Goal: Information Seeking & Learning: Learn about a topic

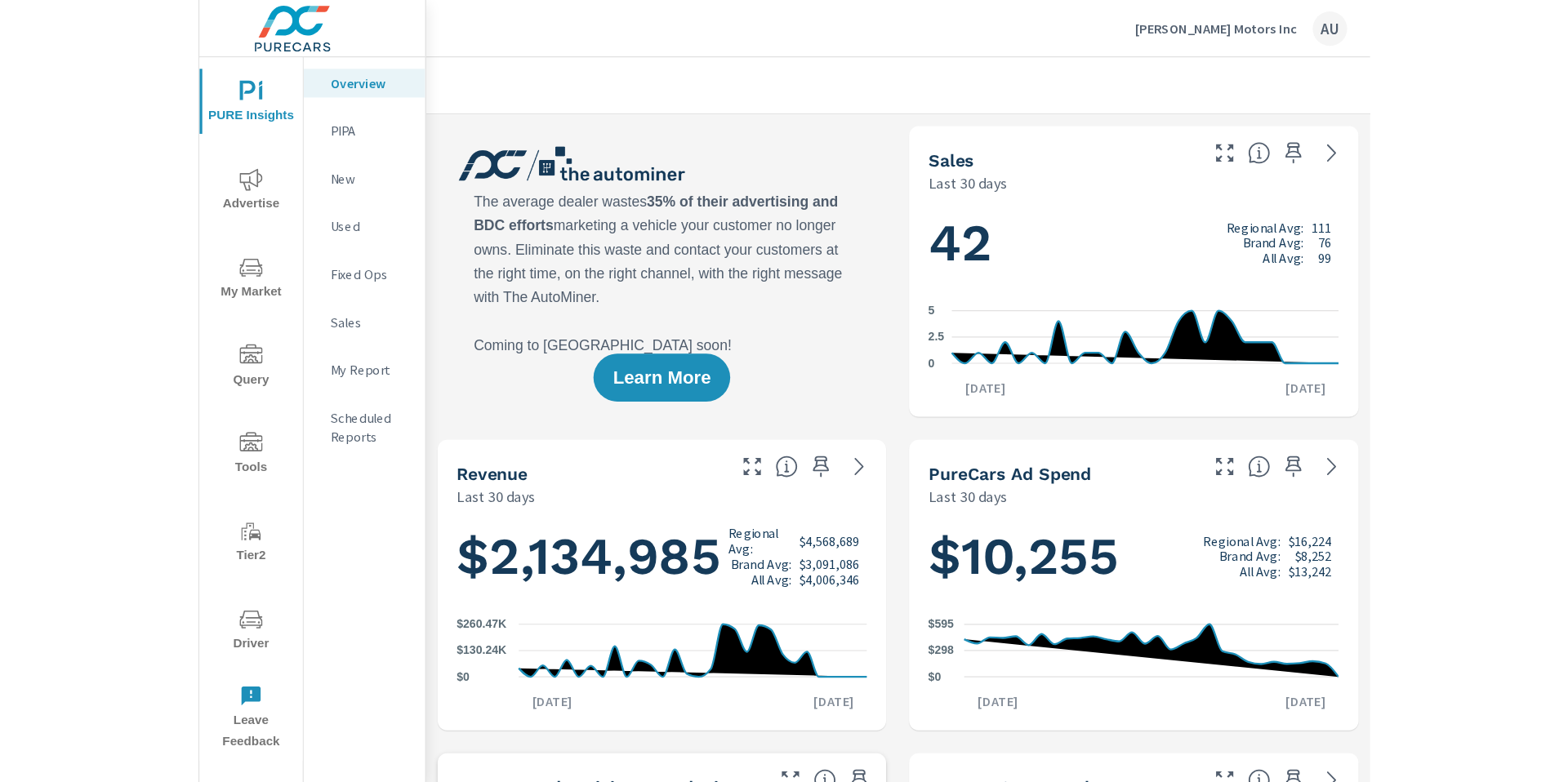
scroll to position [1, 0]
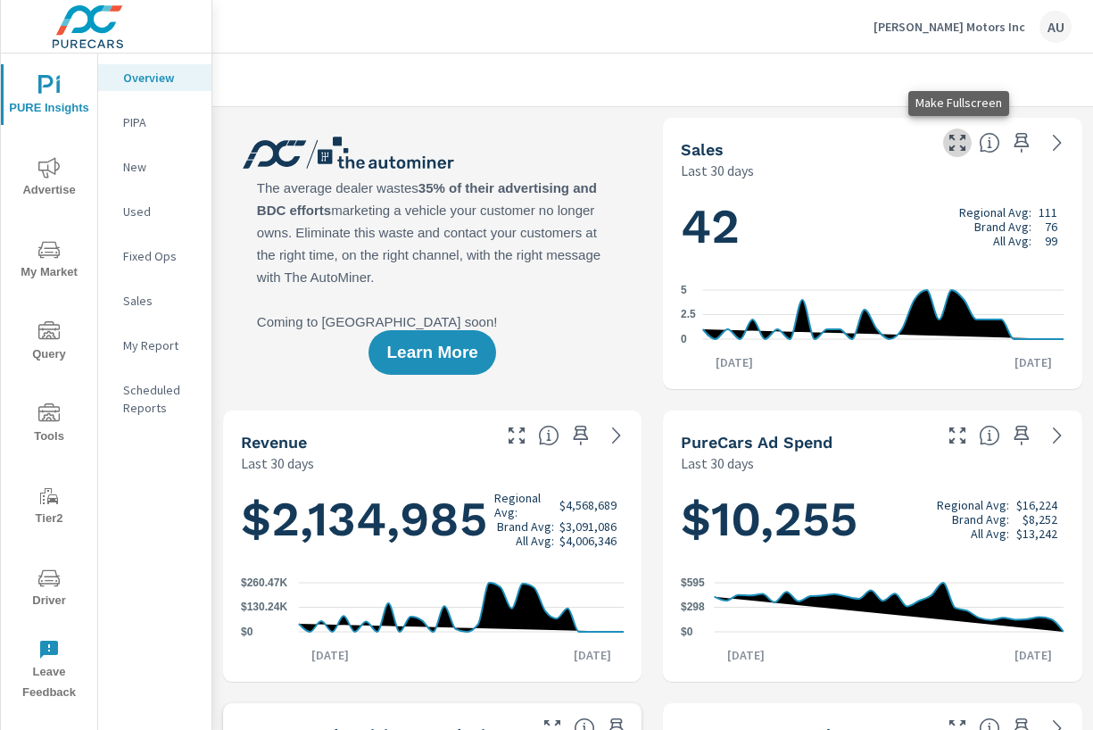
click at [960, 142] on icon "button" at bounding box center [957, 142] width 21 height 21
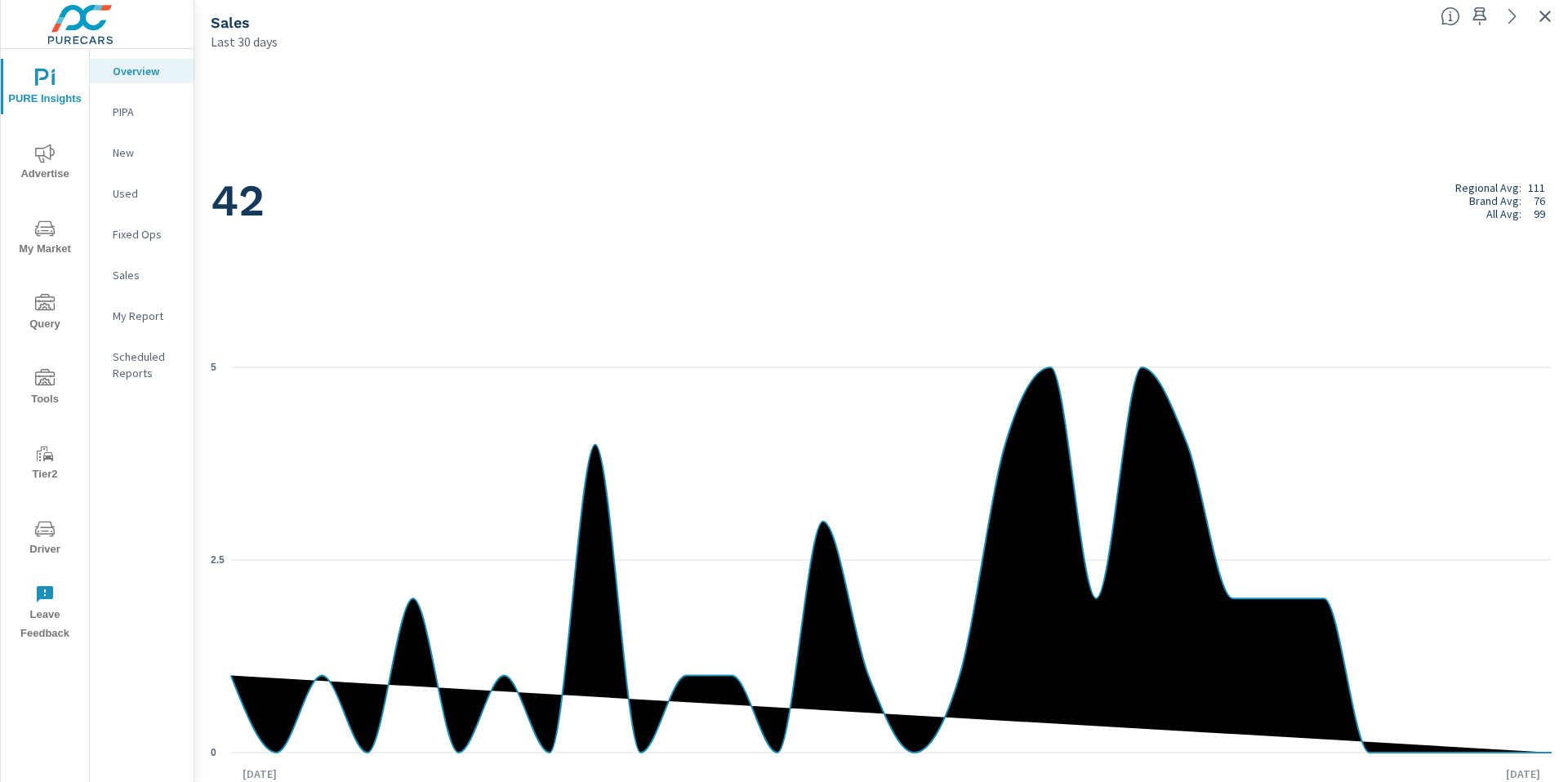
drag, startPoint x: 1405, startPoint y: 95, endPoint x: 1394, endPoint y: 109, distance: 17.8
click at [999, 93] on div "42 Regional Avg: 111 Brand Avg: 76 All Avg: 99" at bounding box center [880, 200] width 1340 height 268
click at [999, 21] on icon at bounding box center [1511, 16] width 19 height 19
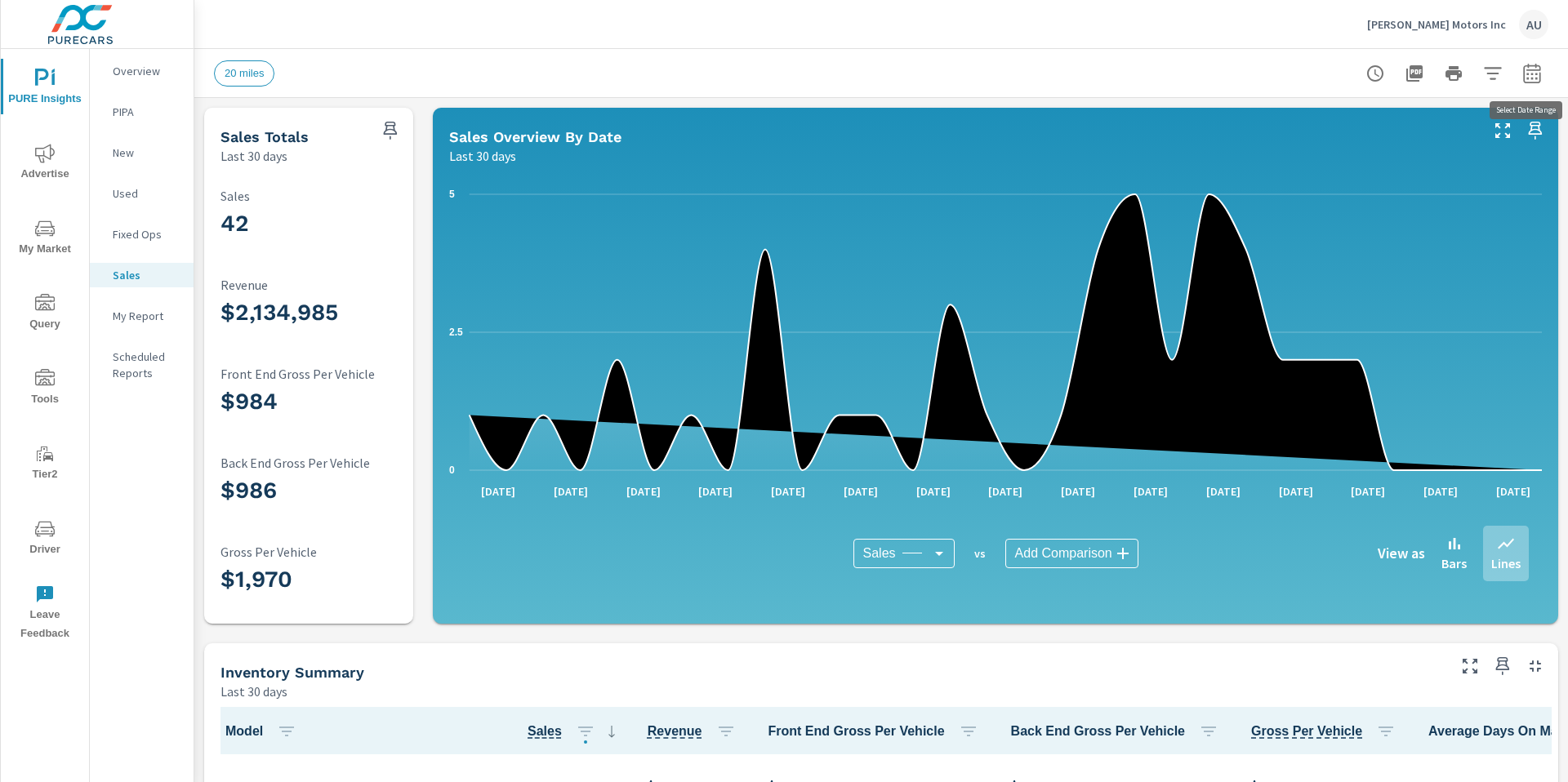
scroll to position [1, 0]
click at [999, 66] on icon "button" at bounding box center [1531, 73] width 19 height 19
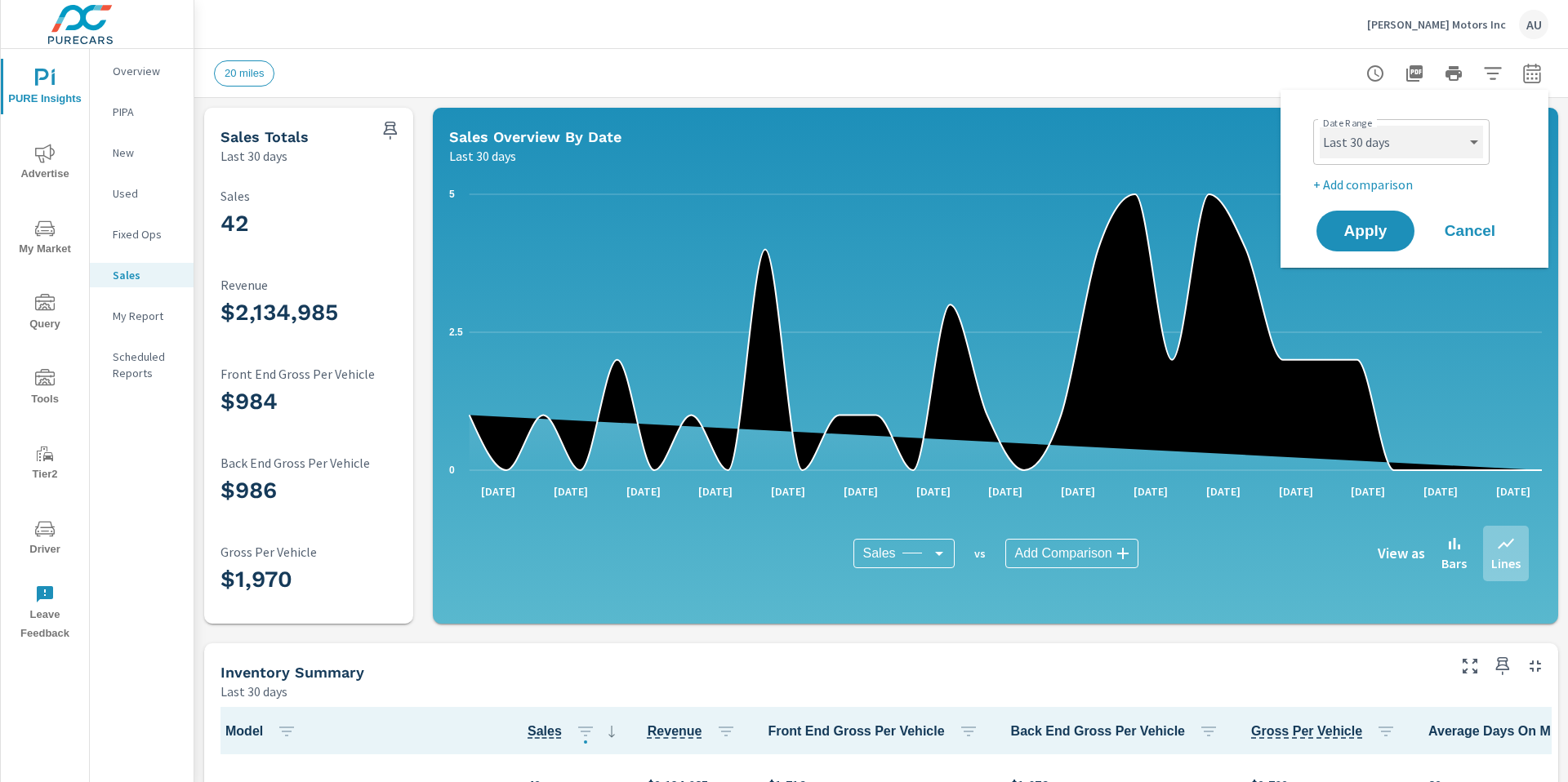
click at [999, 145] on select "Custom [DATE] Last week Last 7 days Last 14 days Last 30 days Last 45 days Last…" at bounding box center [1401, 142] width 163 height 33
click at [999, 125] on select "Custom [DATE] Last week Last 7 days Last 14 days Last 30 days Last 45 days Last…" at bounding box center [1401, 142] width 163 height 33
select select "Last 180 days"
click at [999, 233] on span "Apply" at bounding box center [1365, 231] width 67 height 16
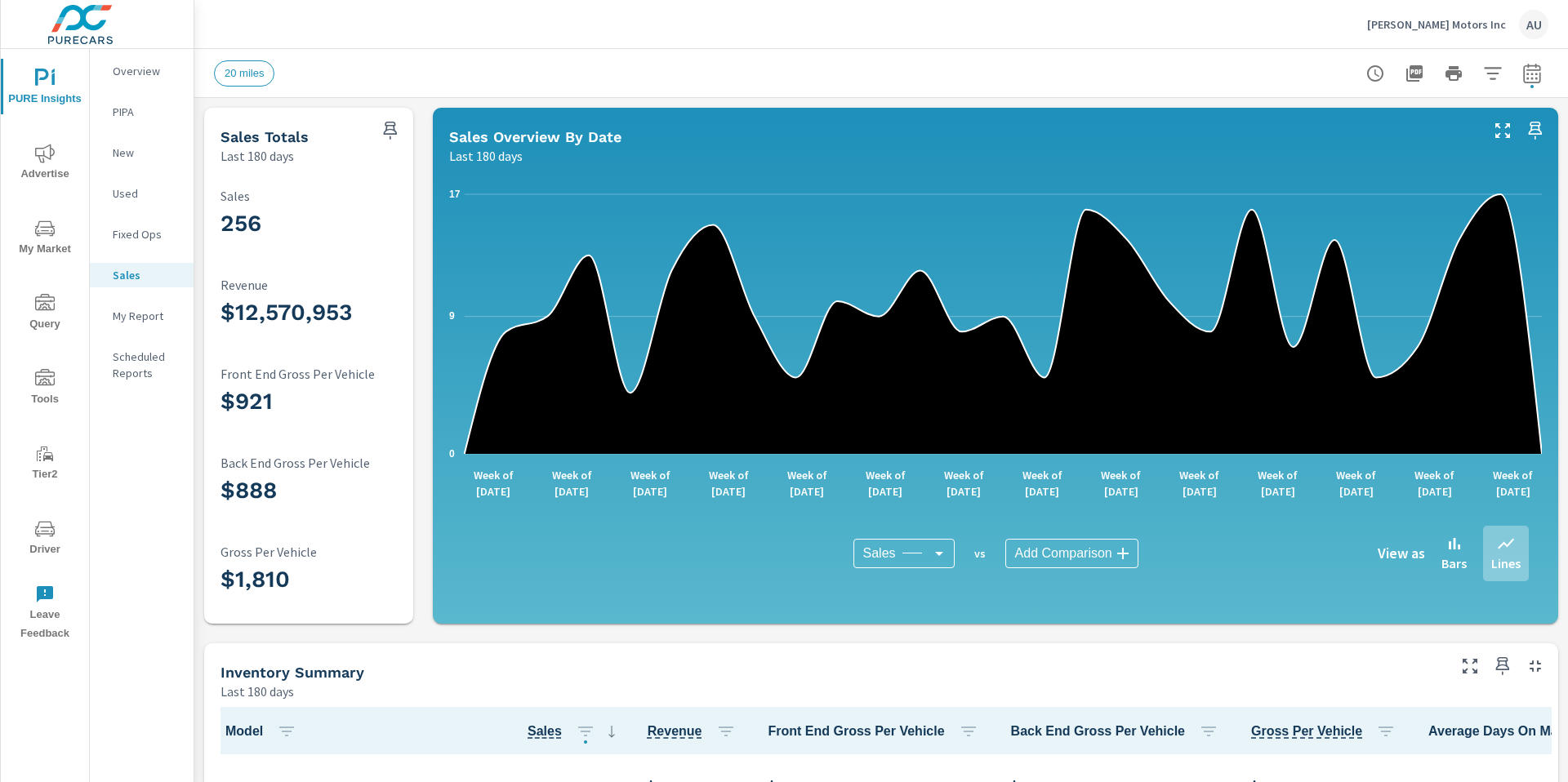
scroll to position [1, 0]
click at [999, 553] on div "Bars" at bounding box center [1454, 553] width 42 height 56
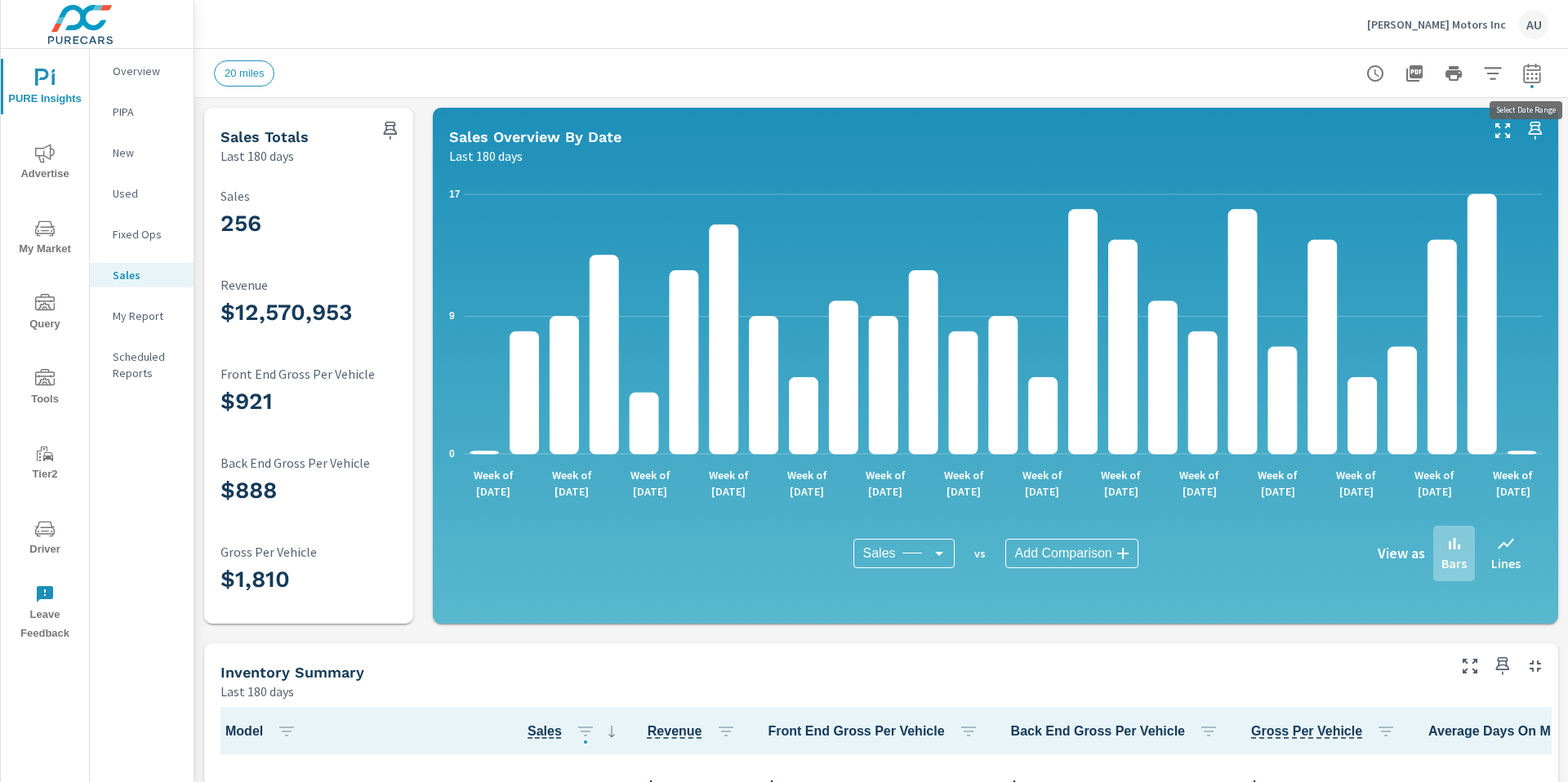
click at [999, 65] on icon "button" at bounding box center [1530, 72] width 17 height 19
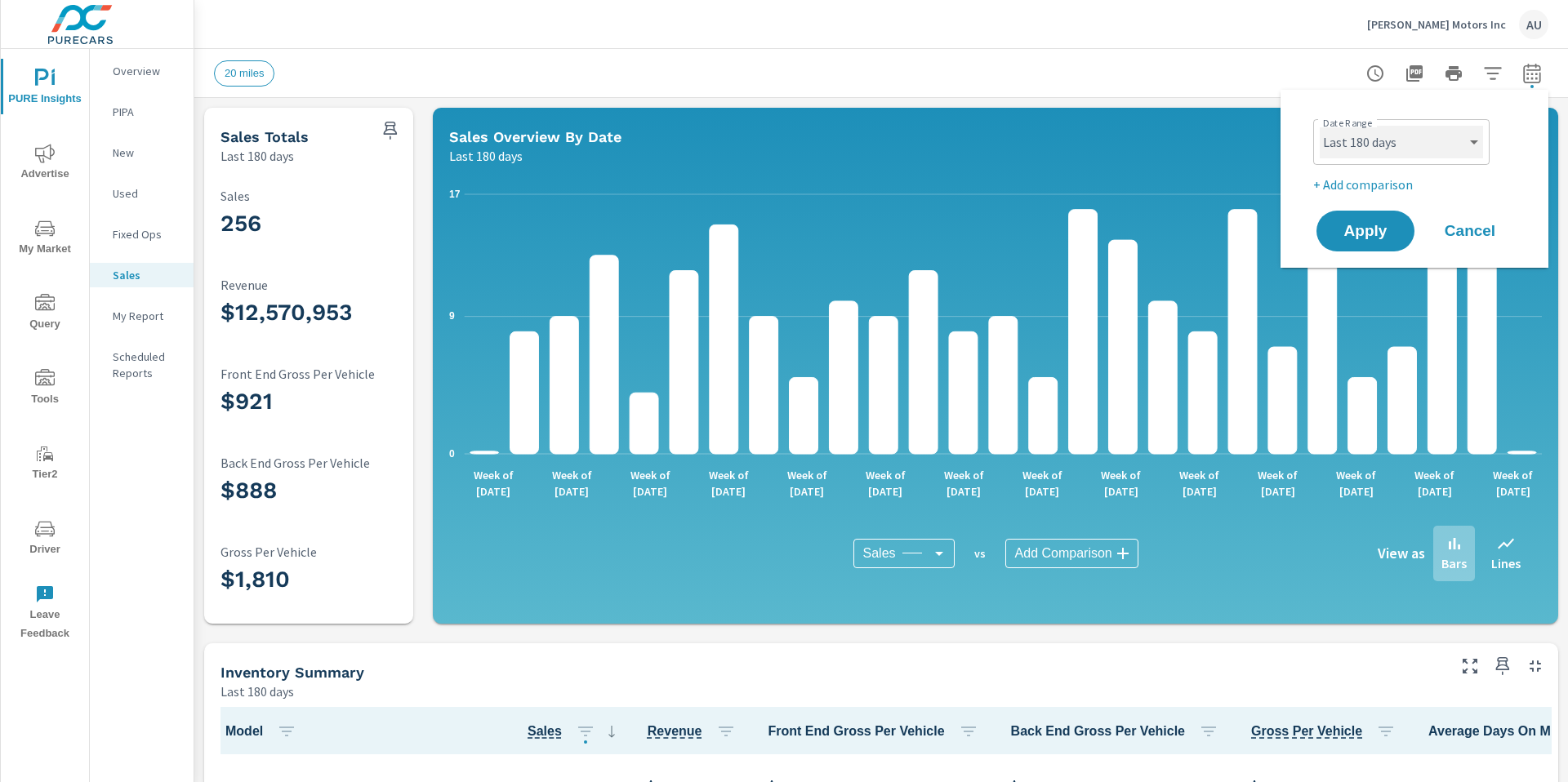
click at [999, 150] on select "Custom [DATE] Last week Last 7 days Last 14 days Last 30 days Last 45 days Last…" at bounding box center [1401, 142] width 163 height 33
click at [999, 125] on select "Custom [DATE] Last week Last 7 days Last 14 days Last 30 days Last 45 days Last…" at bounding box center [1401, 142] width 163 height 33
select select "custom"
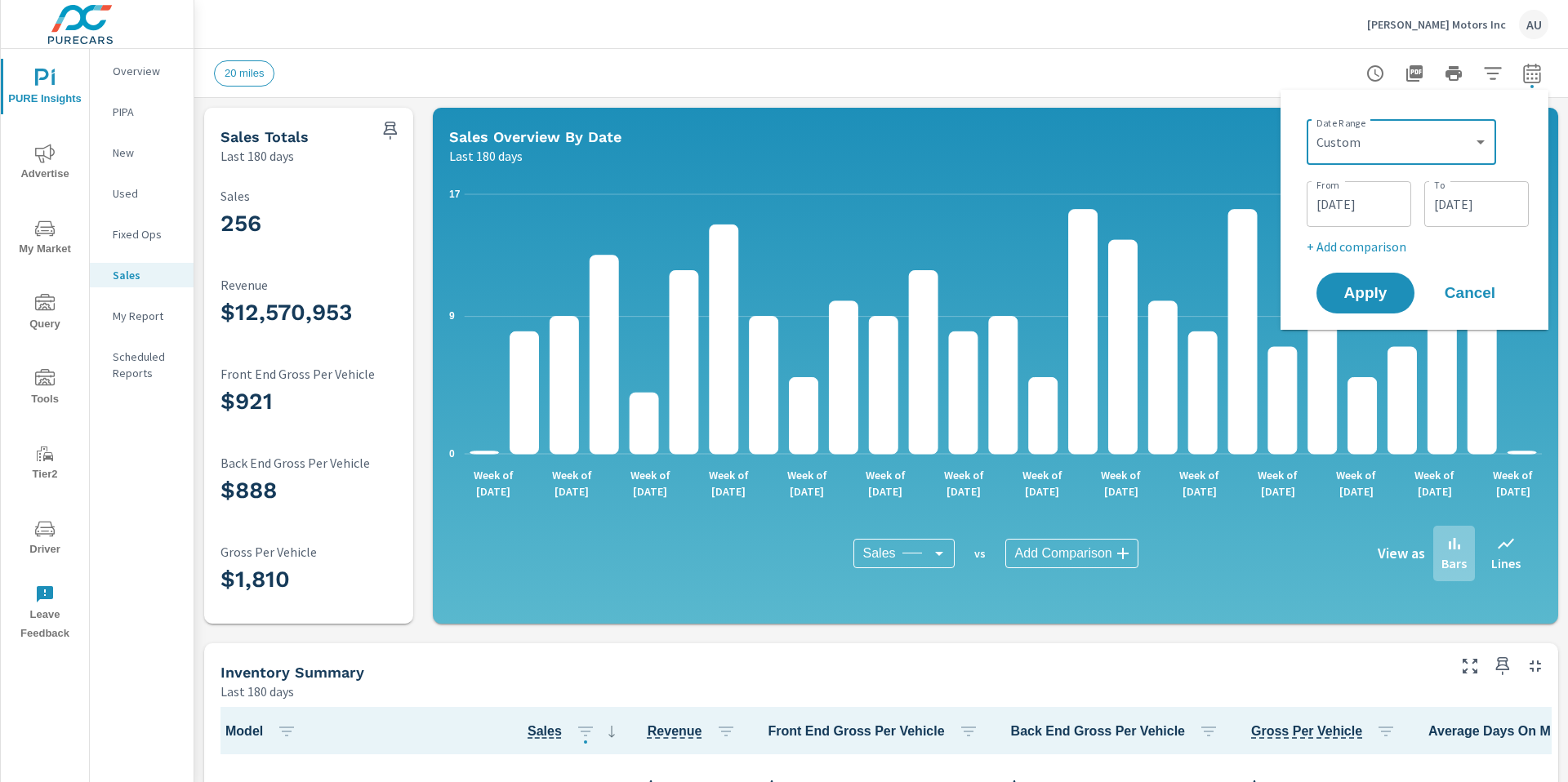
click at [999, 209] on input "[DATE]" at bounding box center [1359, 204] width 91 height 33
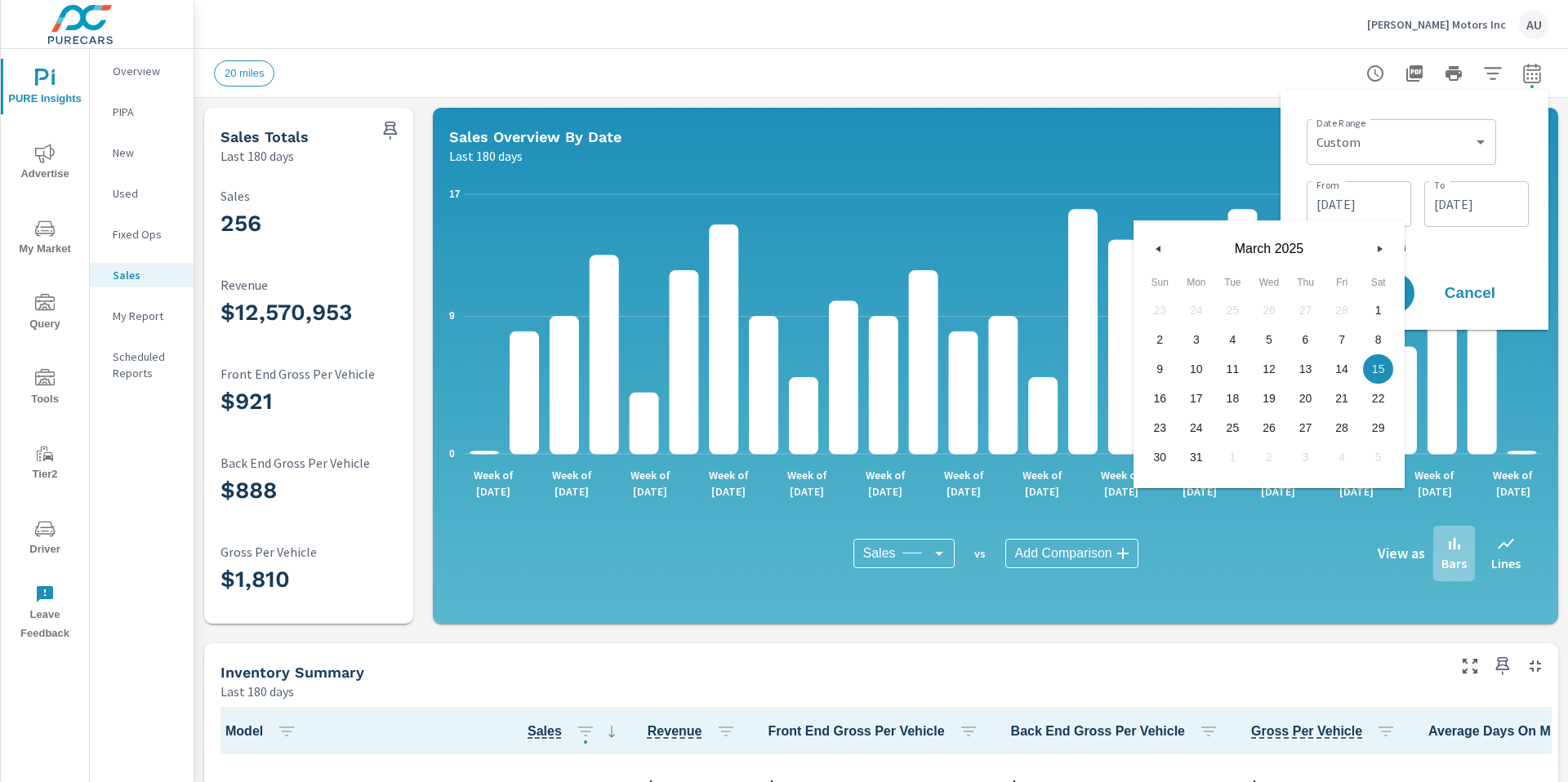
click at [999, 247] on icon "button" at bounding box center [1155, 249] width 8 height 6
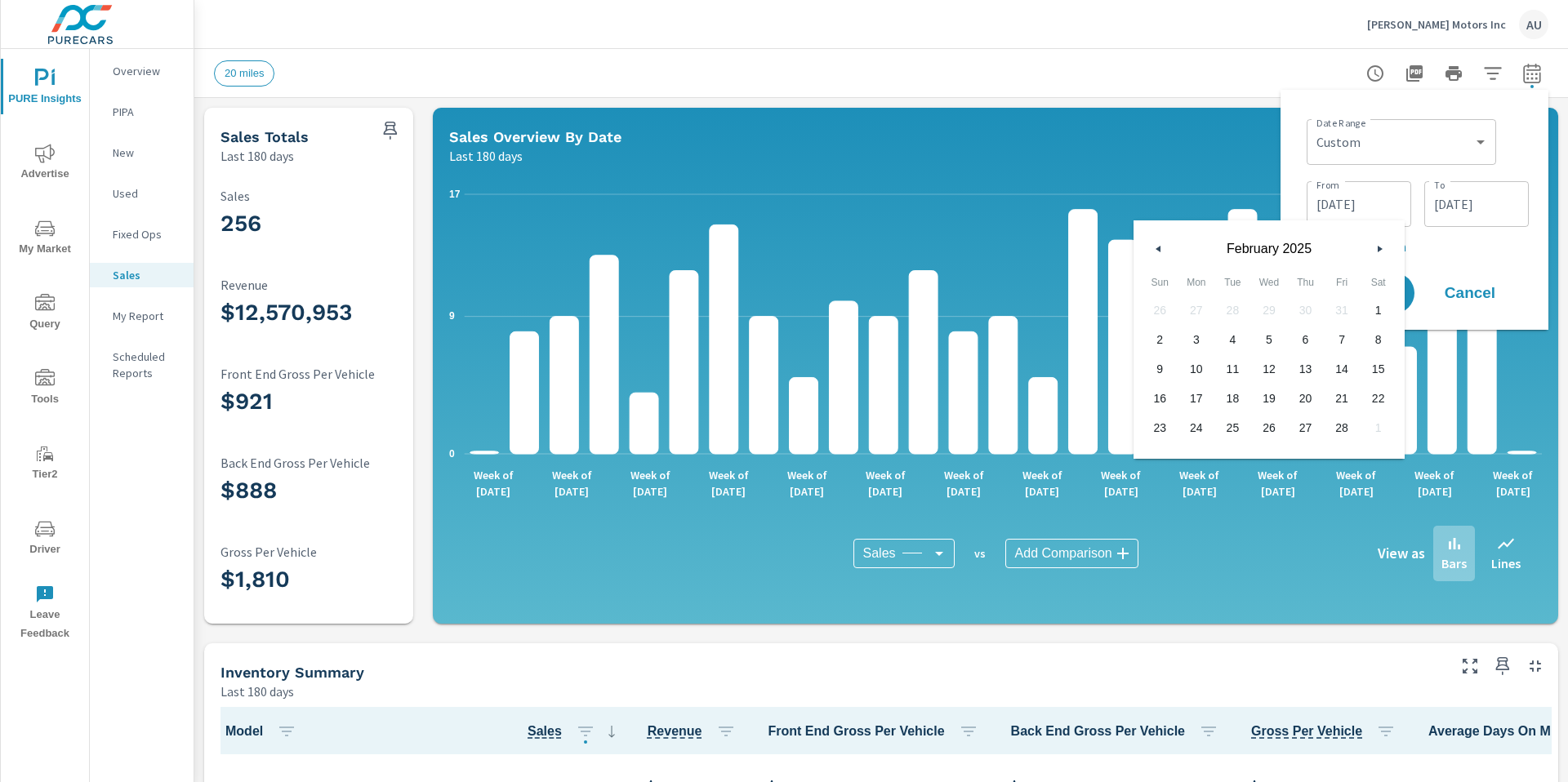
click at [999, 247] on icon "button" at bounding box center [1155, 249] width 8 height 6
click at [999, 247] on button "button" at bounding box center [1379, 248] width 19 height 19
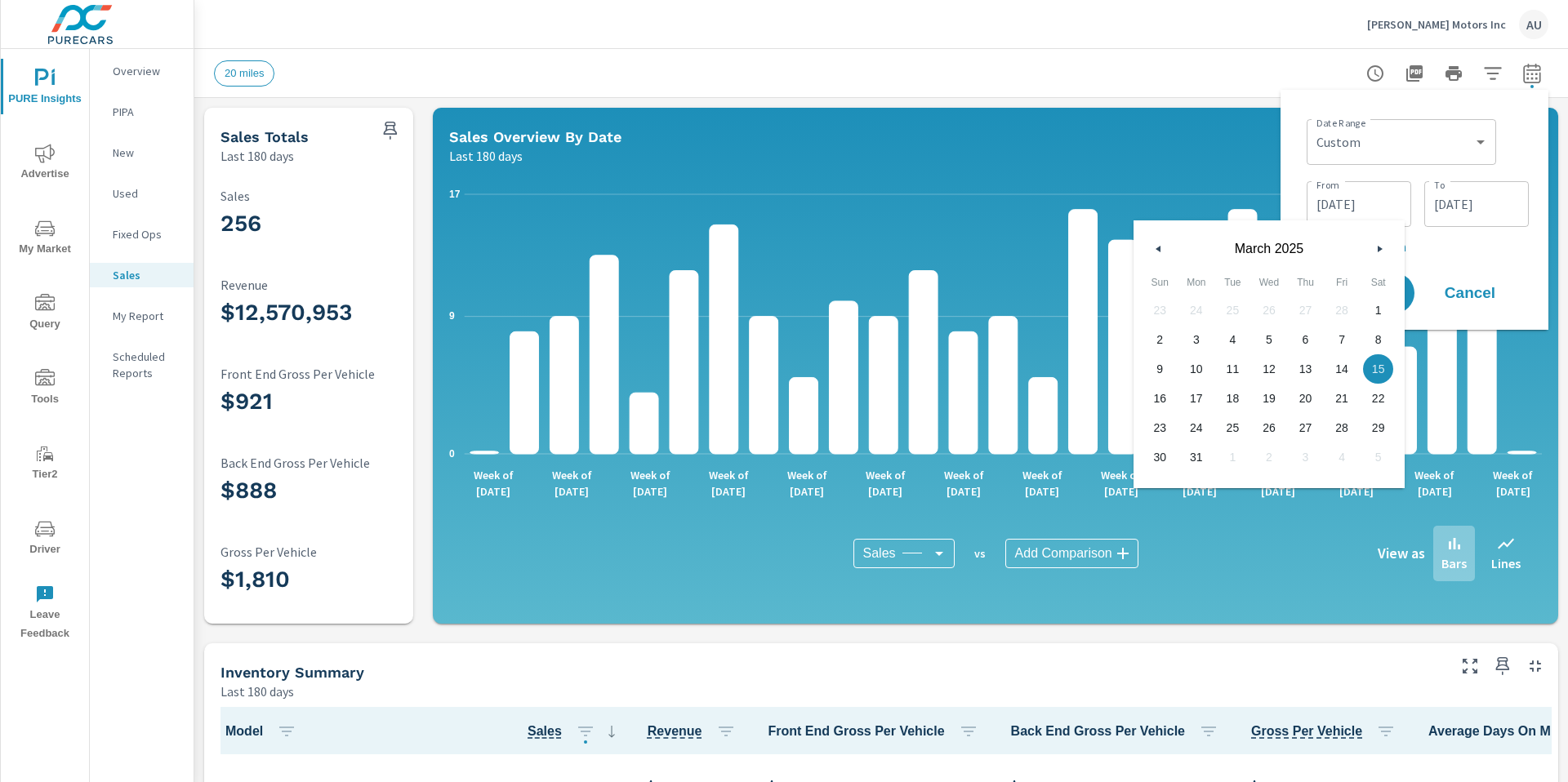
click at [999, 247] on button "button" at bounding box center [1379, 248] width 19 height 19
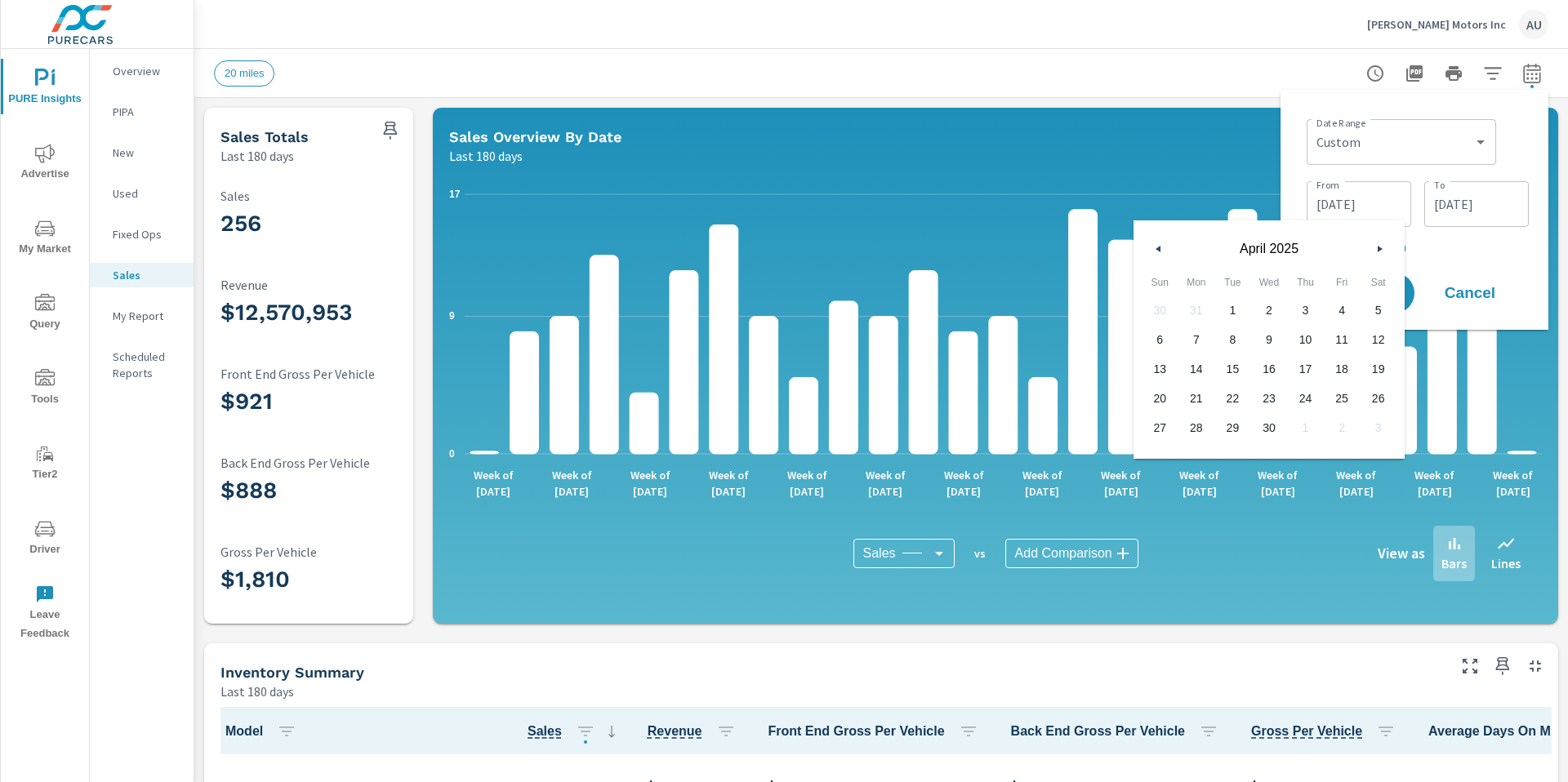
click at [999, 247] on button "button" at bounding box center [1379, 248] width 19 height 19
click at [999, 251] on icon "button" at bounding box center [1381, 249] width 8 height 6
click at [999, 247] on button "button" at bounding box center [1158, 248] width 19 height 19
drag, startPoint x: 1160, startPoint y: 305, endPoint x: 1166, endPoint y: 322, distance: 18.0
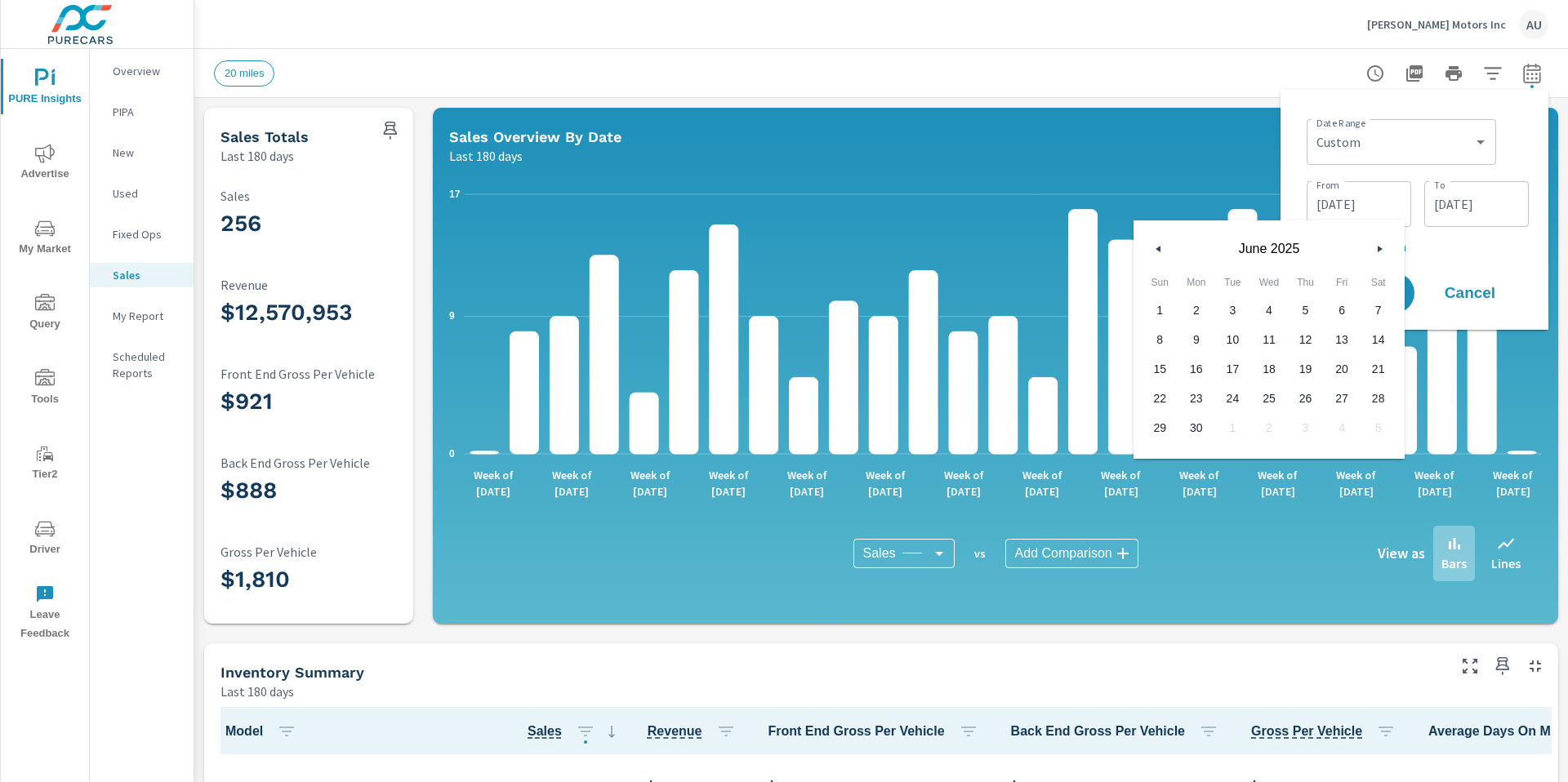
click at [999, 307] on span "1" at bounding box center [1160, 310] width 37 height 21
click at [999, 423] on span "30" at bounding box center [1197, 427] width 37 height 21
click at [999, 284] on span "Sun" at bounding box center [1160, 283] width 37 height 27
click at [999, 300] on span "1" at bounding box center [1160, 310] width 37 height 21
type input "[DATE]"
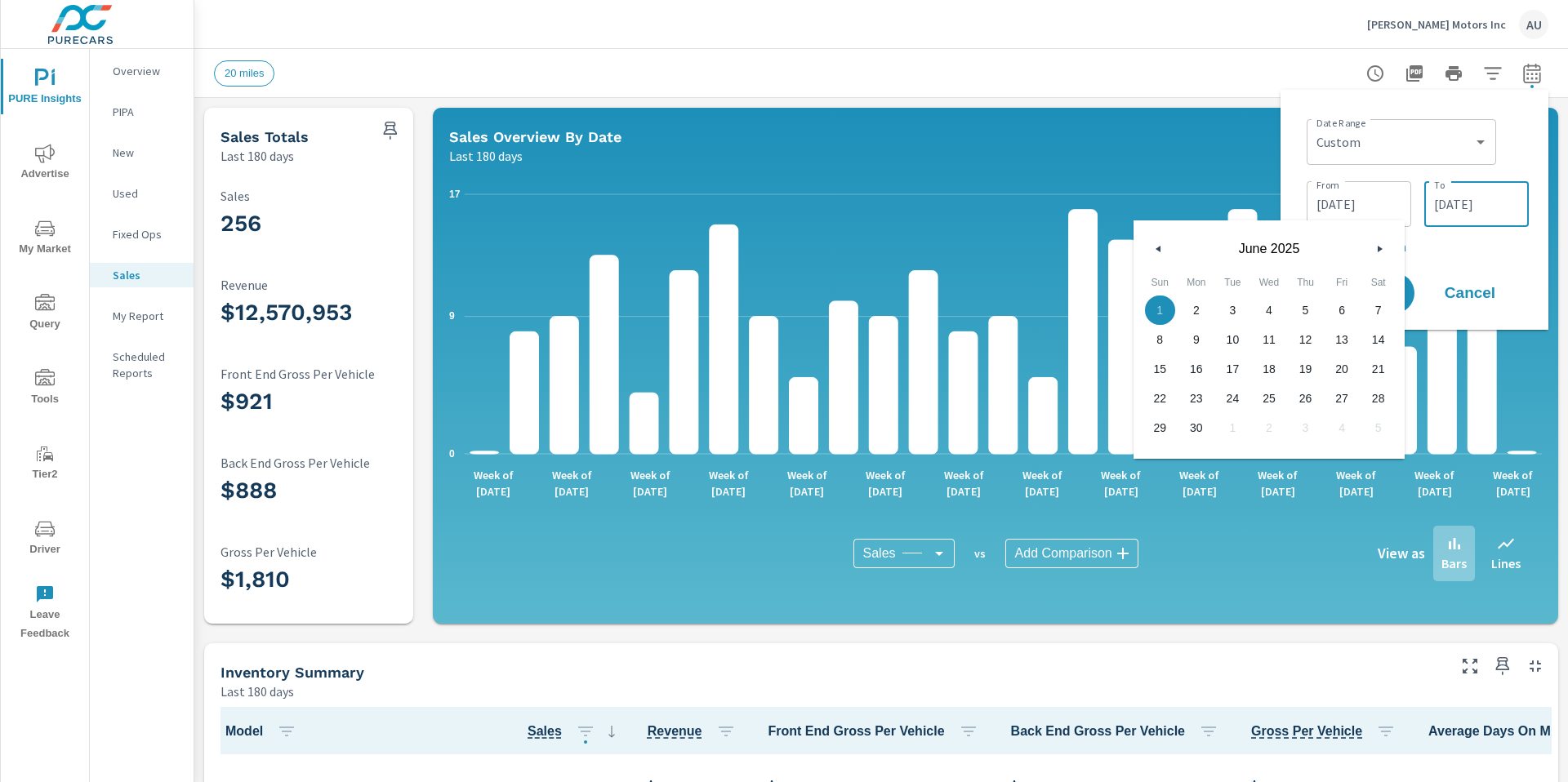
click at [999, 193] on input "[DATE]" at bounding box center [1477, 204] width 91 height 33
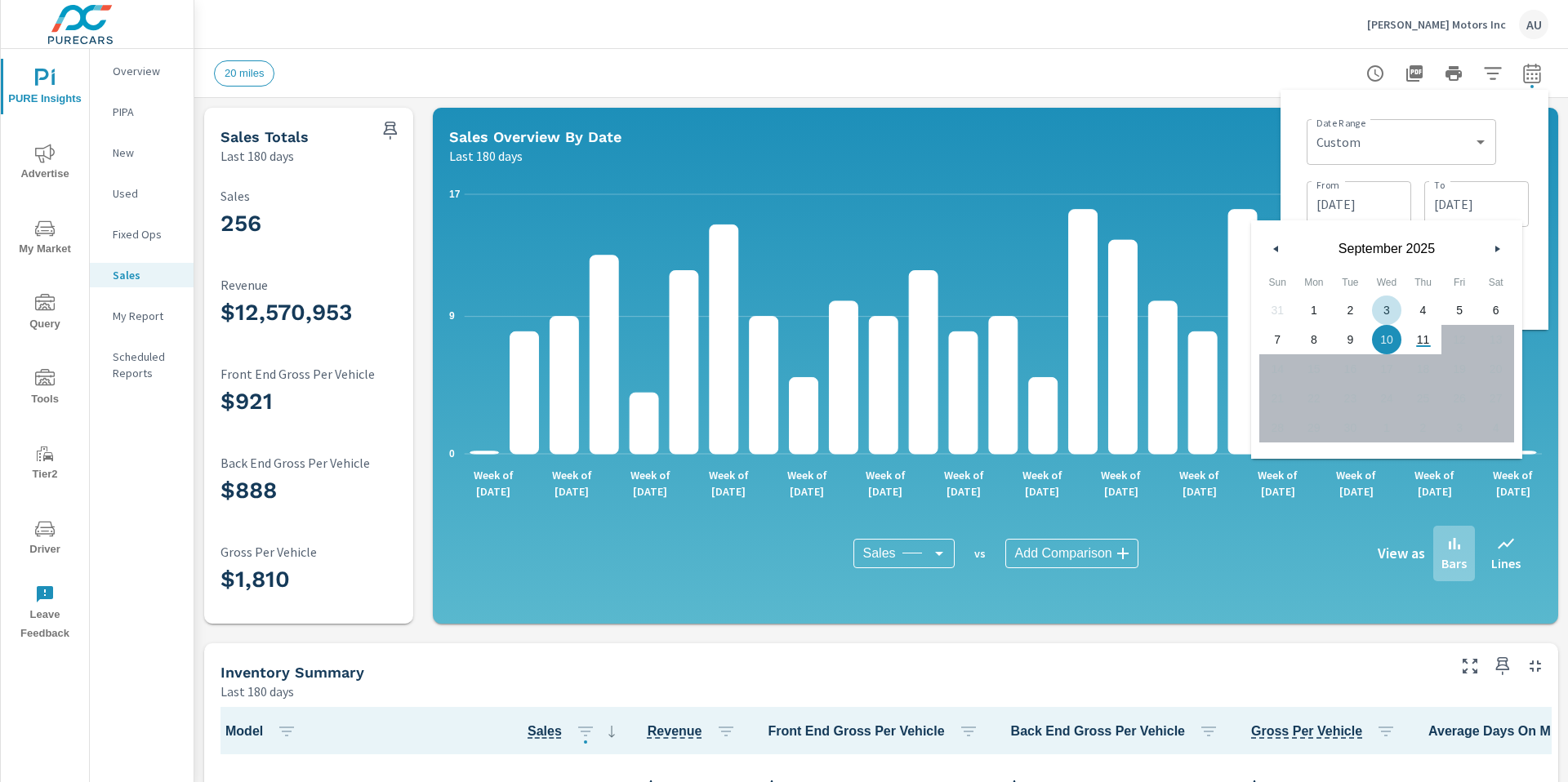
click at [999, 247] on icon "button" at bounding box center [1273, 249] width 8 height 6
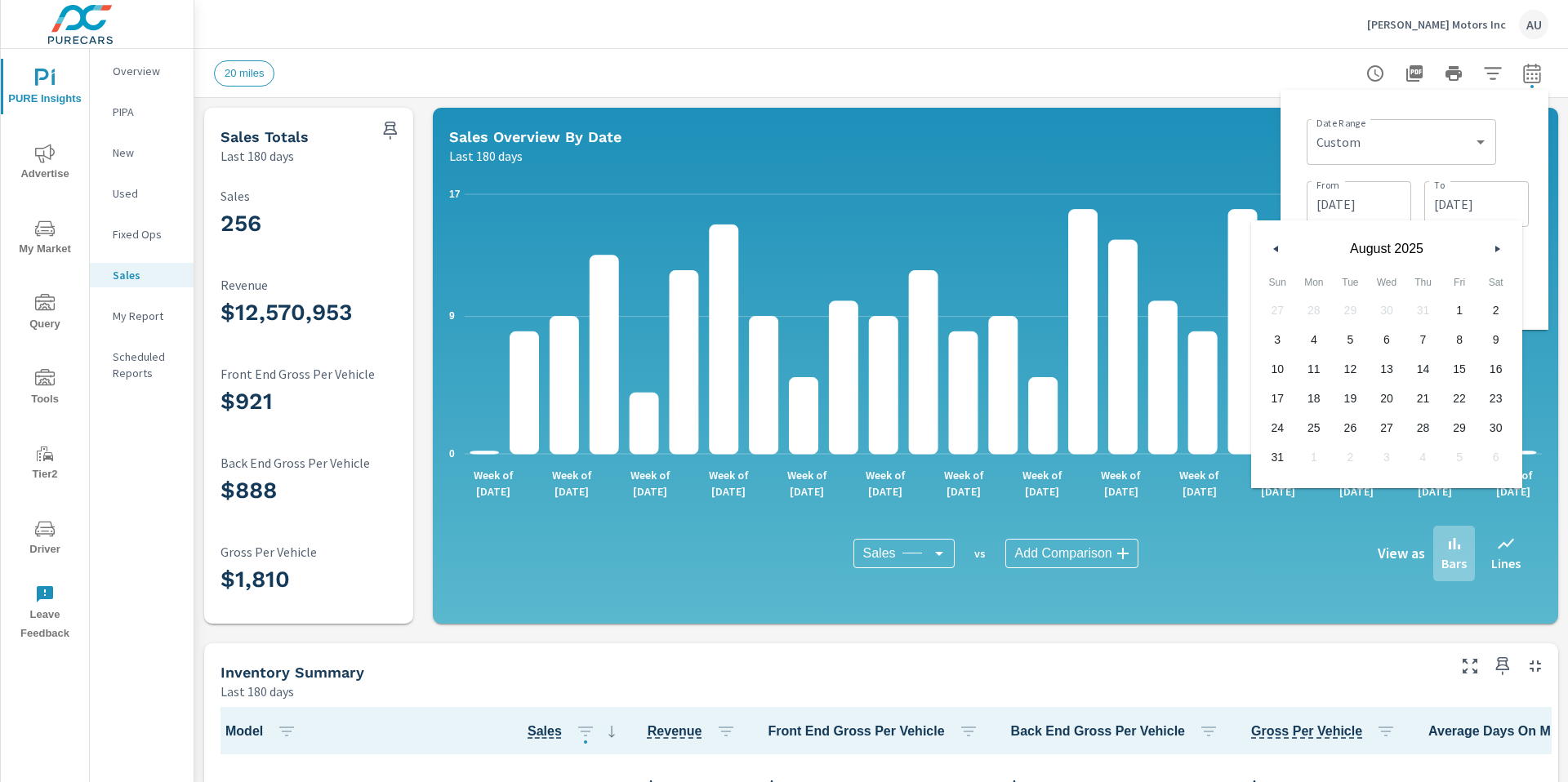
click at [999, 246] on icon "button" at bounding box center [1273, 249] width 8 height 6
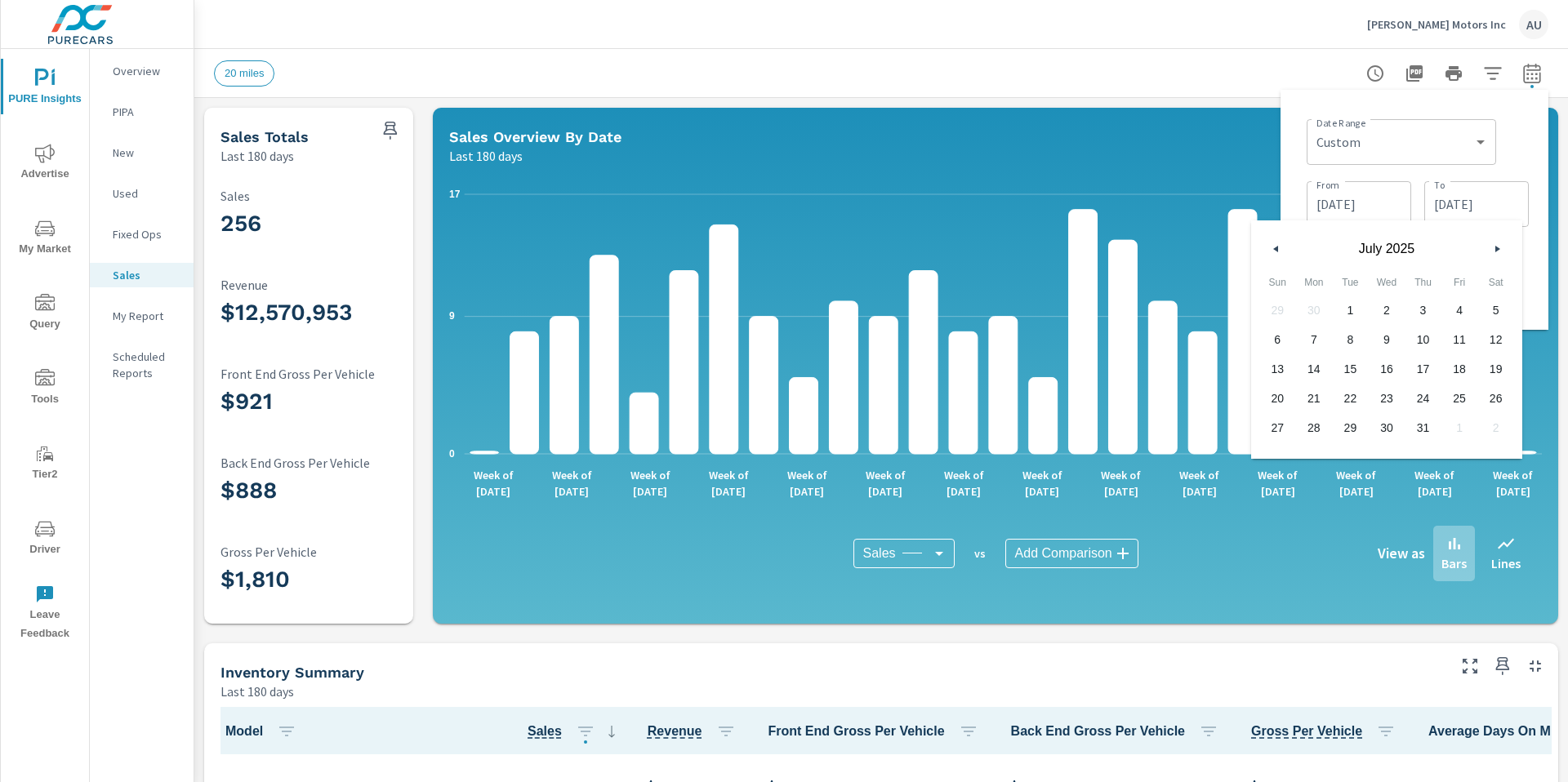
click at [999, 246] on icon "button" at bounding box center [1273, 249] width 8 height 6
click at [999, 419] on span "30" at bounding box center [1314, 427] width 37 height 21
type input "[DATE]"
click at [999, 227] on div "Date Range Custom [DATE] Last week Last 7 days Last 14 days Last 30 days Last 4…" at bounding box center [1414, 209] width 242 height 214
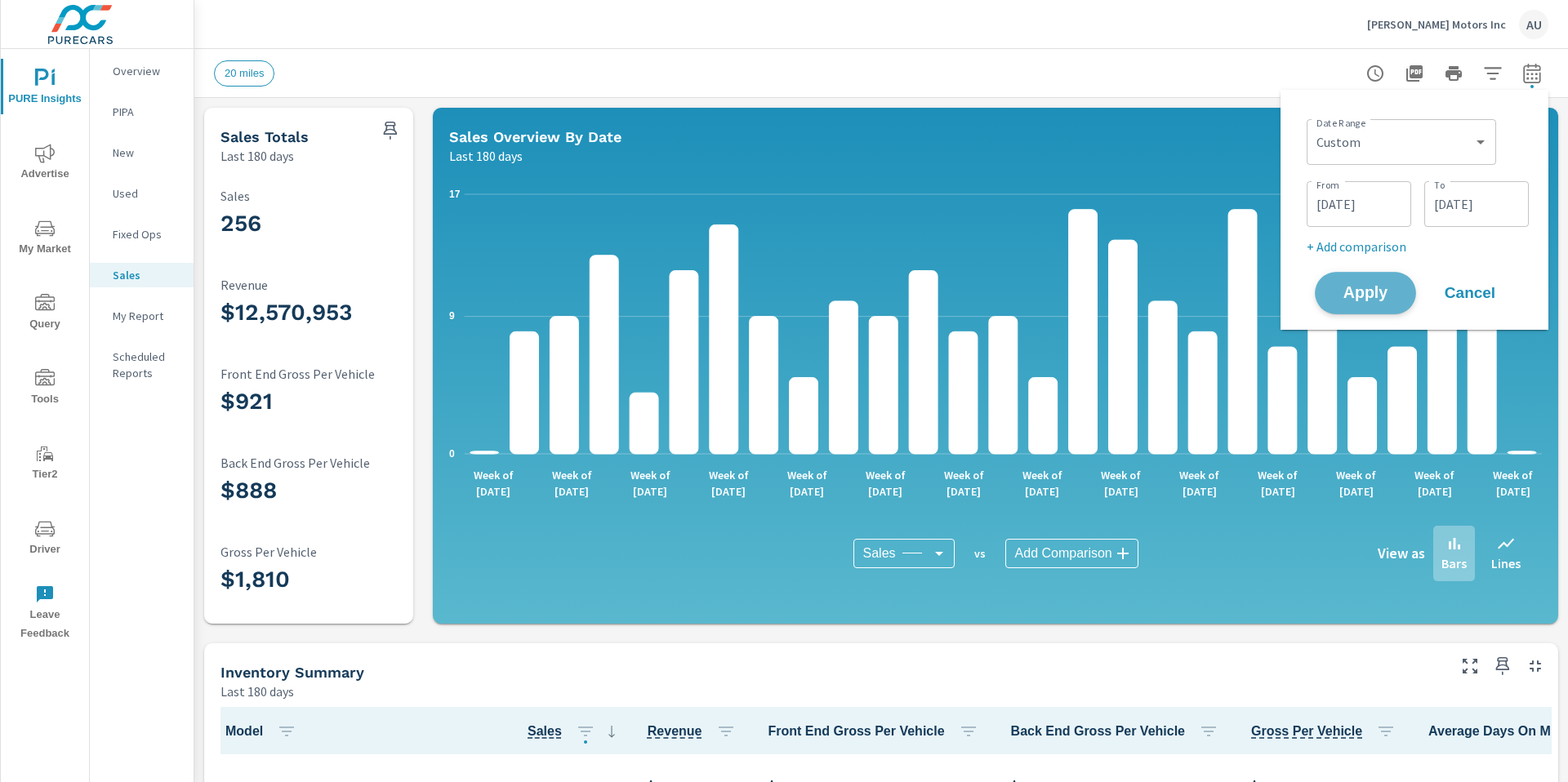
click at [999, 296] on span "Apply" at bounding box center [1365, 293] width 67 height 16
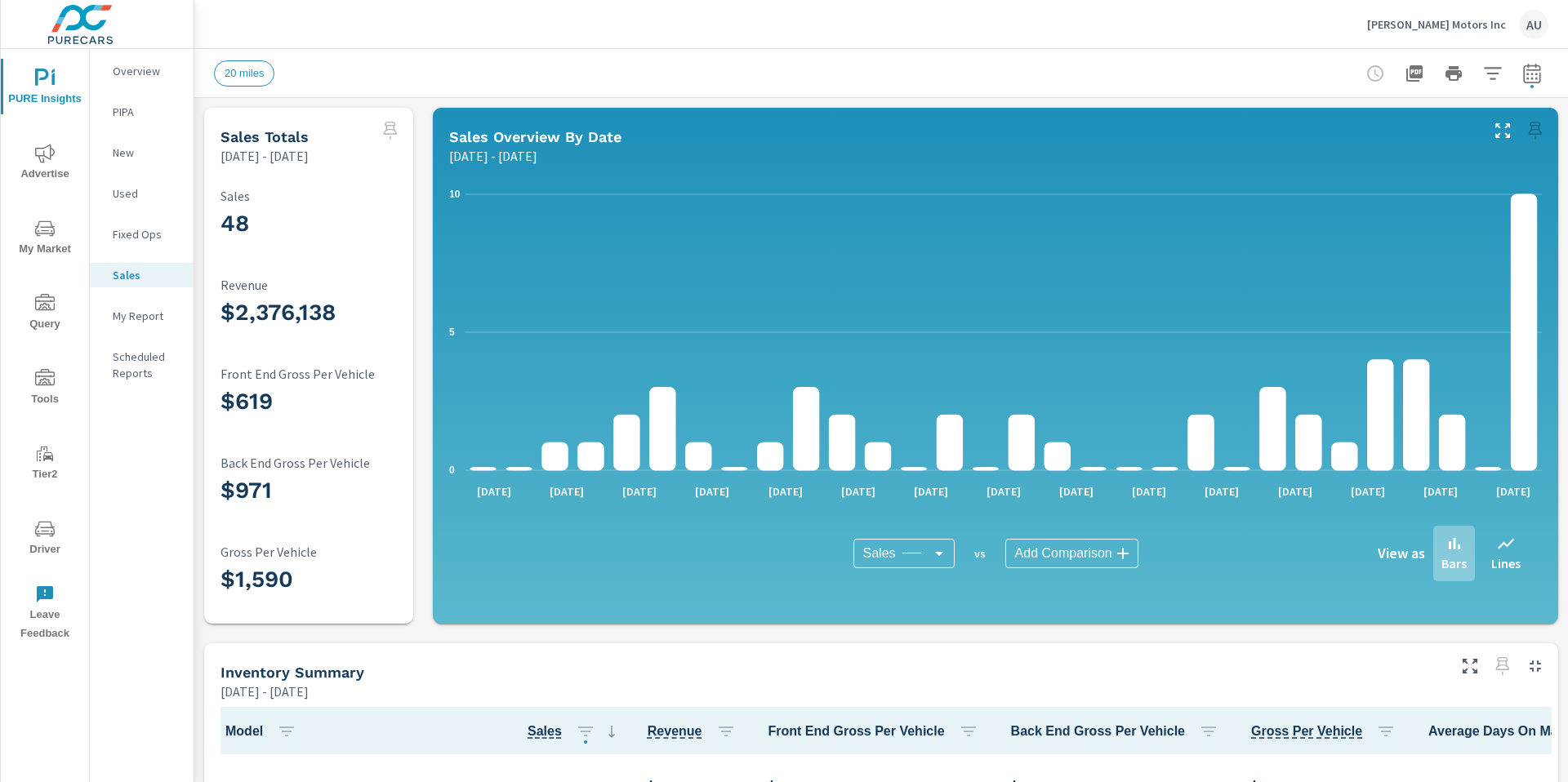
scroll to position [1, 0]
click at [999, 66] on icon "button" at bounding box center [1531, 73] width 19 height 19
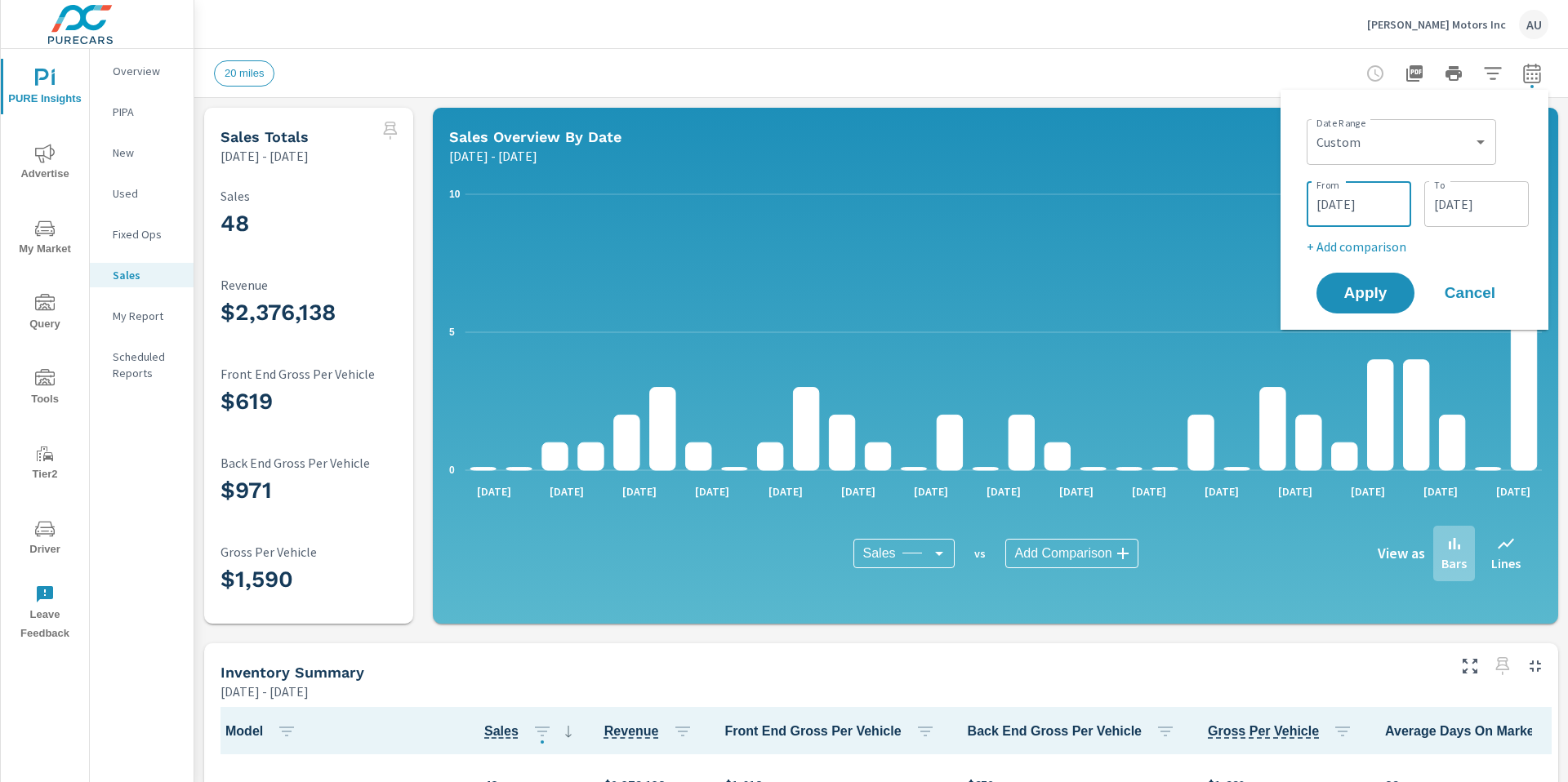
click at [999, 209] on input "[DATE]" at bounding box center [1359, 204] width 91 height 33
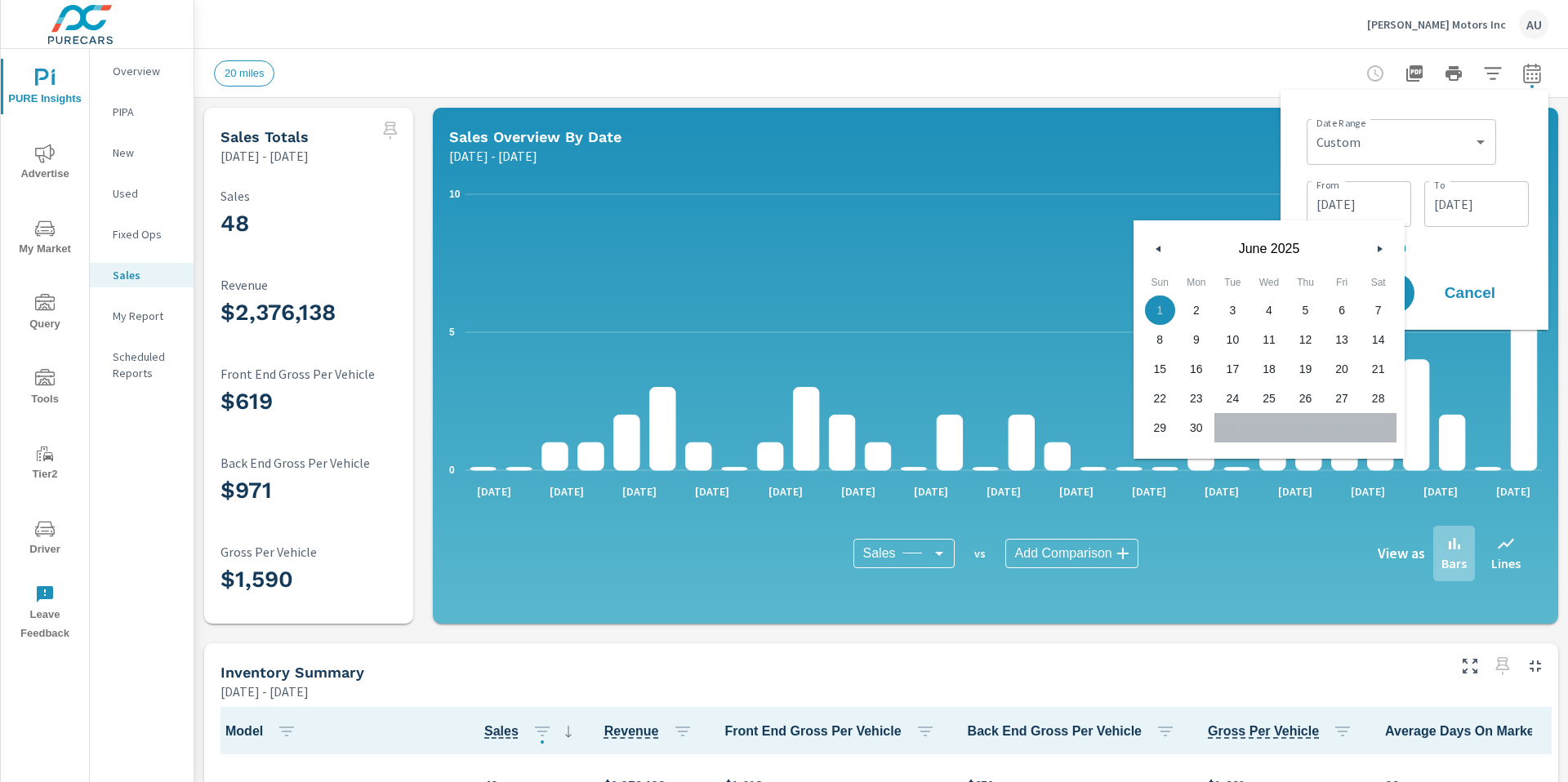
click at [999, 246] on button "button" at bounding box center [1158, 248] width 19 height 19
click at [999, 305] on span "1" at bounding box center [1305, 310] width 37 height 21
type input "[DATE]"
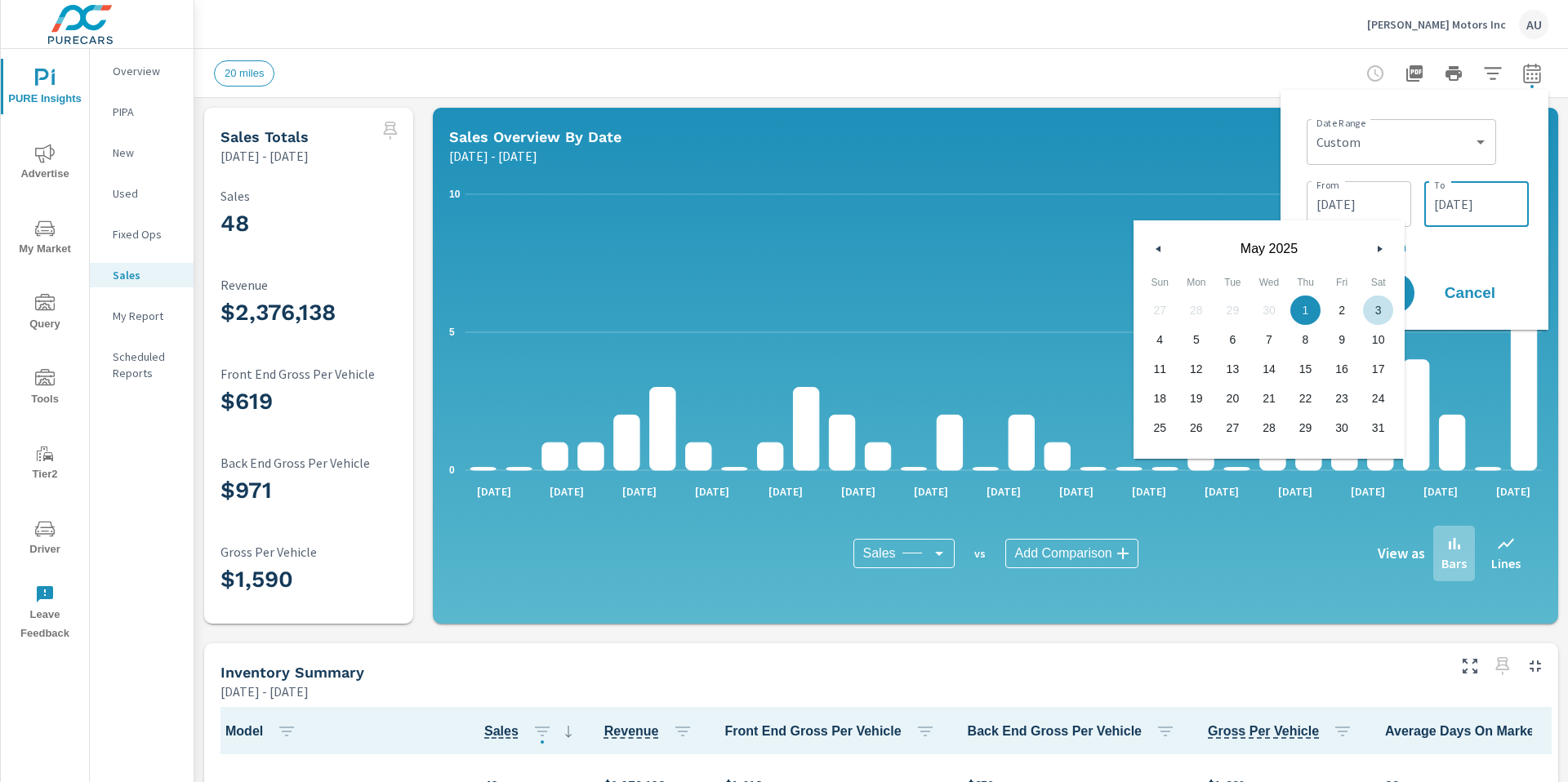
click at [999, 192] on input "[DATE]" at bounding box center [1477, 204] width 91 height 33
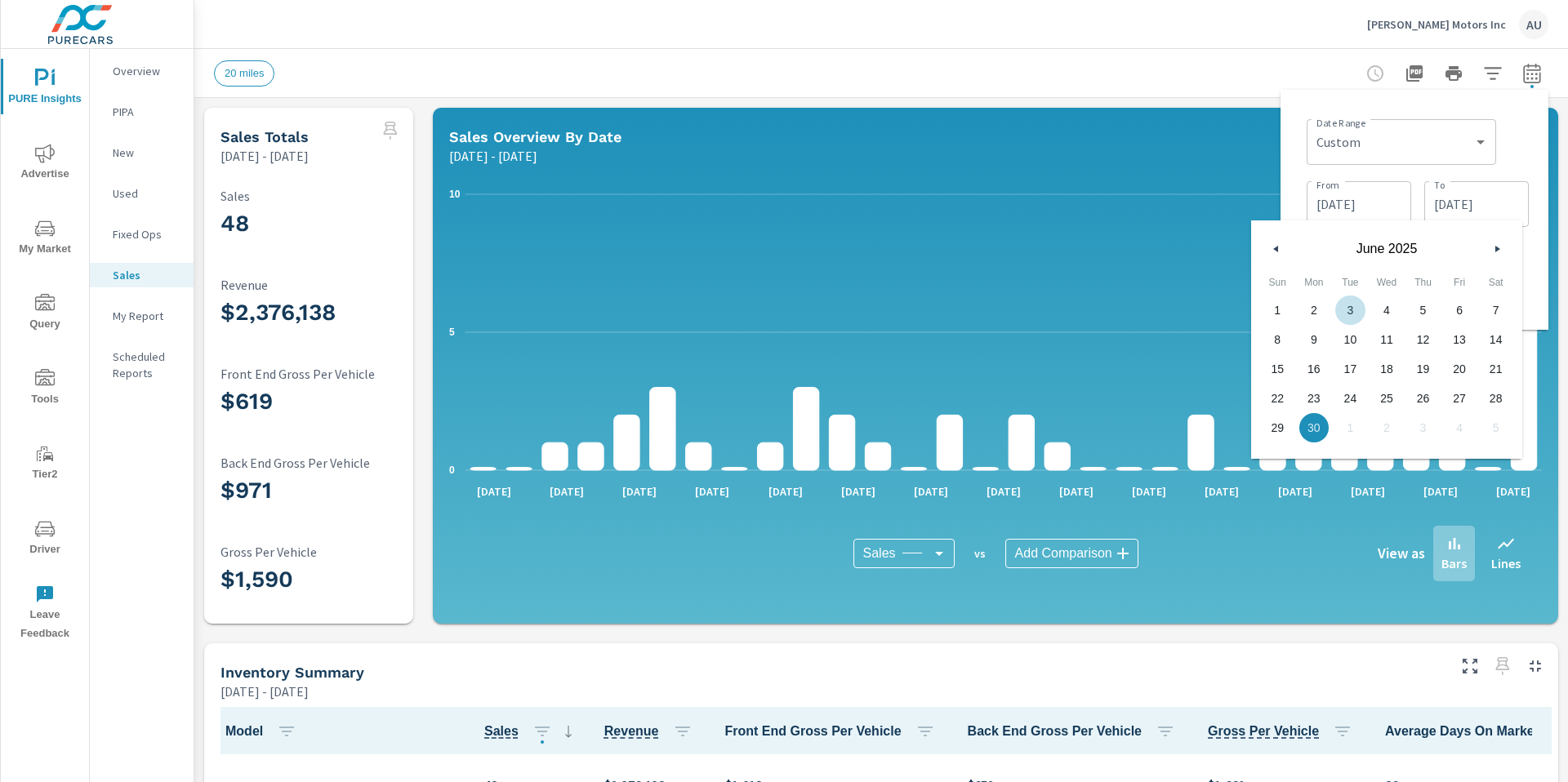
click at [999, 241] on button "button" at bounding box center [1275, 248] width 19 height 19
click at [999, 431] on span "31" at bounding box center [1495, 427] width 37 height 21
type input "[DATE]"
click at [999, 227] on div "Date Range Custom [DATE] Last week Last 7 days Last 14 days Last 30 days Last 4…" at bounding box center [1414, 209] width 242 height 214
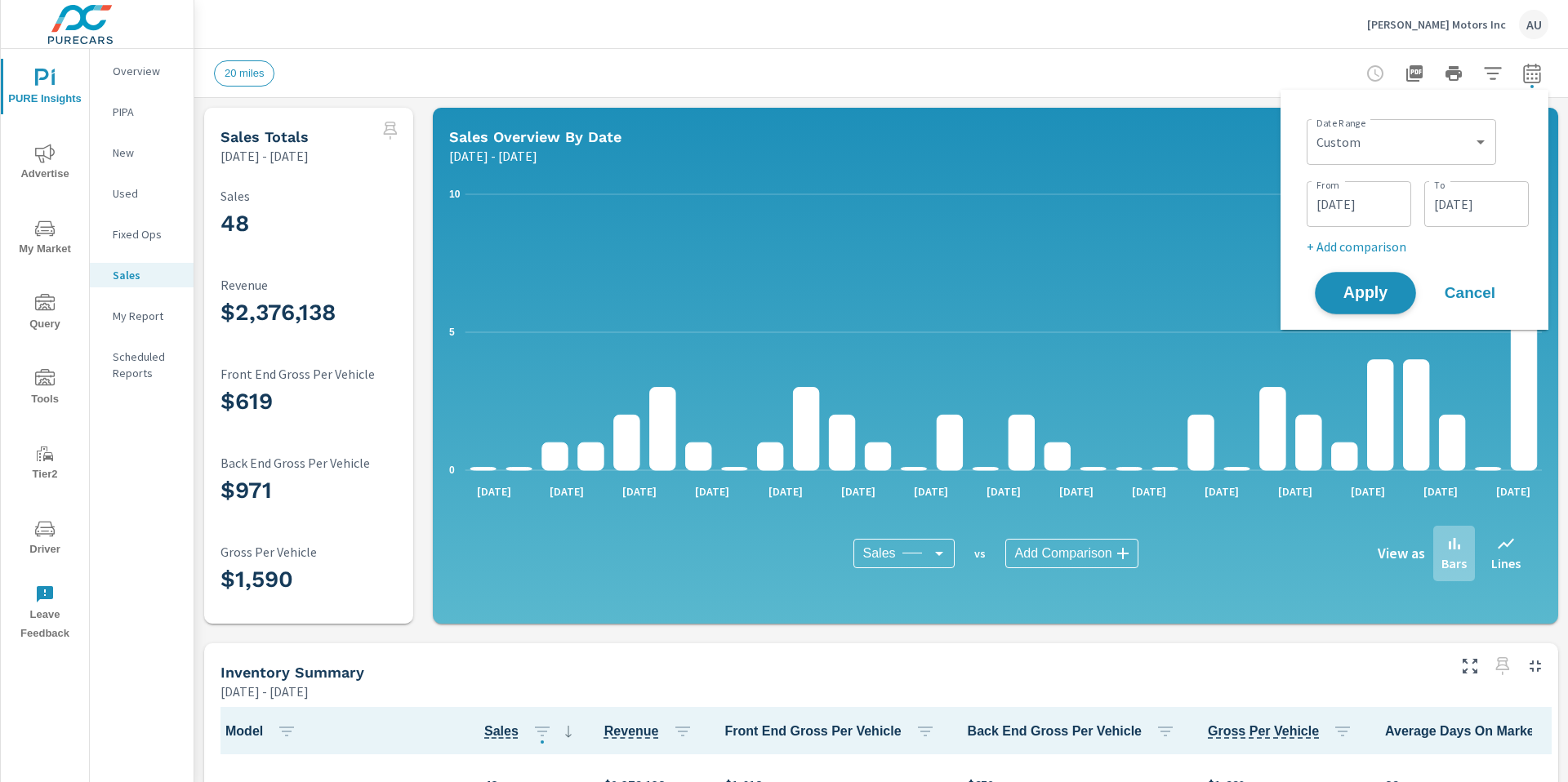
click at [999, 300] on span "Apply" at bounding box center [1365, 293] width 67 height 16
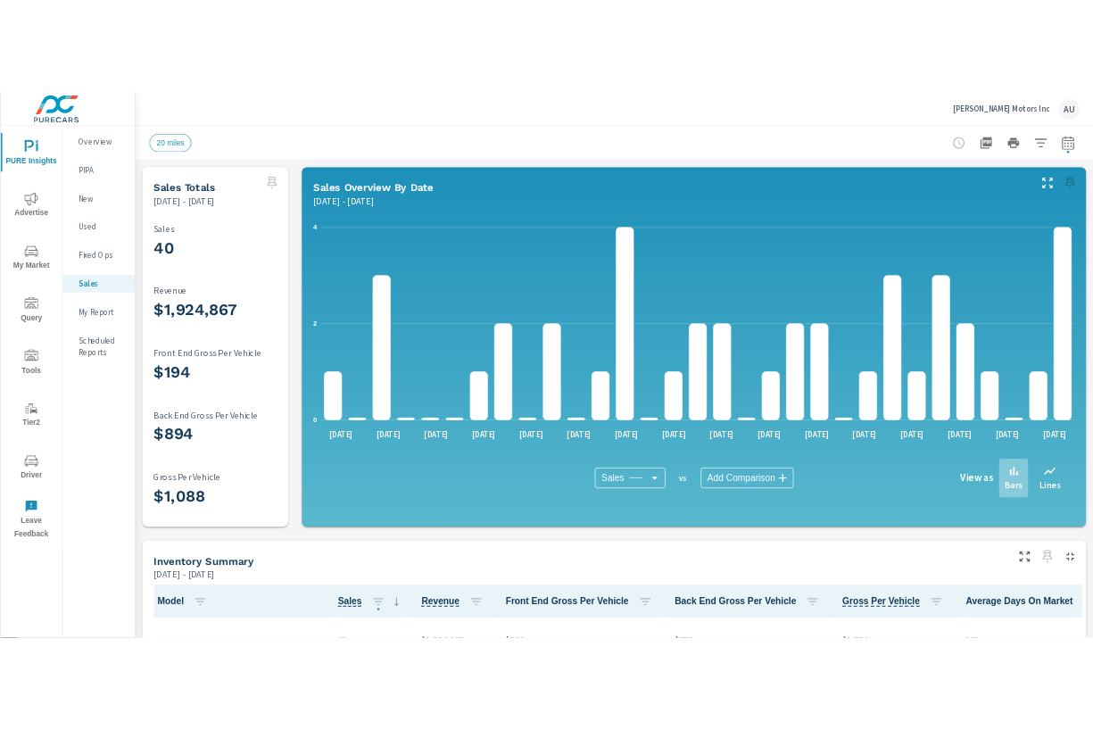
scroll to position [1, 0]
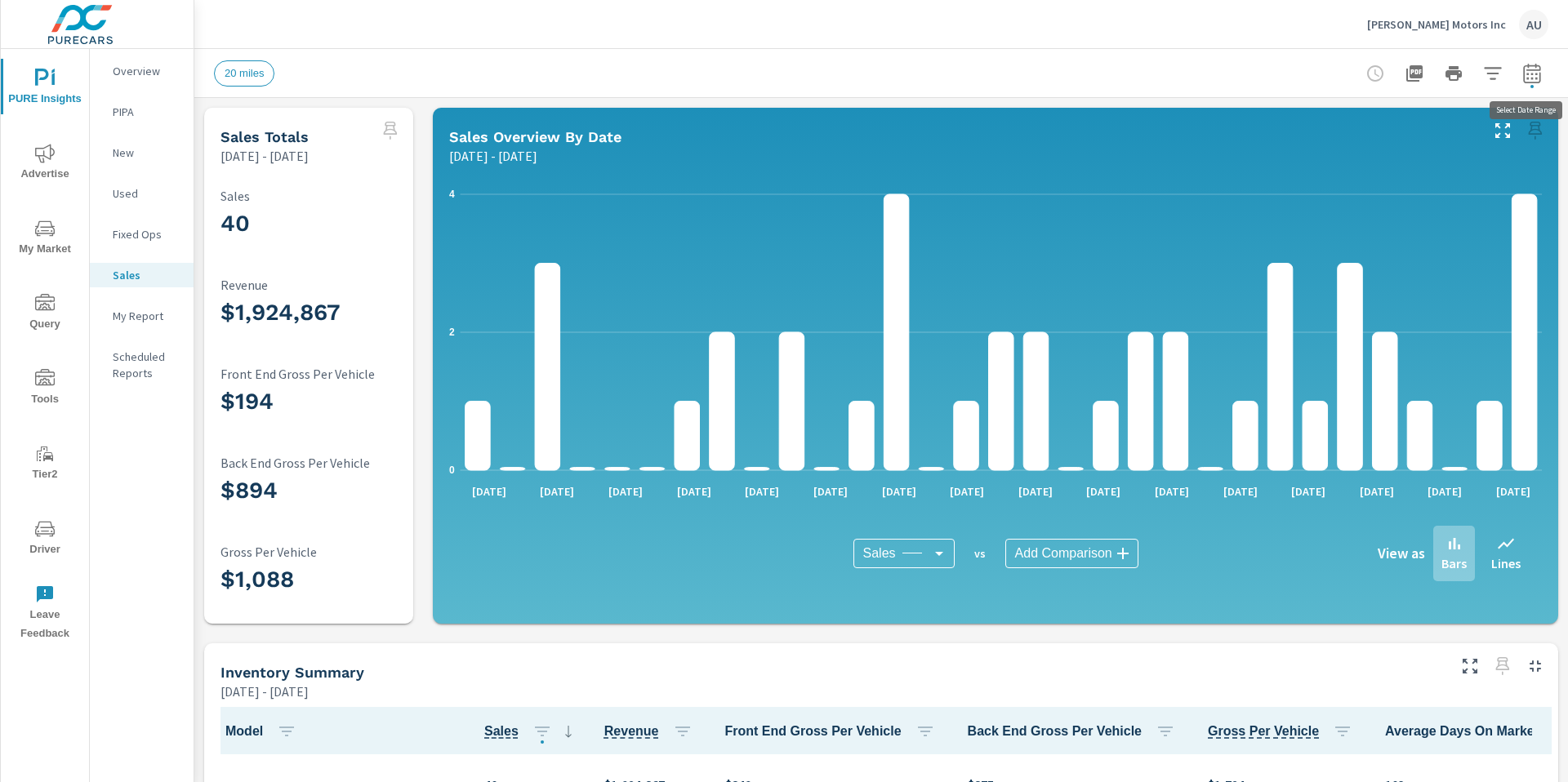
click at [999, 65] on icon "button" at bounding box center [1531, 73] width 19 height 19
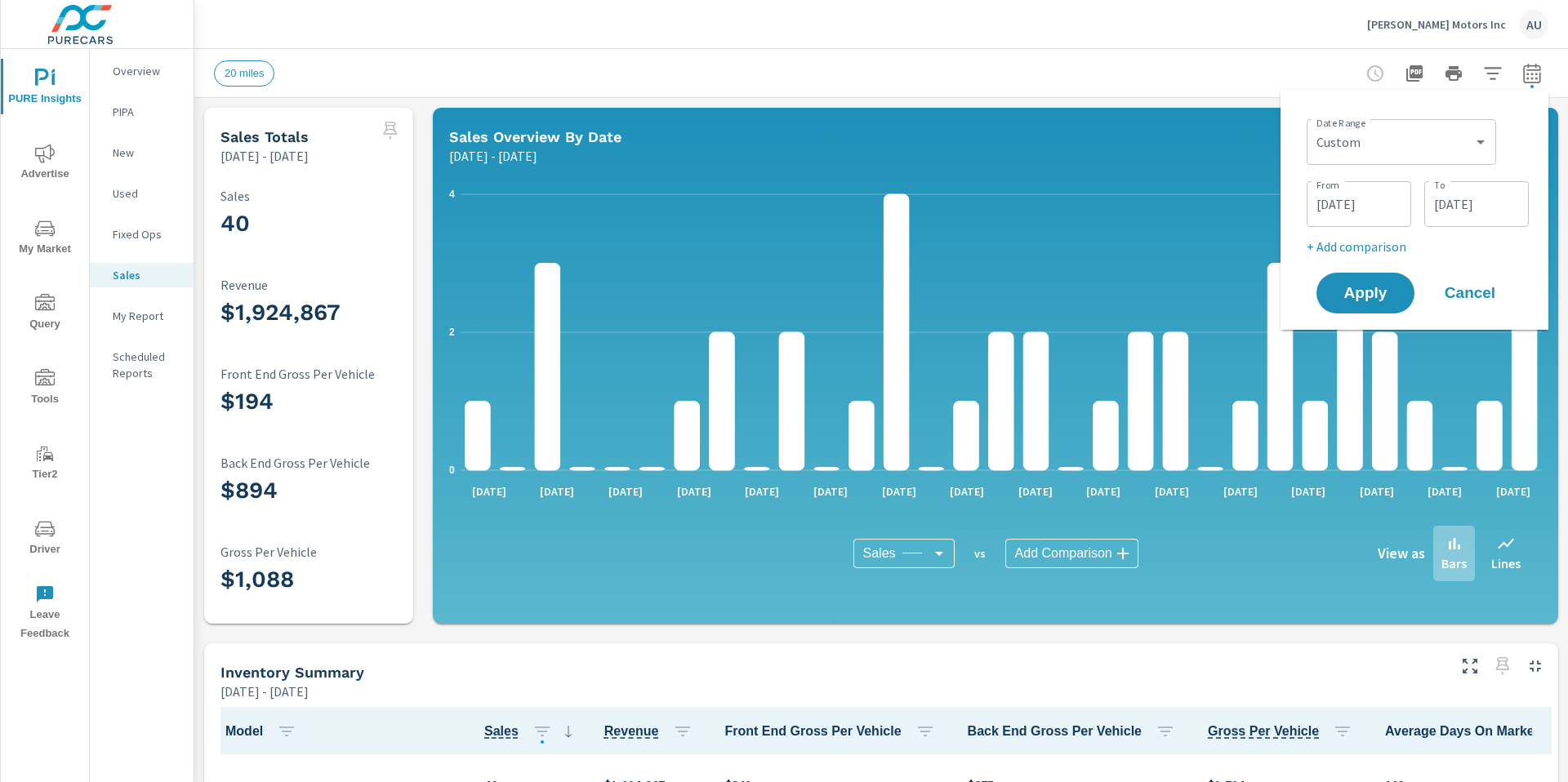
click at [999, 206] on input "[DATE]" at bounding box center [1359, 204] width 91 height 33
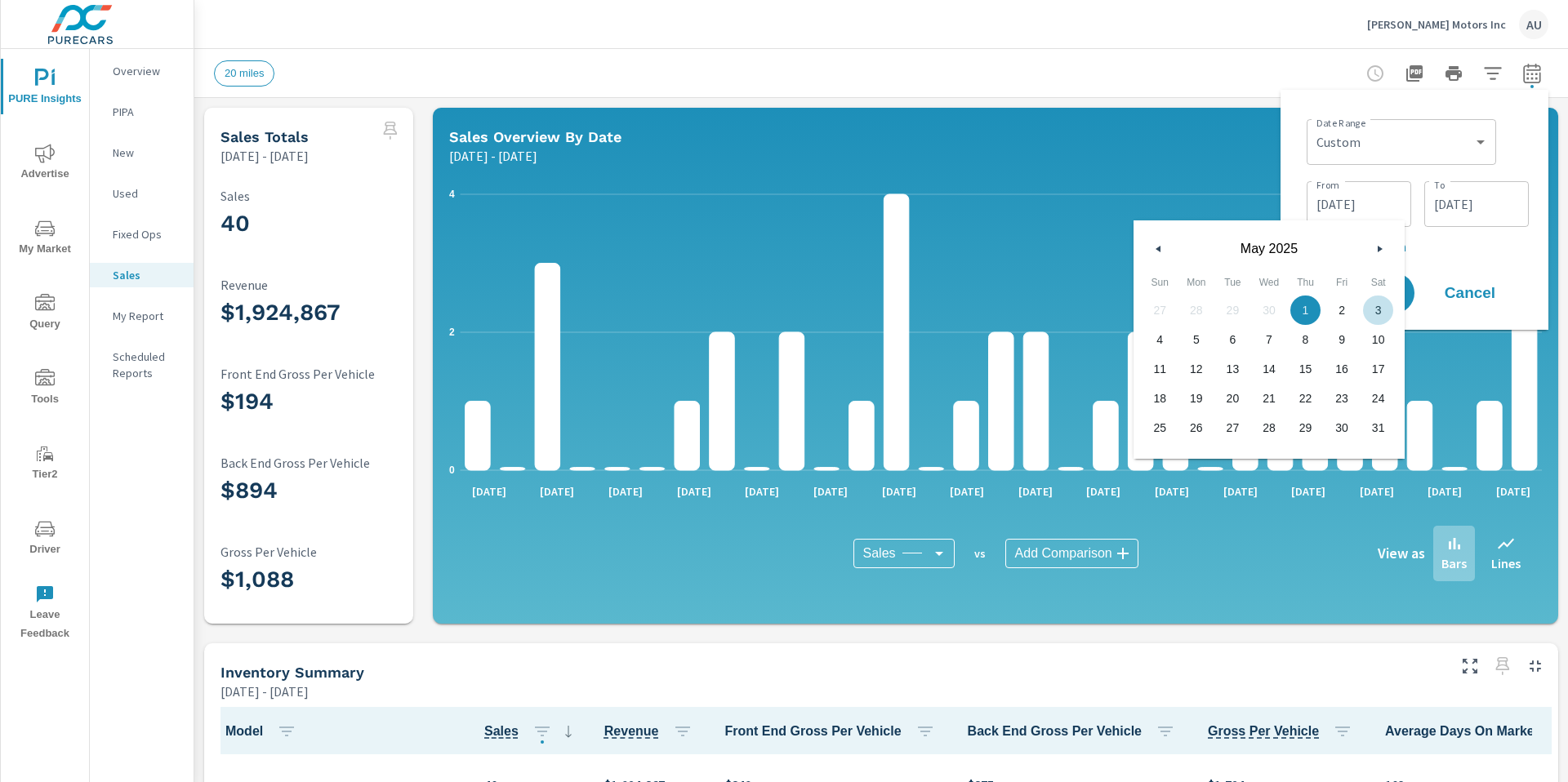
click at [999, 242] on button "button" at bounding box center [1379, 248] width 19 height 19
click at [999, 246] on icon "button" at bounding box center [1381, 249] width 8 height 6
click at [999, 253] on div "[DATE]" at bounding box center [1269, 245] width 271 height 49
drag, startPoint x: 1359, startPoint y: 243, endPoint x: 1368, endPoint y: 247, distance: 9.8
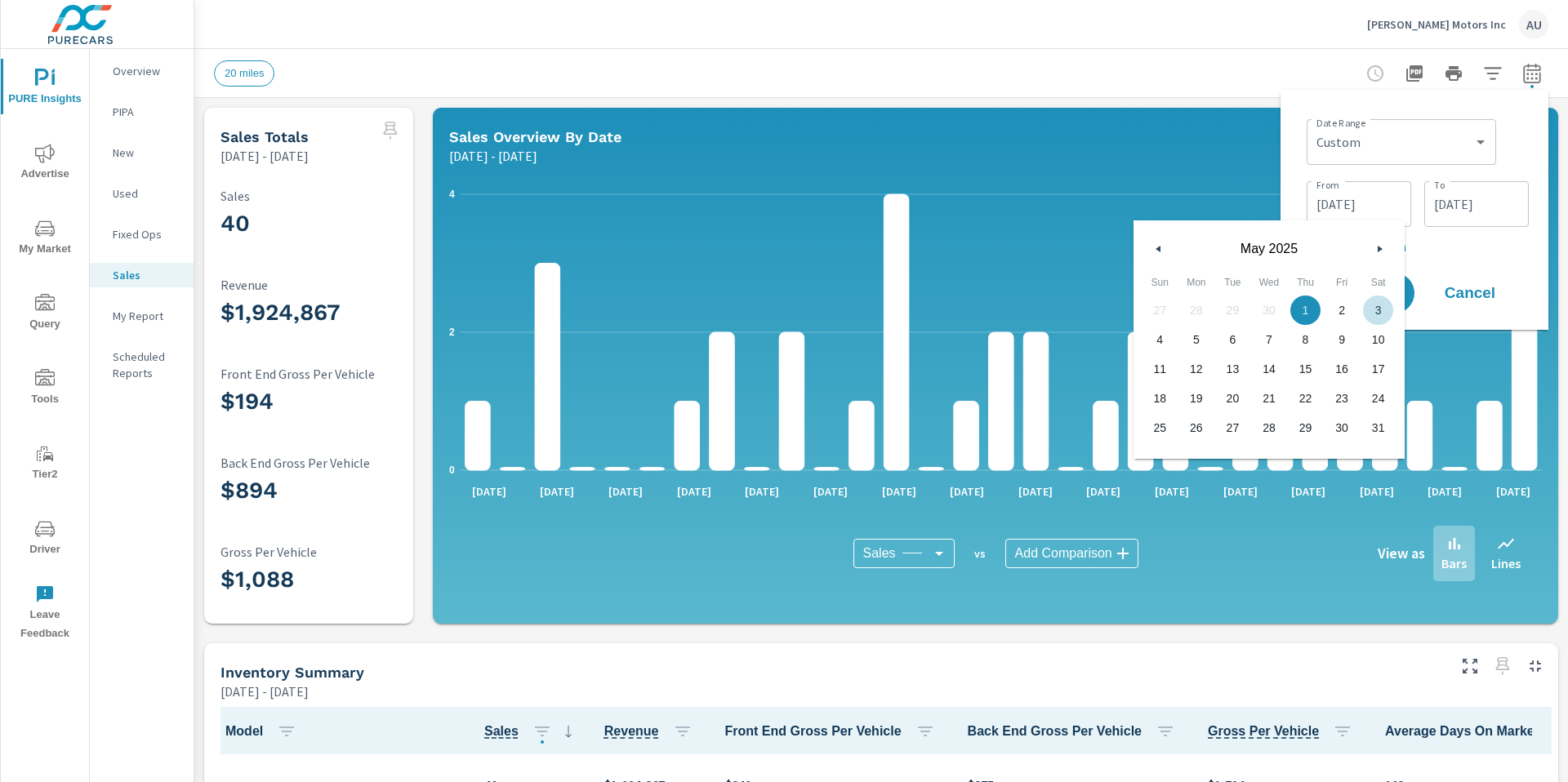
click at [999, 244] on span "[DATE]" at bounding box center [1269, 249] width 196 height 15
click at [999, 248] on icon "button" at bounding box center [1381, 249] width 8 height 6
click at [999, 247] on button "button" at bounding box center [1379, 248] width 19 height 19
click at [999, 248] on button "button" at bounding box center [1379, 248] width 19 height 19
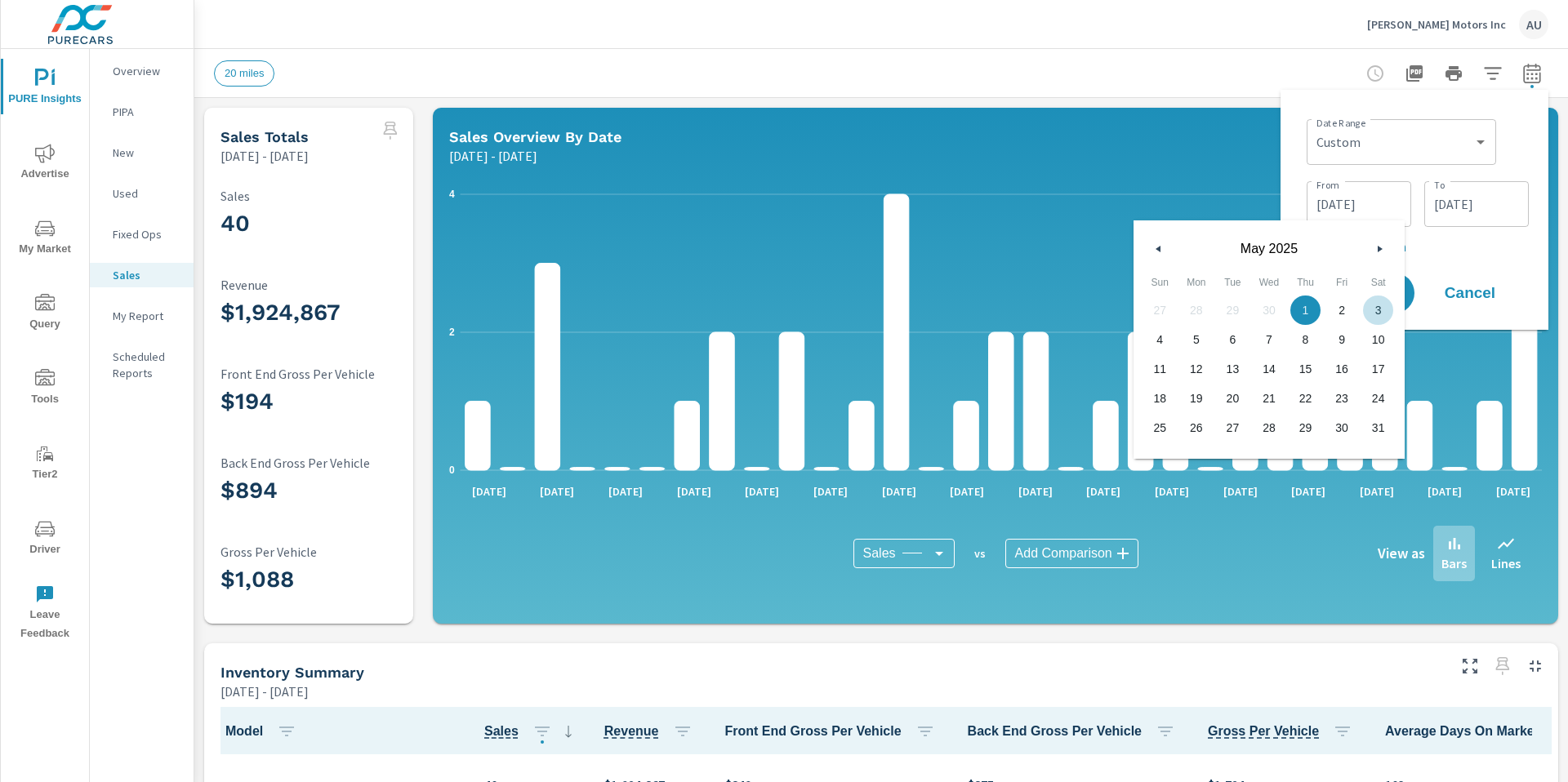
drag, startPoint x: 1389, startPoint y: 197, endPoint x: 1379, endPoint y: 200, distance: 10.4
click at [999, 197] on input "[DATE]" at bounding box center [1359, 204] width 91 height 33
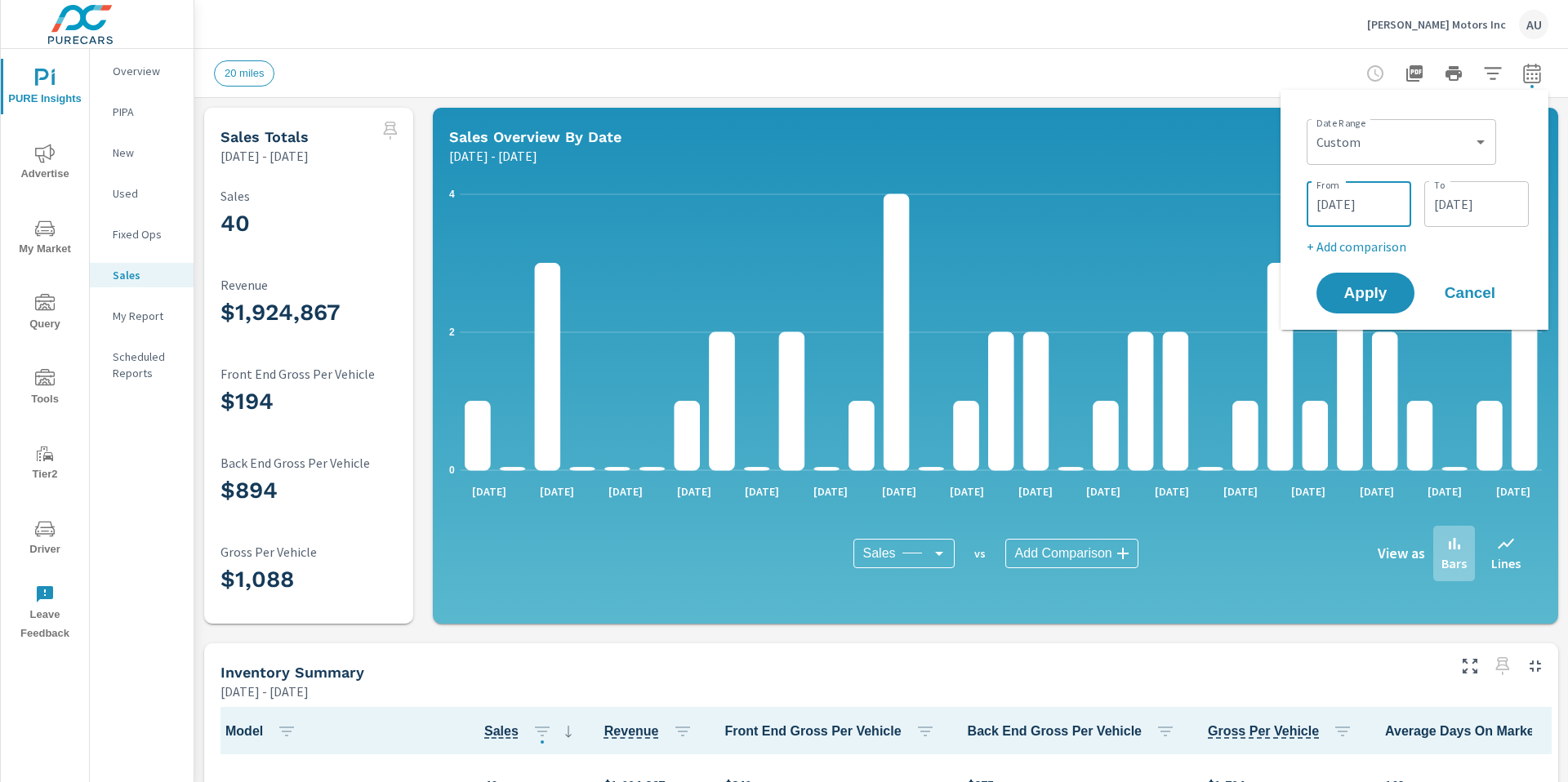
click at [999, 201] on input "[DATE]" at bounding box center [1359, 204] width 91 height 33
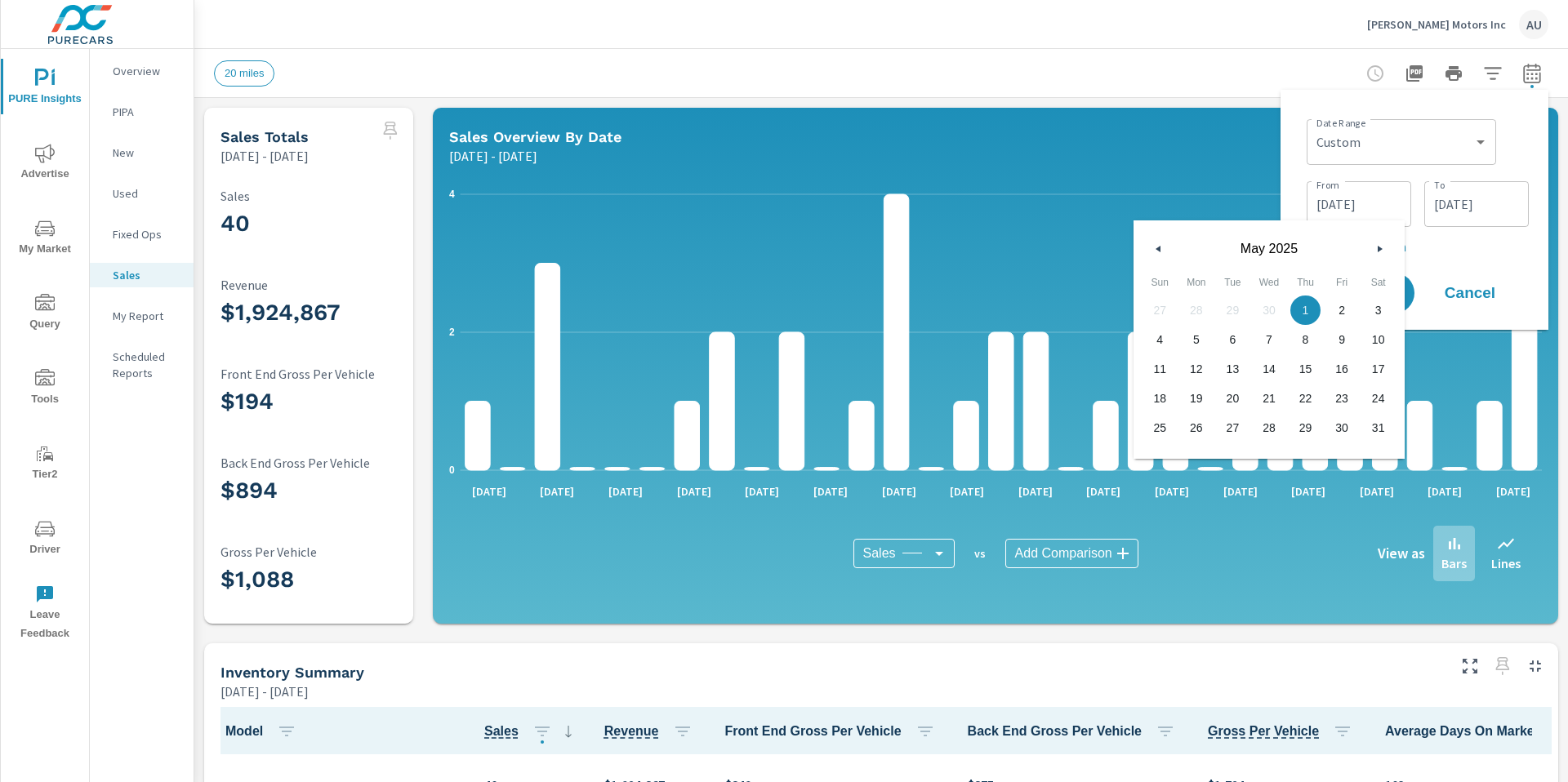
click at [999, 243] on button "button" at bounding box center [1379, 248] width 19 height 19
click at [999, 248] on icon "button" at bounding box center [1381, 249] width 8 height 6
click at [999, 250] on icon "button" at bounding box center [1381, 249] width 8 height 6
click at [999, 252] on icon "button" at bounding box center [1381, 249] width 8 height 6
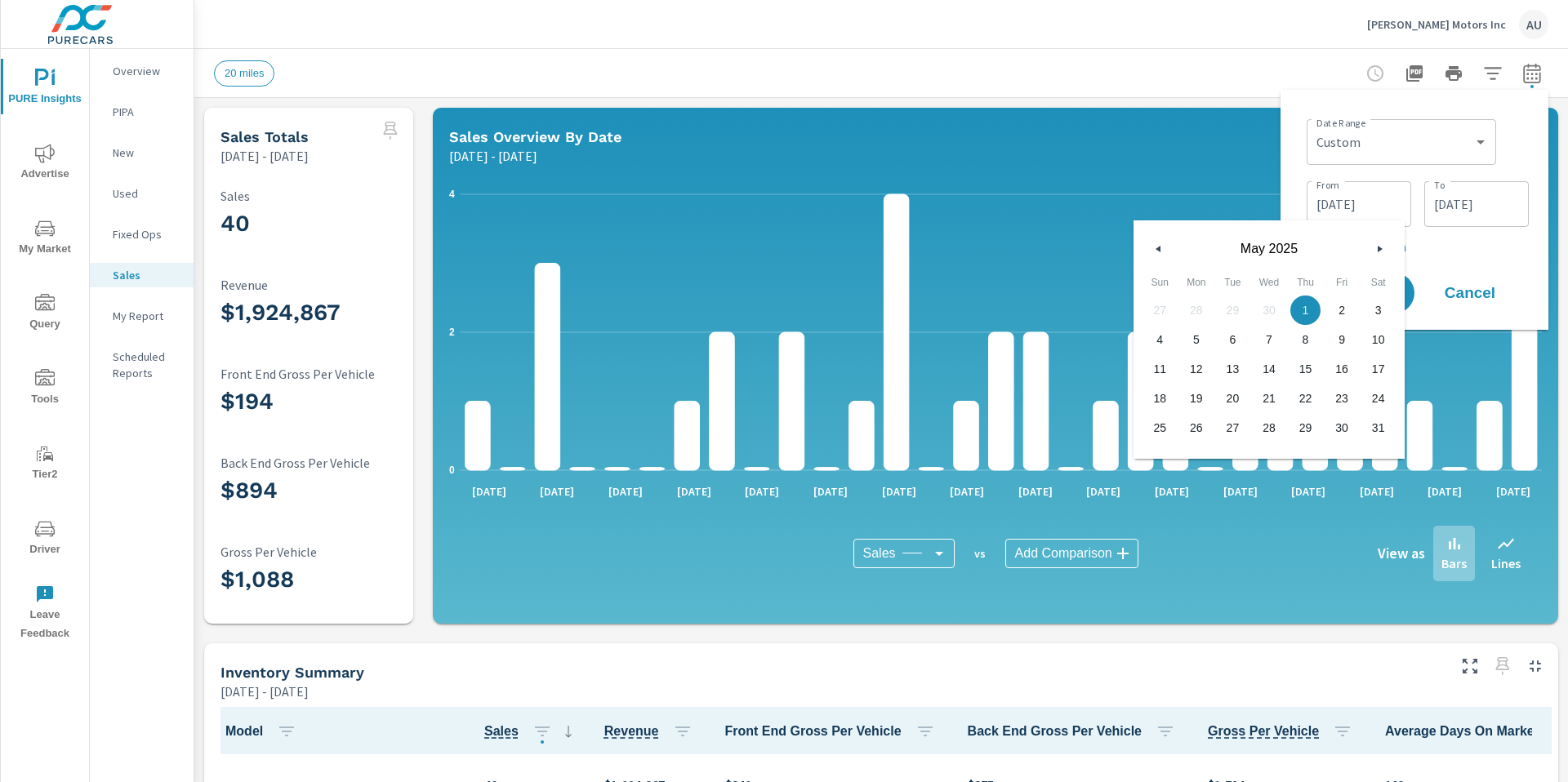
click at [999, 254] on button "button" at bounding box center [1379, 248] width 19 height 19
click at [999, 209] on input "[DATE]" at bounding box center [1359, 204] width 91 height 33
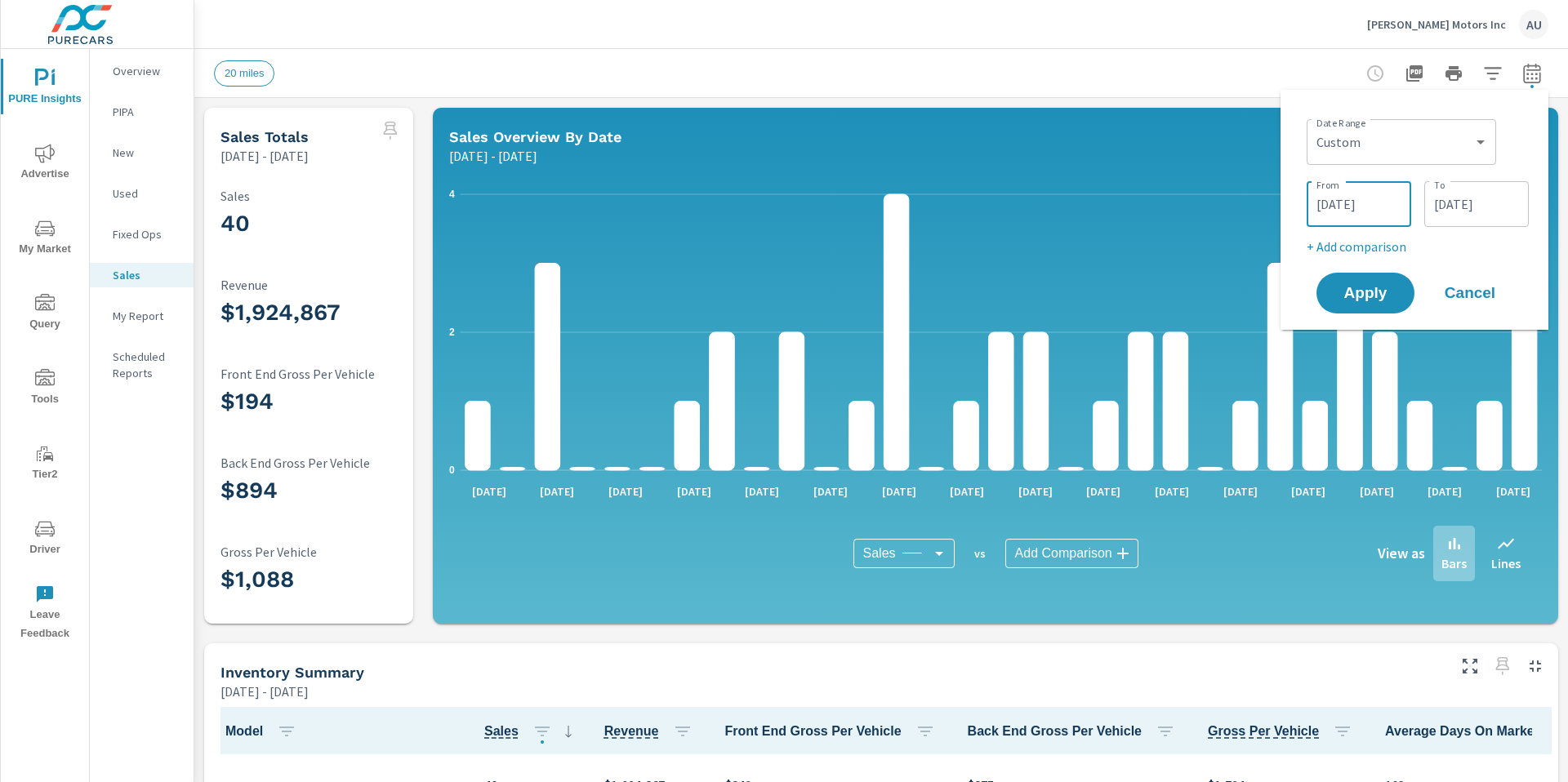
click at [999, 203] on input "[DATE]" at bounding box center [1359, 204] width 91 height 33
click at [999, 197] on input "[DATE]" at bounding box center [1359, 204] width 91 height 33
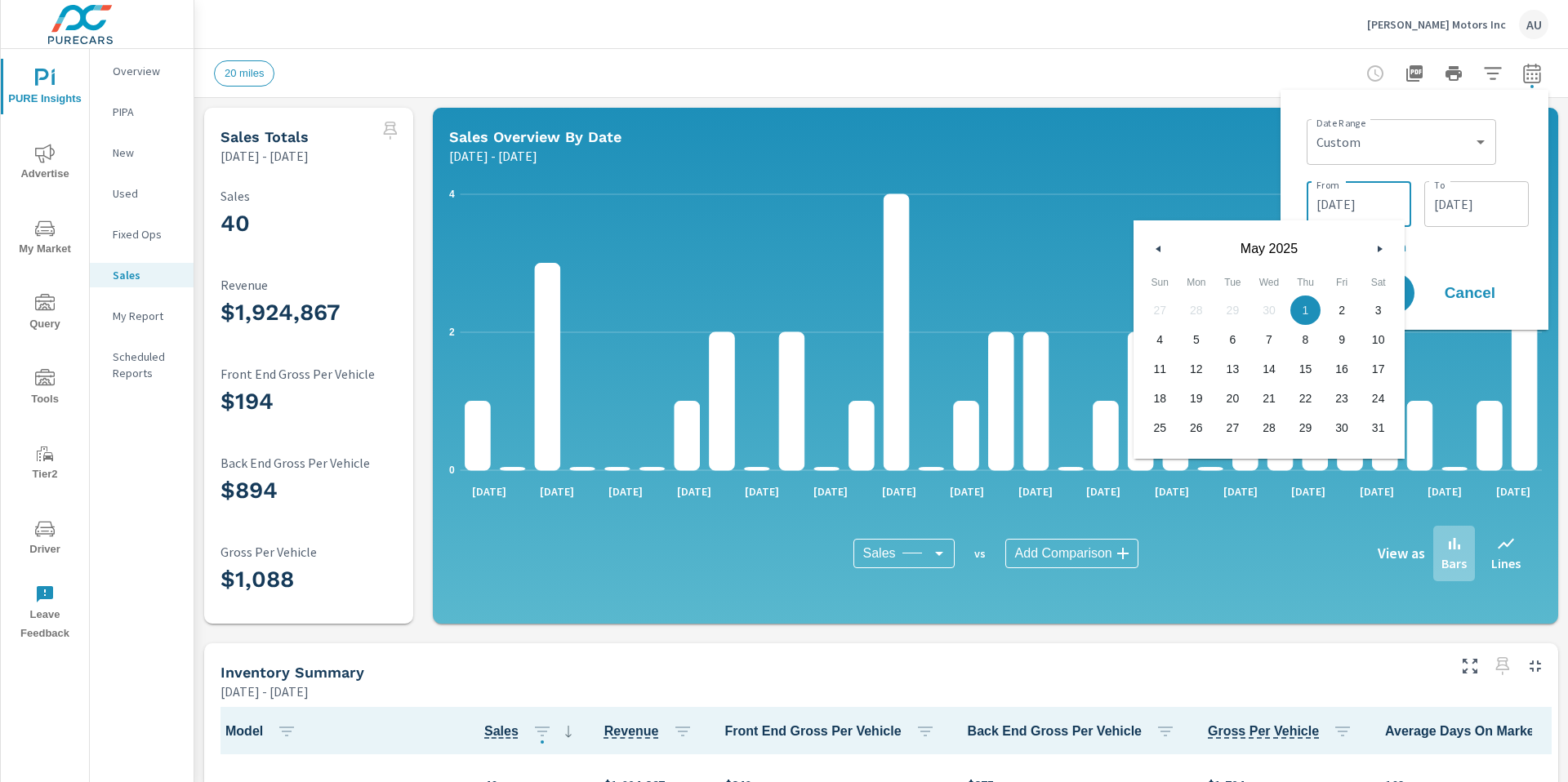
click at [999, 198] on input "[DATE]" at bounding box center [1359, 204] width 91 height 33
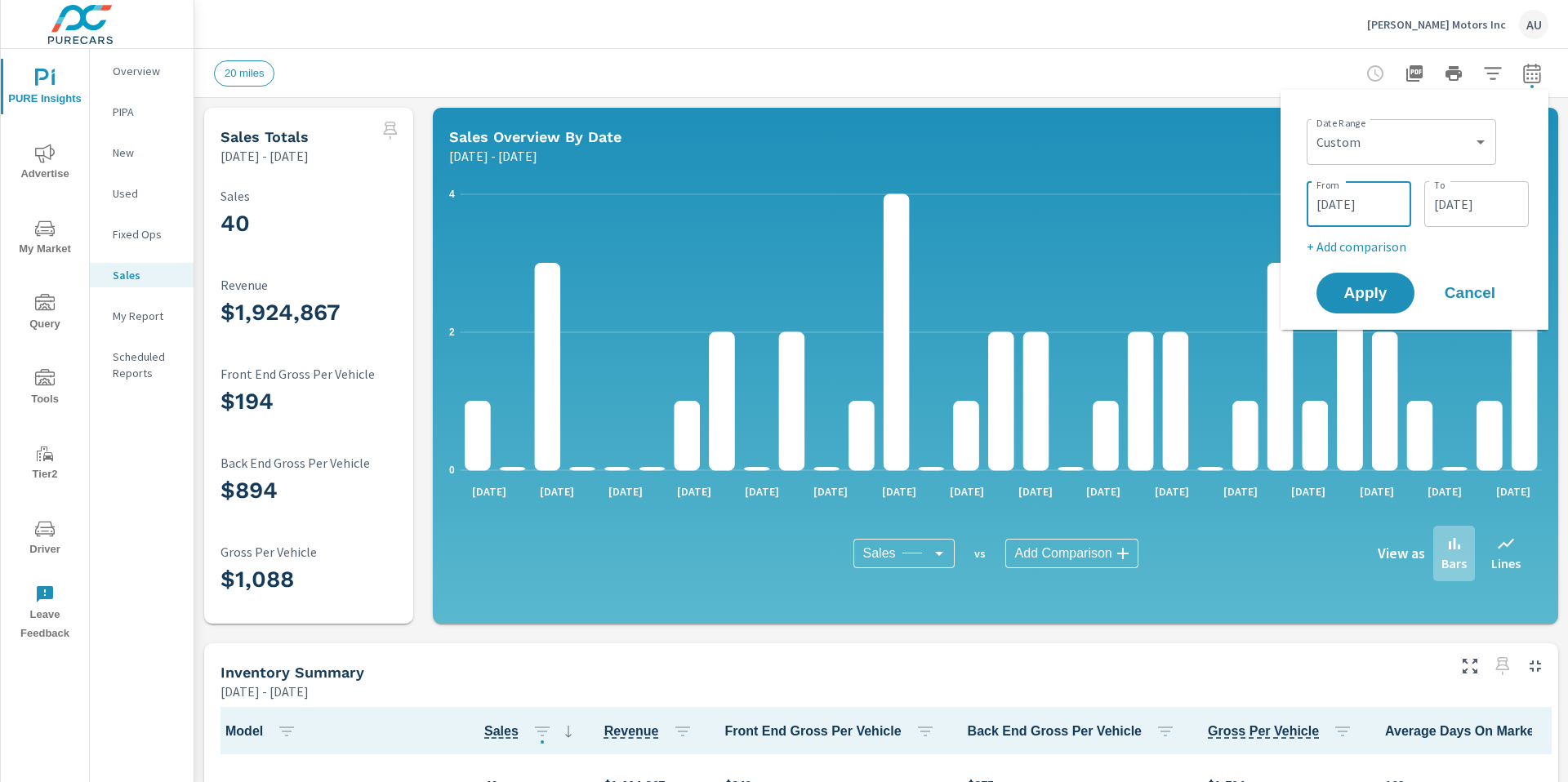
click at [999, 198] on input "[DATE]" at bounding box center [1359, 204] width 91 height 33
click at [999, 200] on input "[DATE]" at bounding box center [1359, 204] width 91 height 33
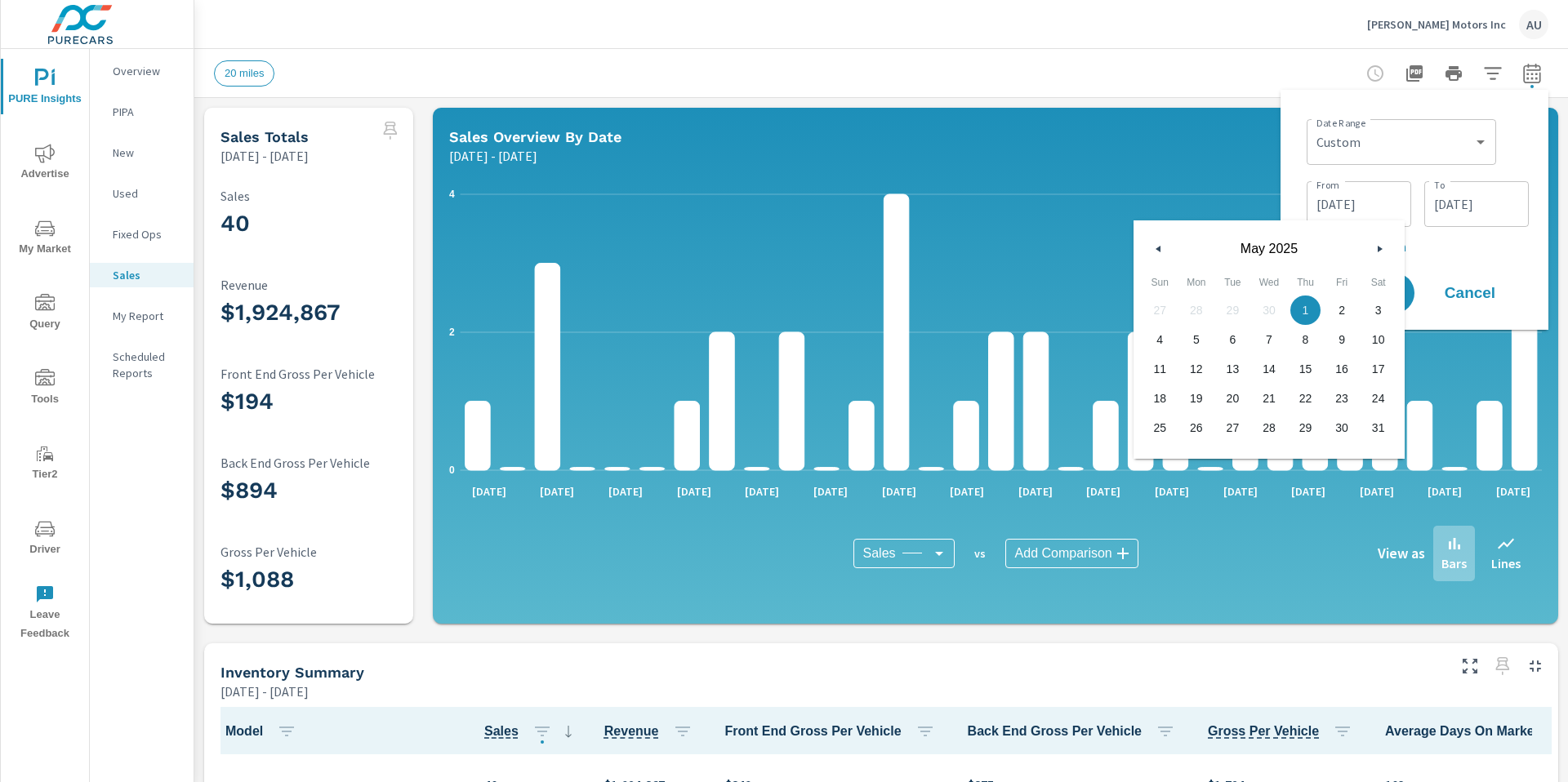
click at [999, 202] on input "[DATE]" at bounding box center [1359, 204] width 91 height 33
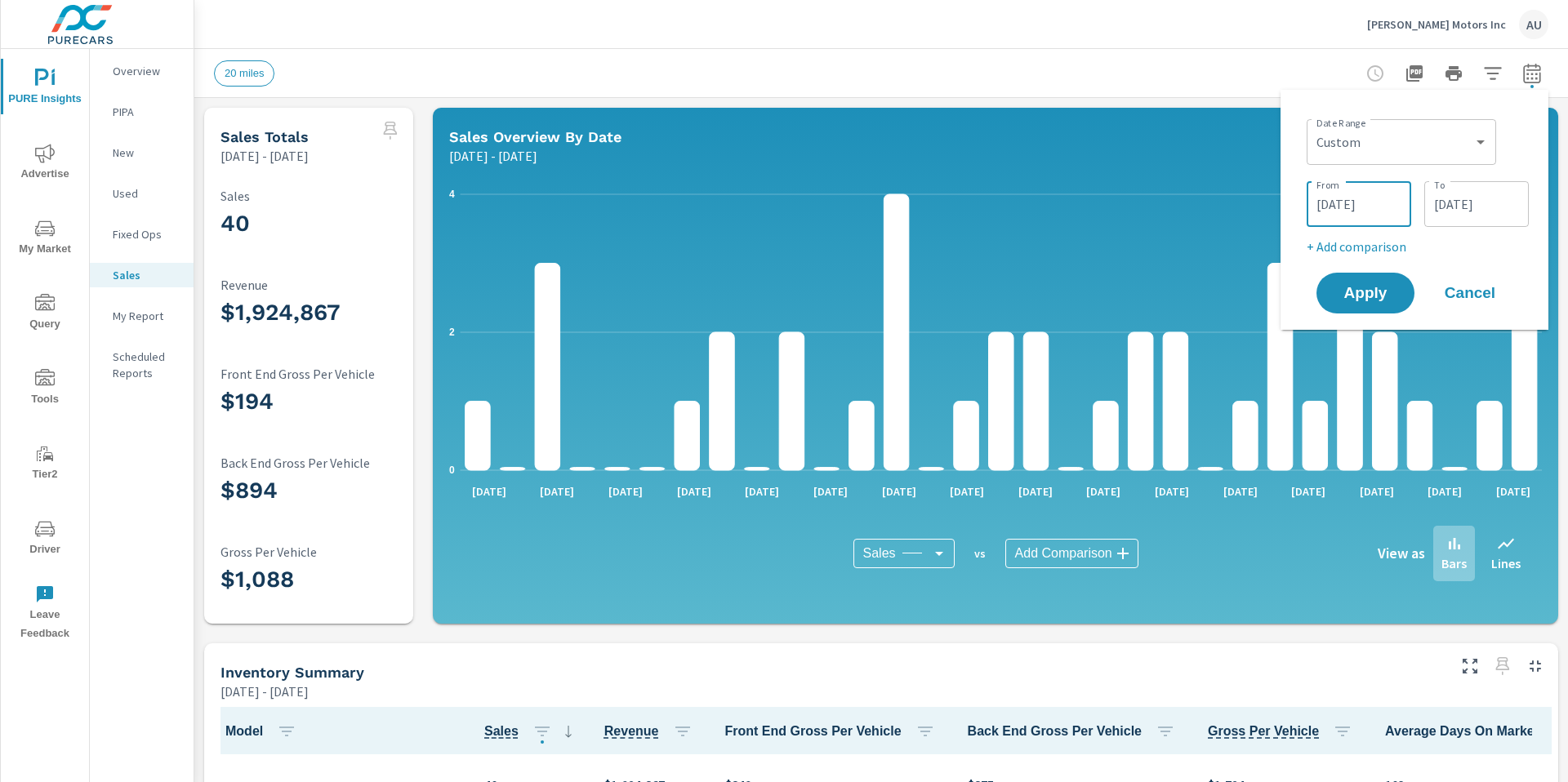
click at [999, 201] on input "[DATE]" at bounding box center [1359, 204] width 91 height 33
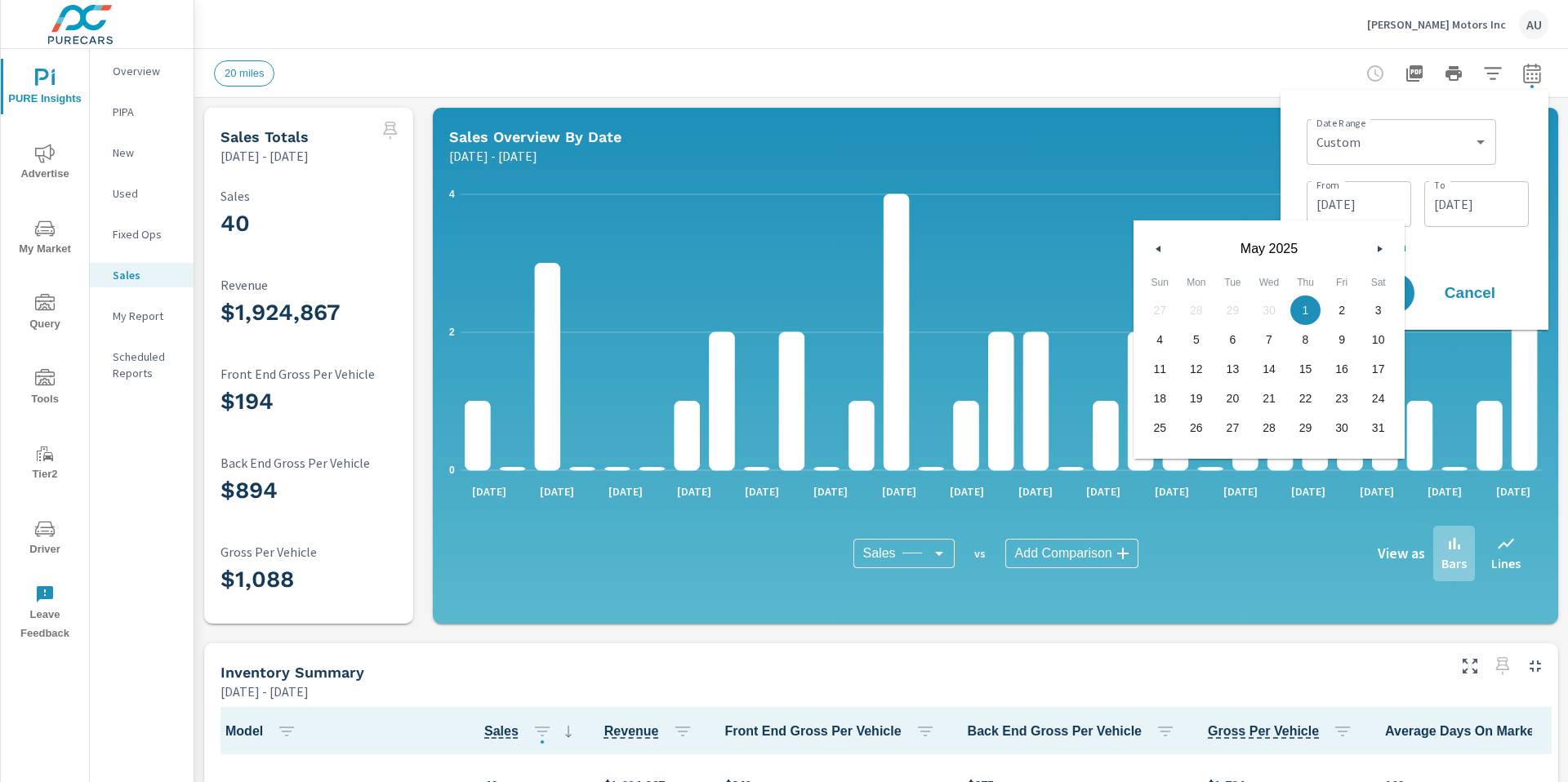
click at [999, 201] on input "[DATE]" at bounding box center [1359, 204] width 91 height 33
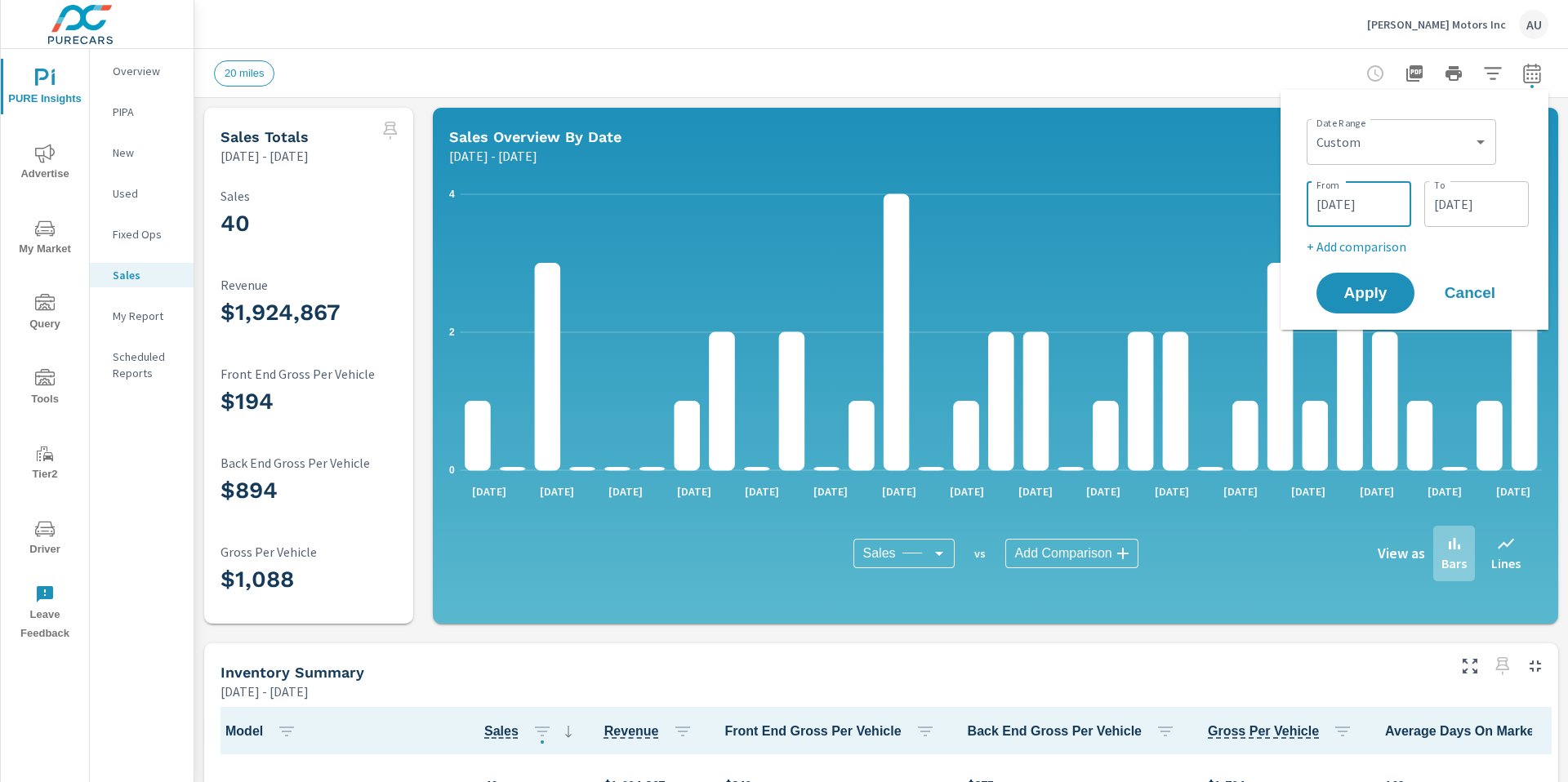
drag, startPoint x: 1376, startPoint y: 191, endPoint x: 1405, endPoint y: 230, distance: 48.6
click at [999, 195] on input "[DATE]" at bounding box center [1359, 204] width 91 height 33
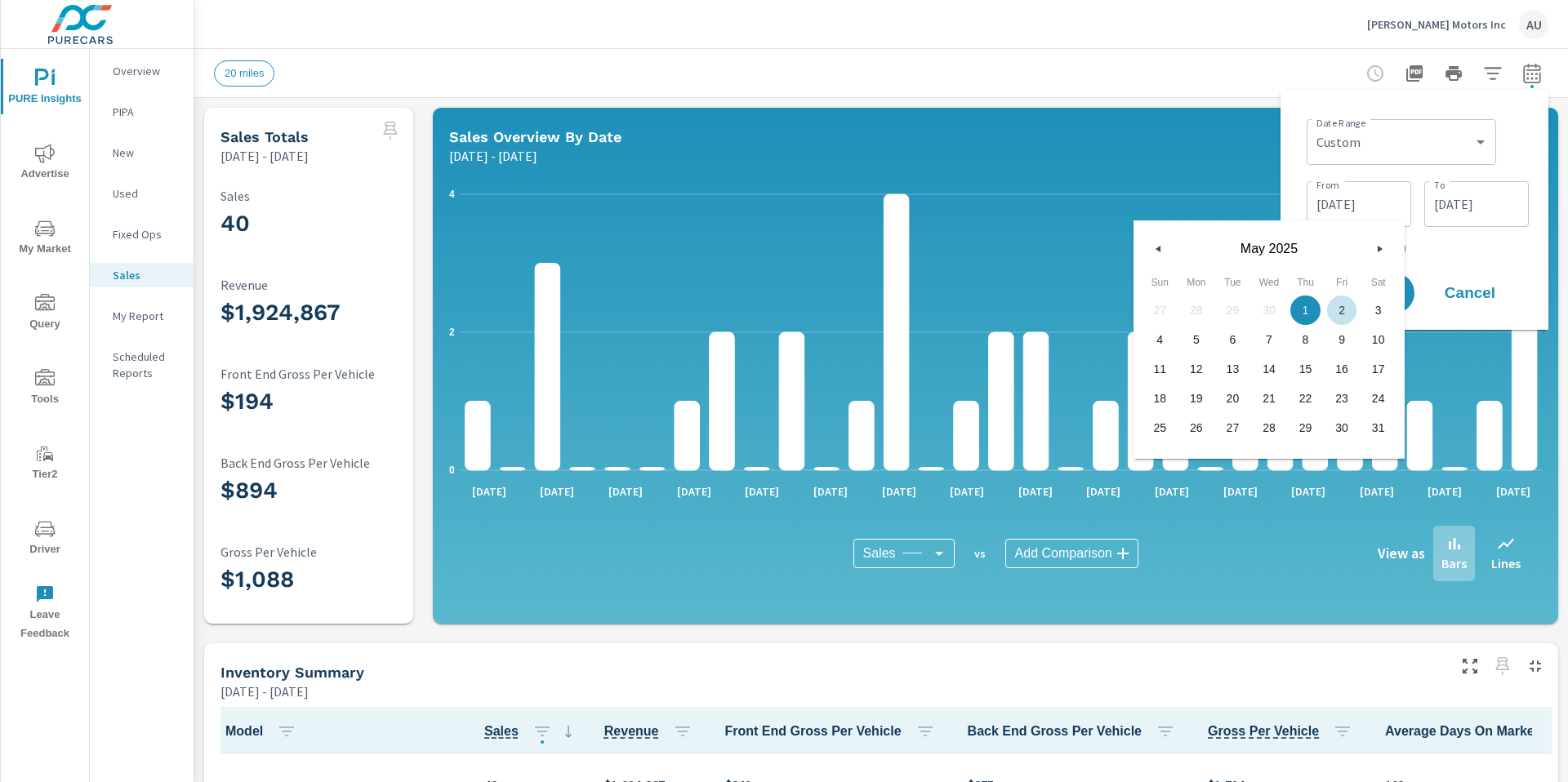
click at [999, 248] on icon "button" at bounding box center [1381, 249] width 8 height 6
click at [999, 235] on div "Date Range Custom [DATE] Last week Last 7 days Last 14 days Last 30 days Last 4…" at bounding box center [1417, 184] width 222 height 144
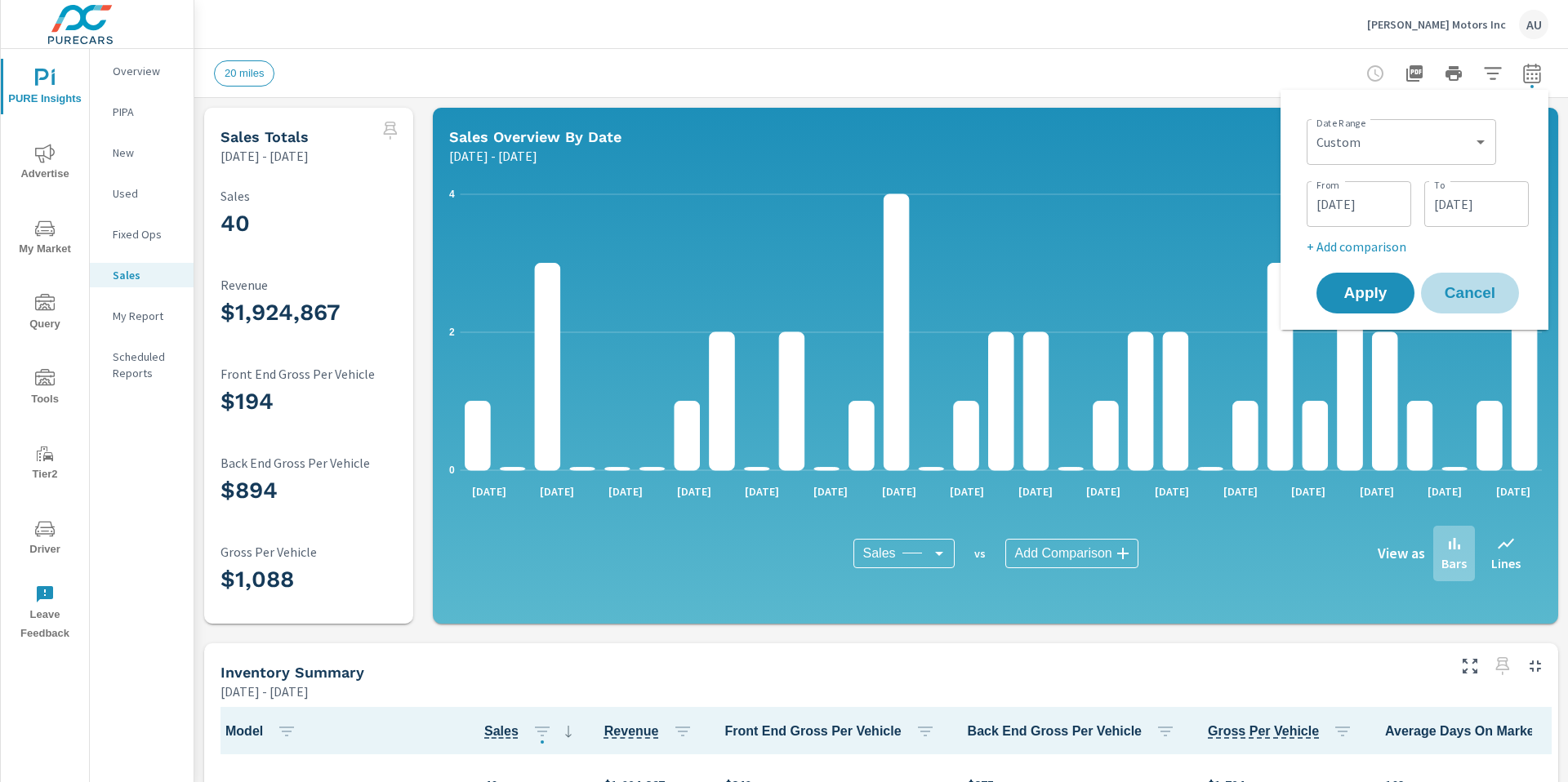
click at [999, 300] on span "Cancel" at bounding box center [1469, 293] width 65 height 15
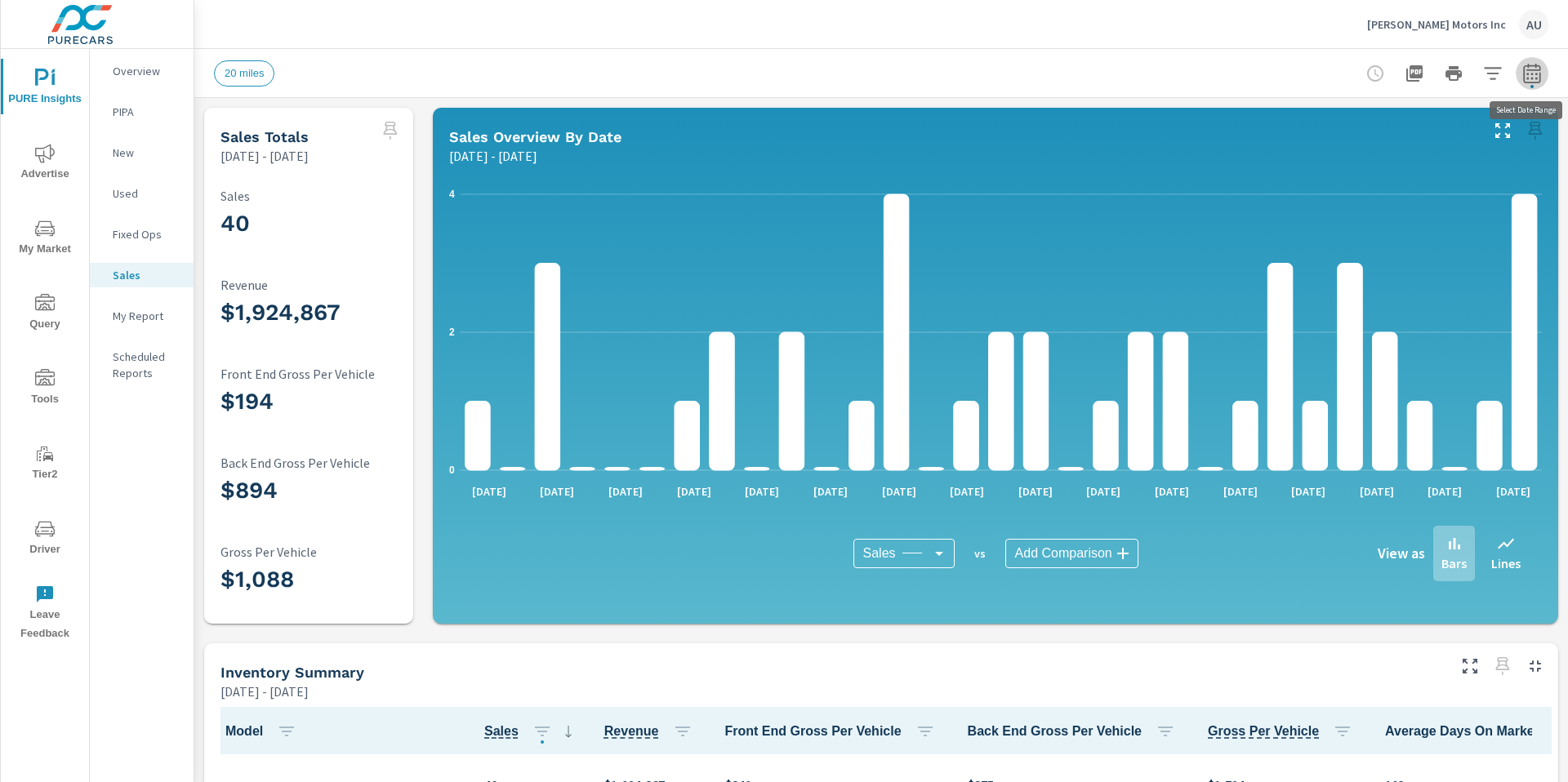
click at [999, 60] on button "button" at bounding box center [1531, 73] width 33 height 33
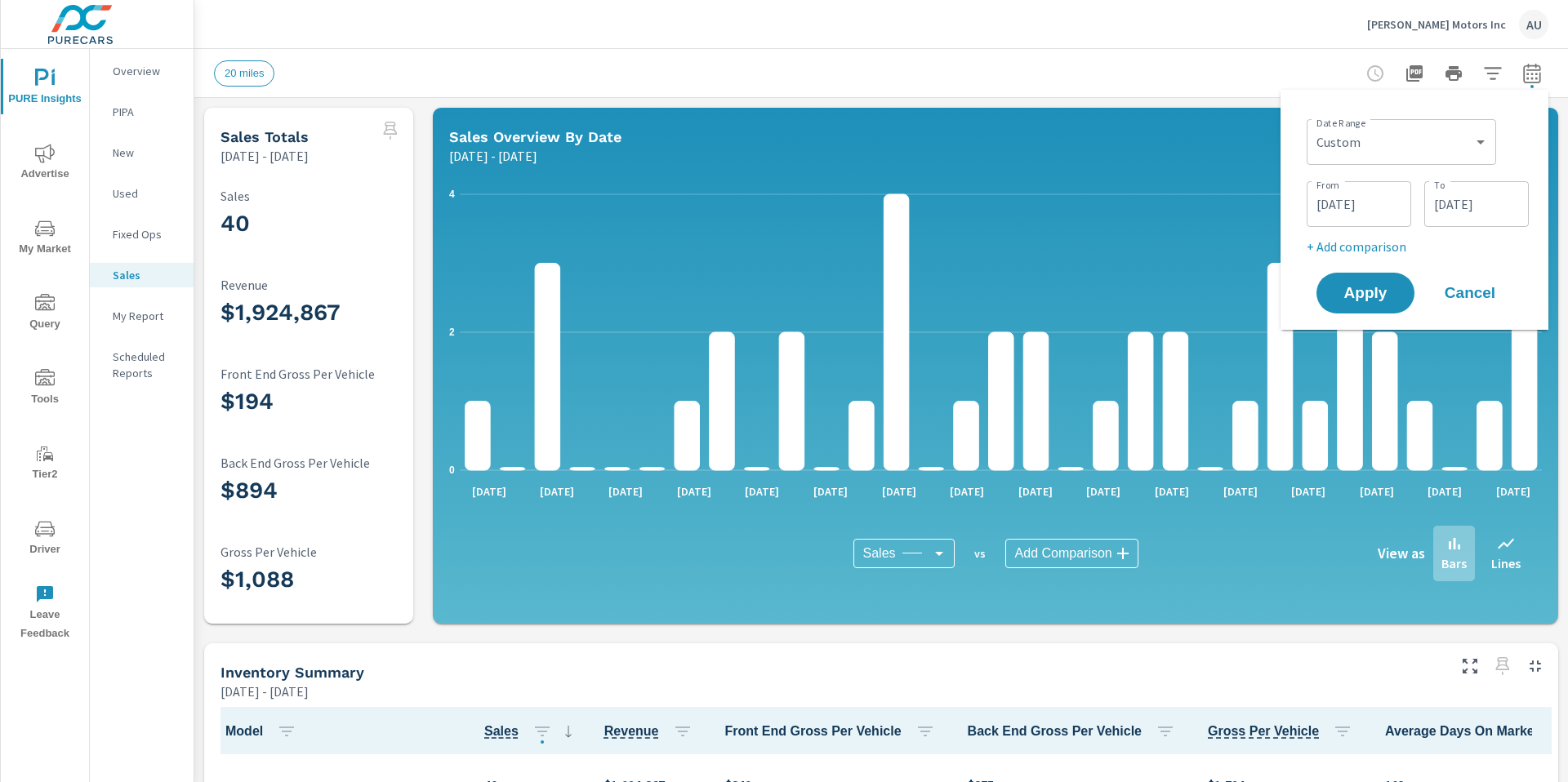
click at [999, 193] on input "[DATE]" at bounding box center [1359, 204] width 91 height 33
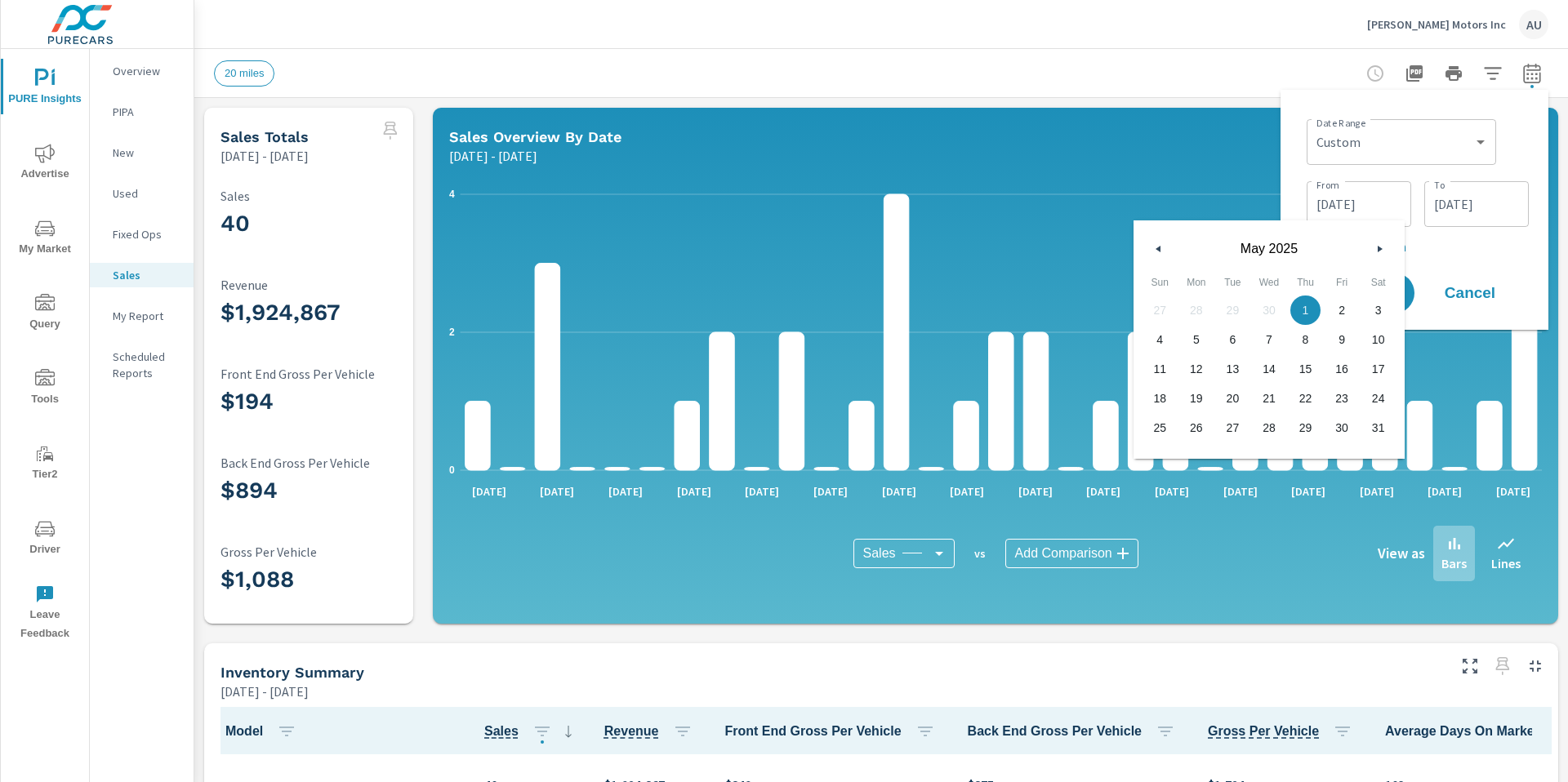
click at [999, 248] on icon "button" at bounding box center [1381, 249] width 8 height 6
click at [999, 245] on button "button" at bounding box center [1379, 248] width 19 height 19
click at [999, 249] on icon "button" at bounding box center [1381, 249] width 8 height 6
click at [999, 248] on icon "button" at bounding box center [1381, 249] width 8 height 6
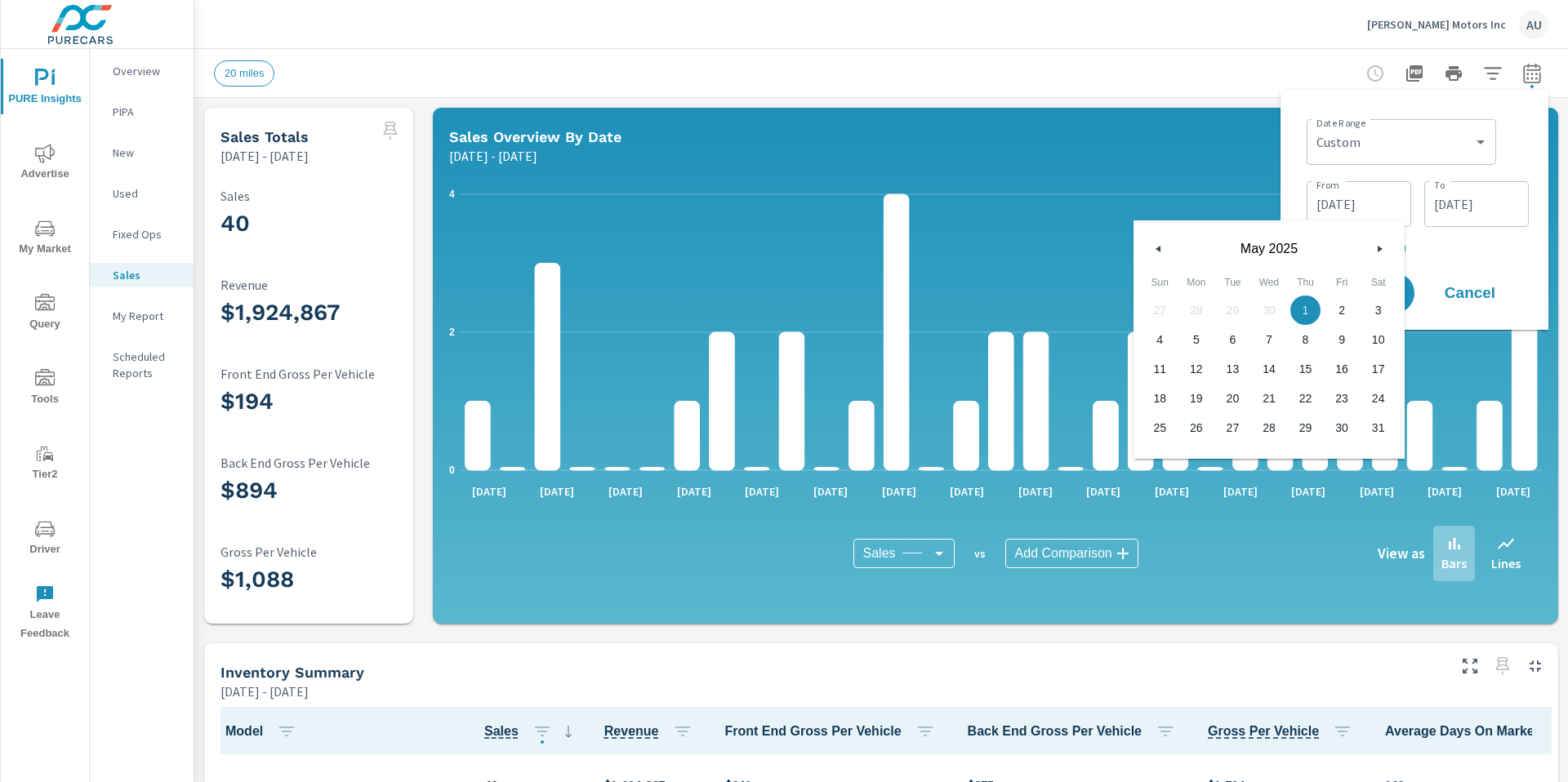
click at [999, 248] on icon "button" at bounding box center [1381, 249] width 8 height 6
click at [999, 249] on button "button" at bounding box center [1379, 248] width 19 height 19
click at [999, 250] on button "button" at bounding box center [1379, 248] width 19 height 19
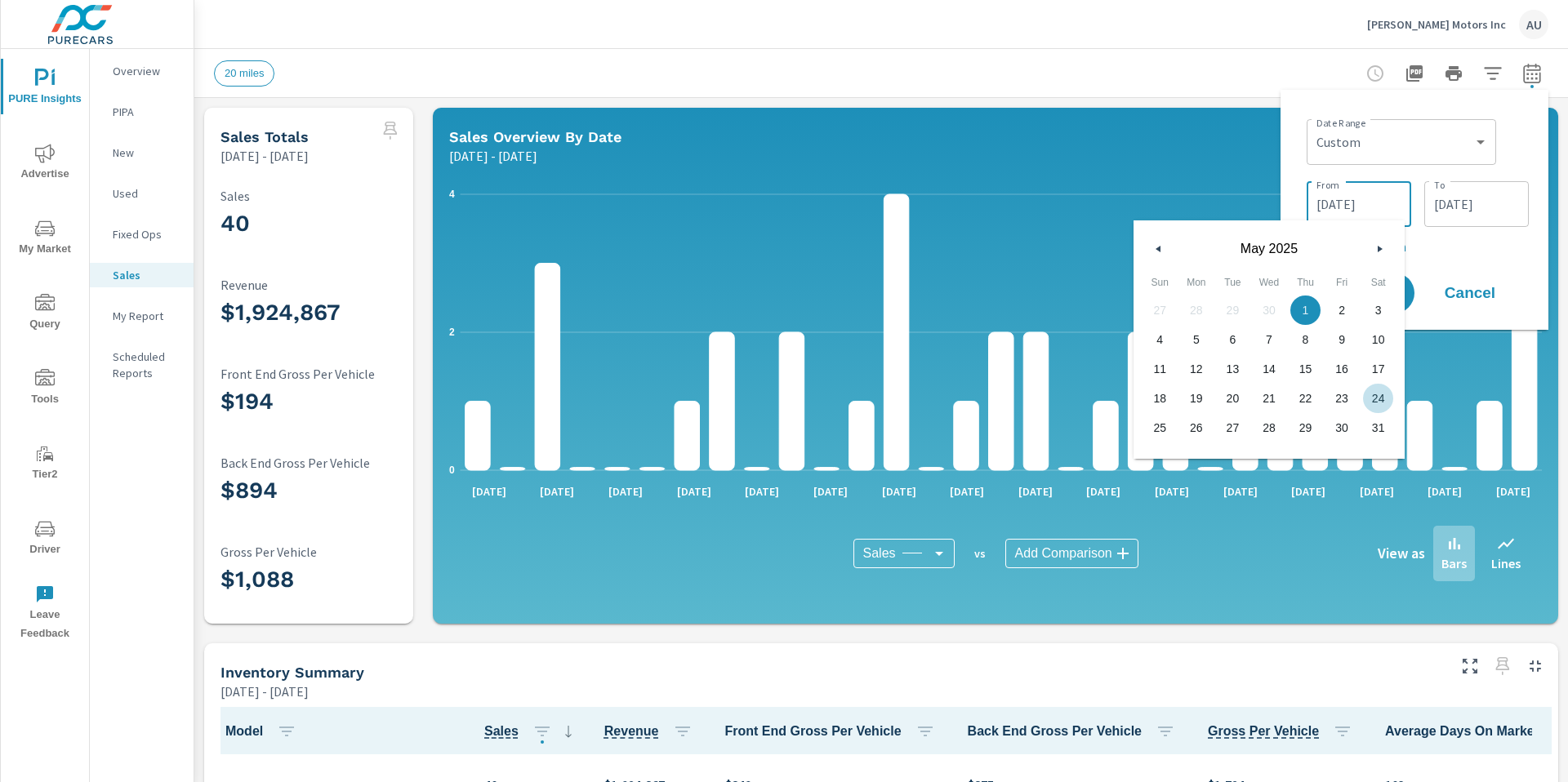
click at [999, 194] on input "[DATE]" at bounding box center [1359, 204] width 91 height 33
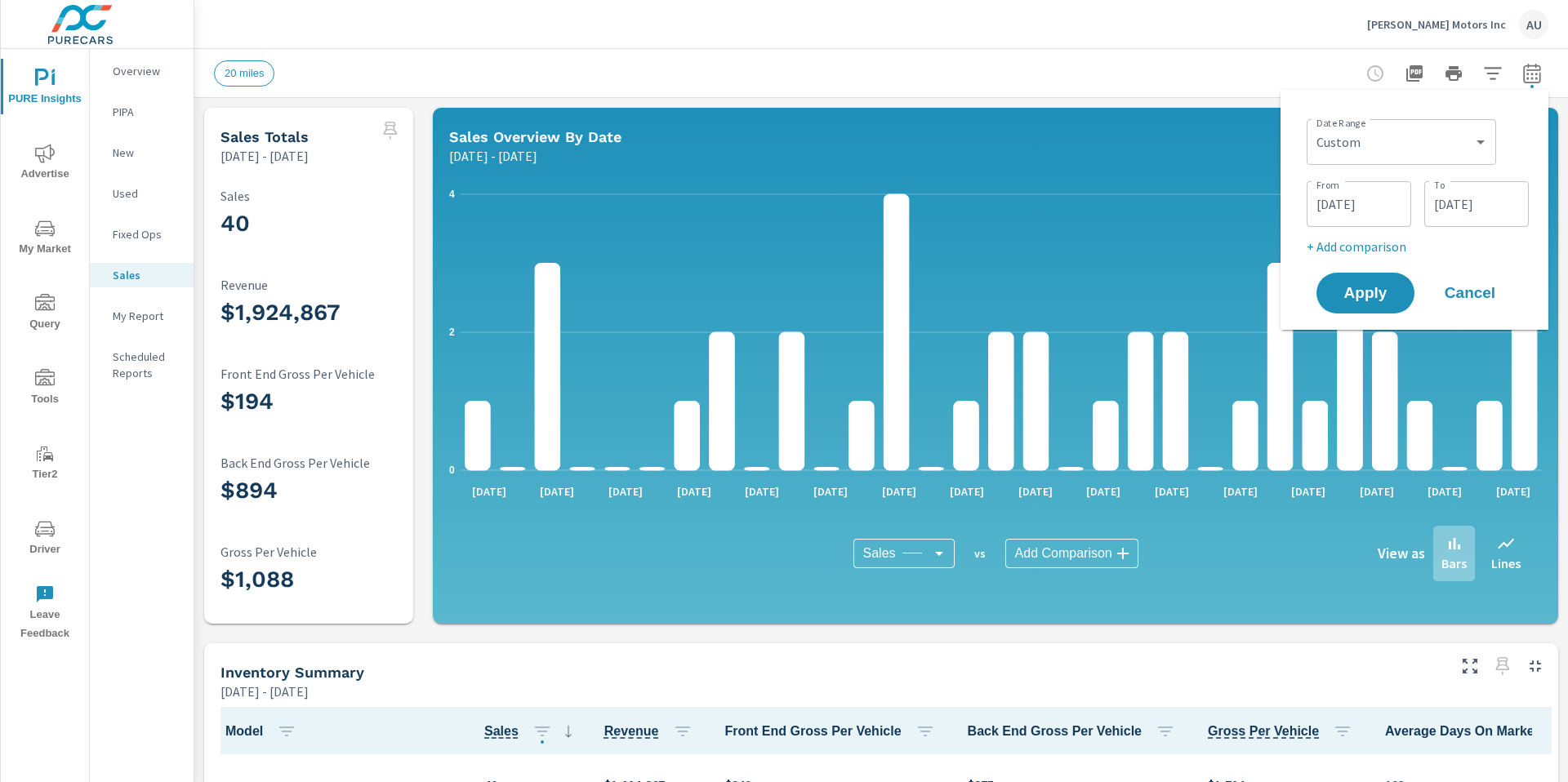
click at [999, 199] on input "[DATE]" at bounding box center [1359, 204] width 91 height 33
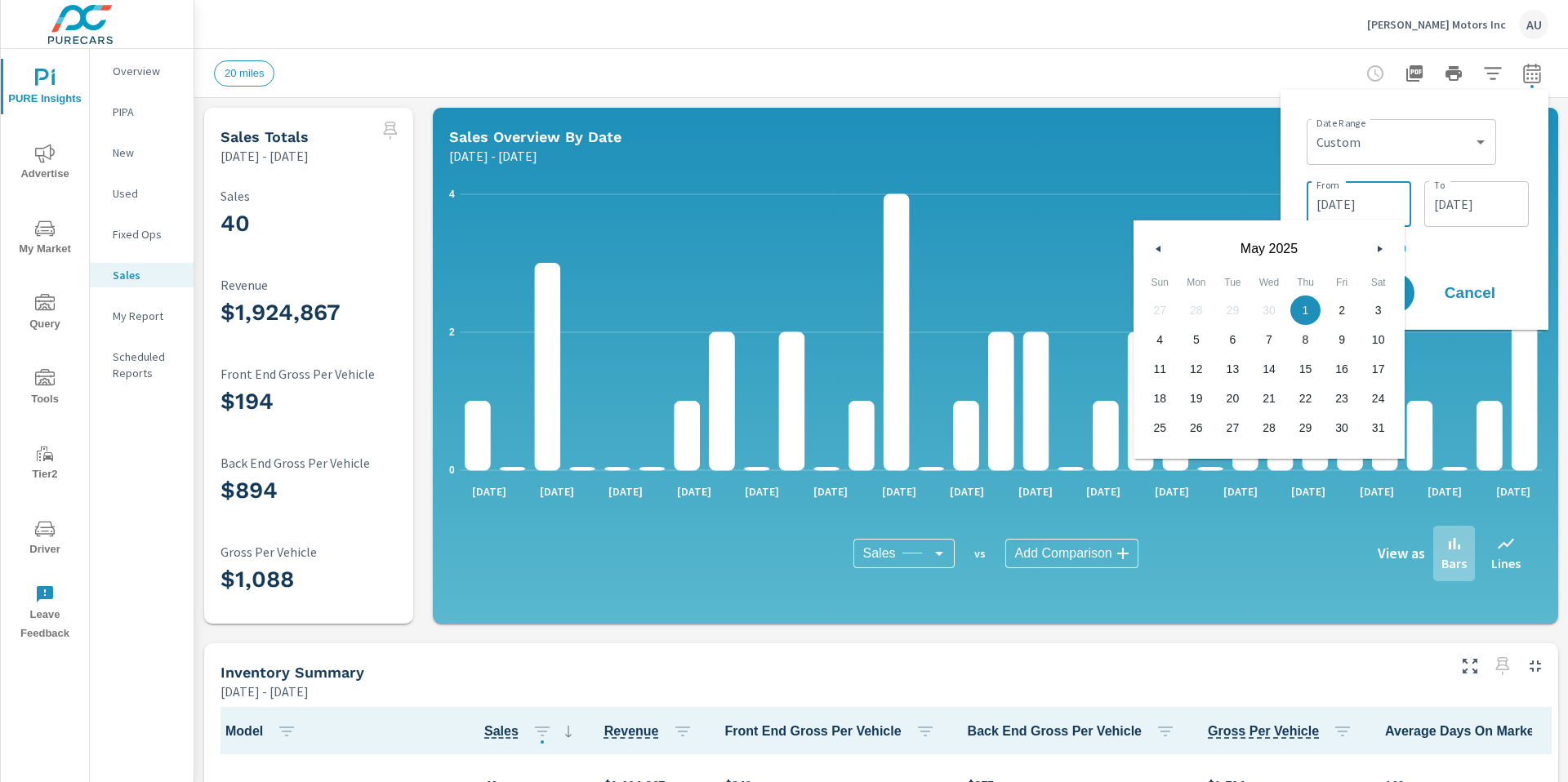
click at [999, 199] on input "[DATE]" at bounding box center [1359, 204] width 91 height 33
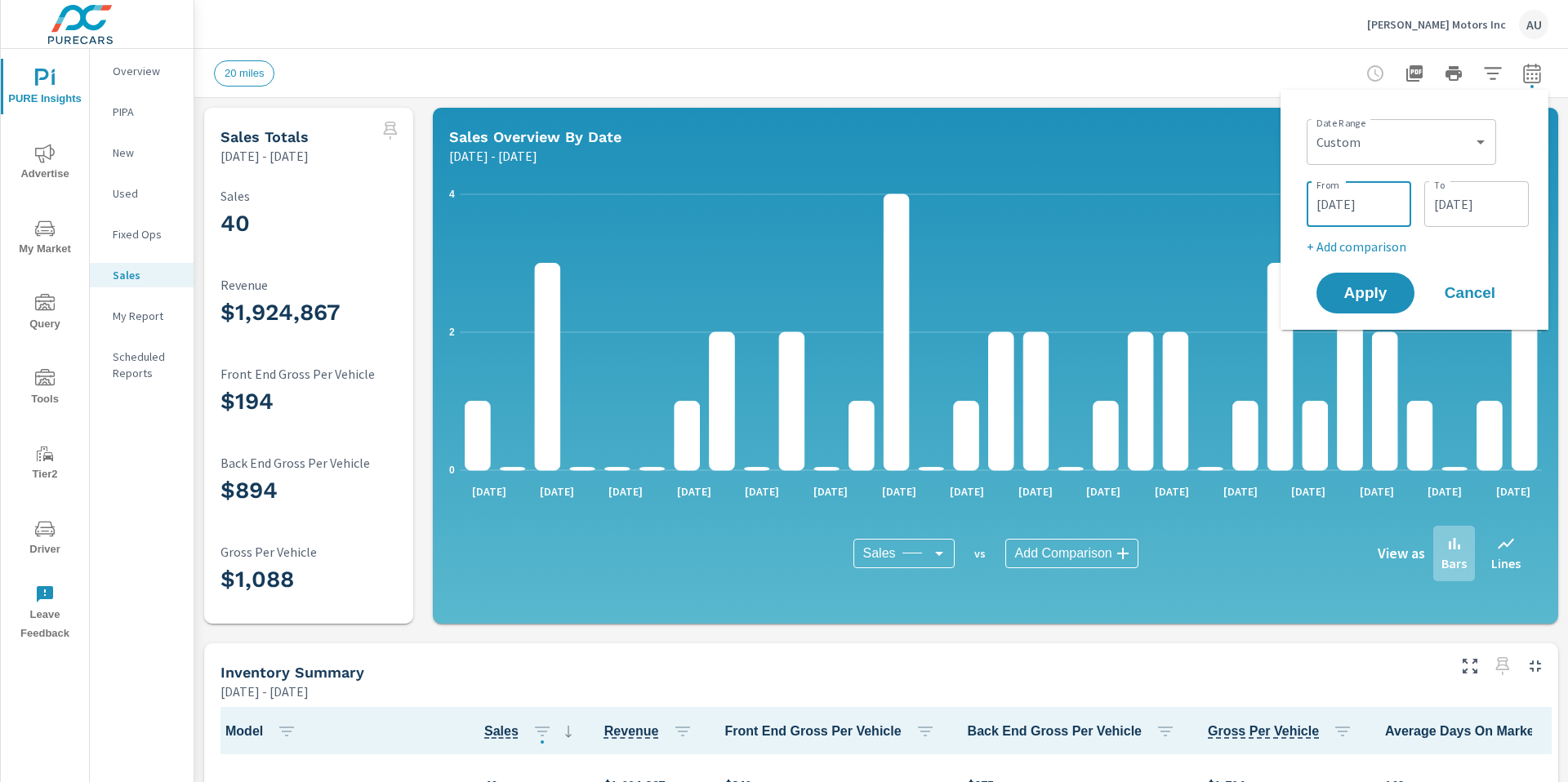
click at [999, 203] on div "Date Range Custom [DATE] Last week Last 7 days Last 14 days Last 30 days Last 4…" at bounding box center [1413, 209] width 268 height 240
click at [999, 197] on input "[DATE]" at bounding box center [1359, 204] width 91 height 33
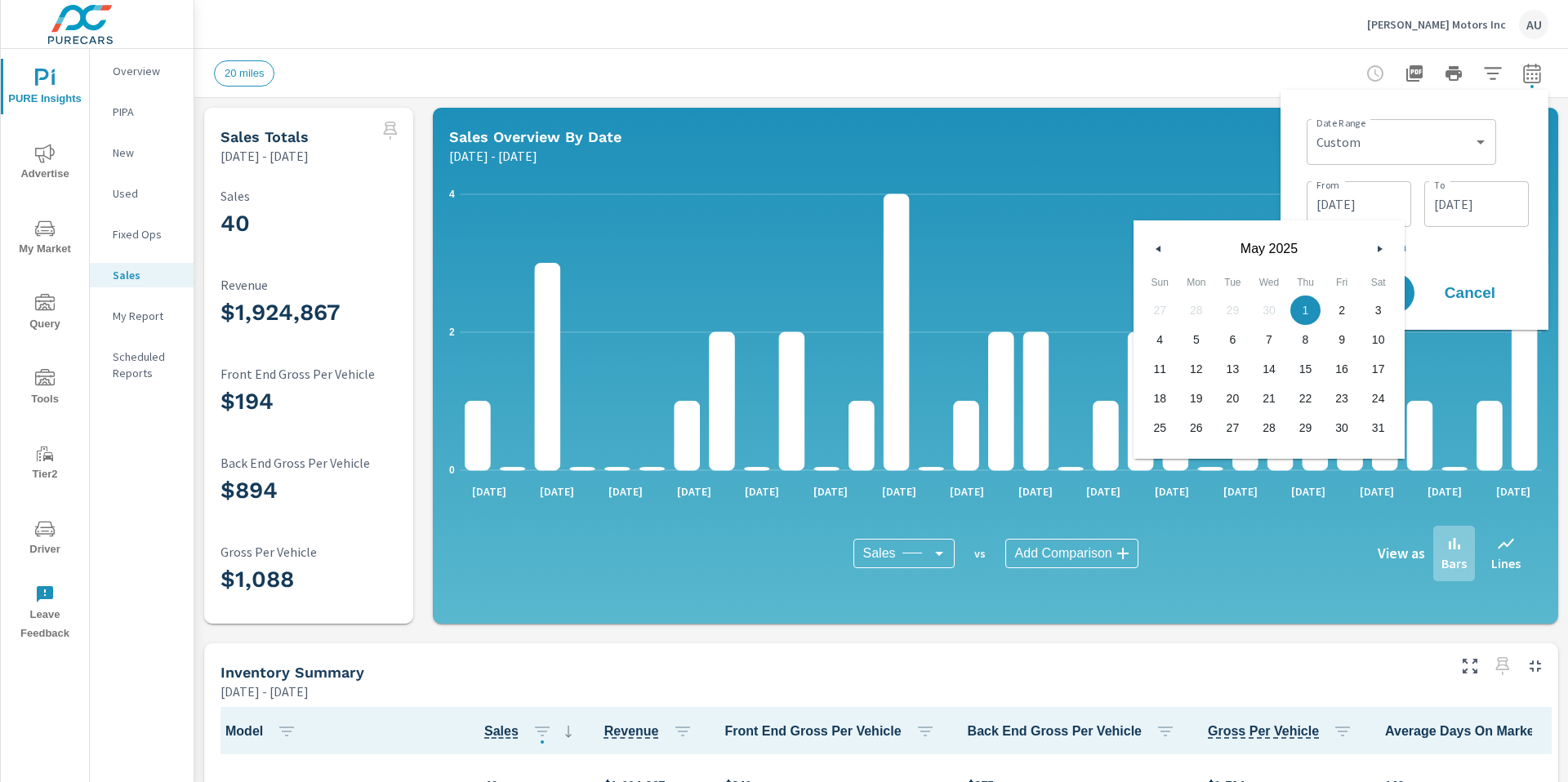
click at [999, 197] on input "[DATE]" at bounding box center [1359, 204] width 91 height 33
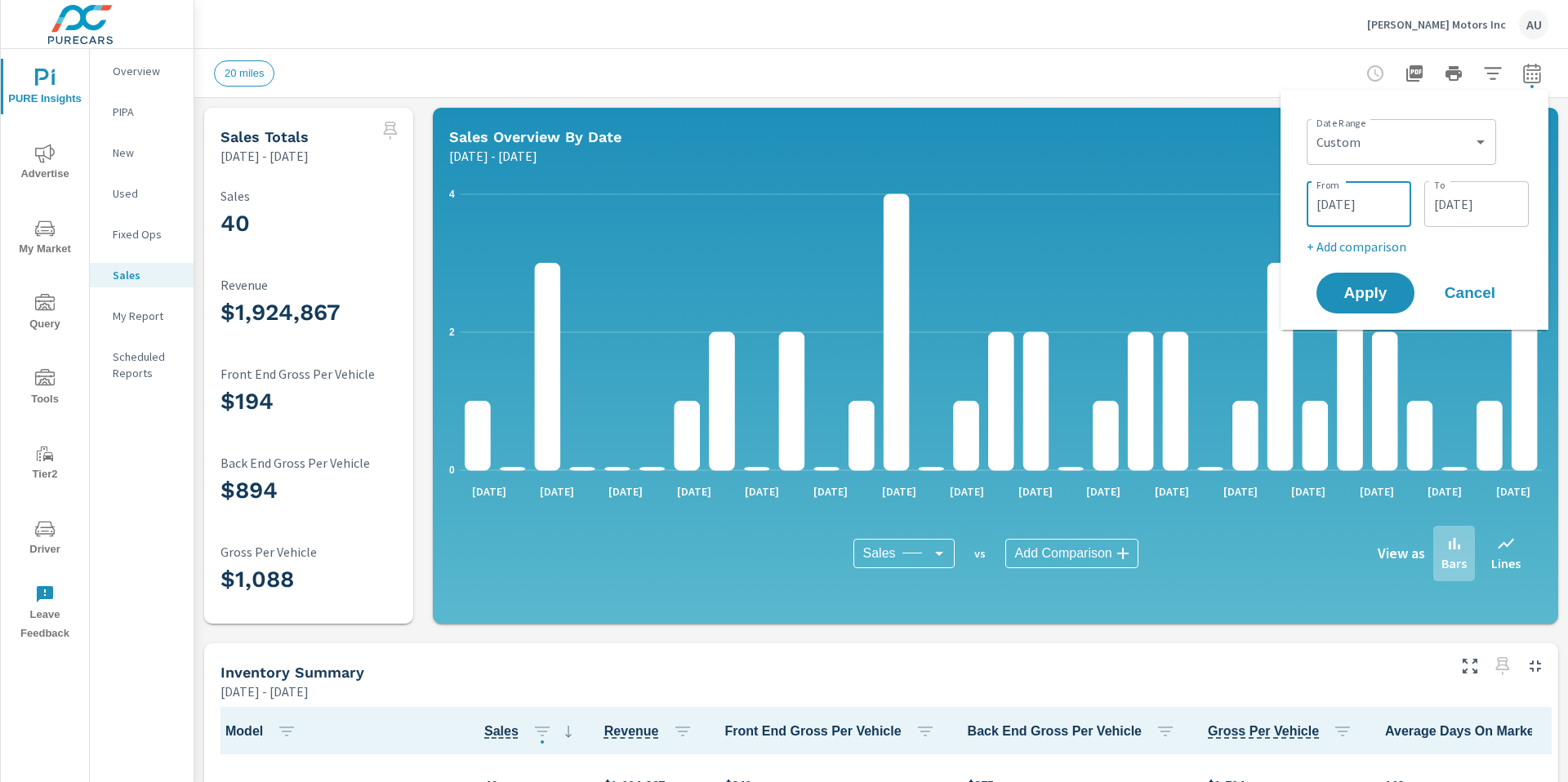
type input "[DATE]"
drag, startPoint x: 1439, startPoint y: 253, endPoint x: 1413, endPoint y: 245, distance: 27.2
click at [999, 253] on p "+ Add comparison" at bounding box center [1417, 246] width 222 height 19
select select "Previous period"
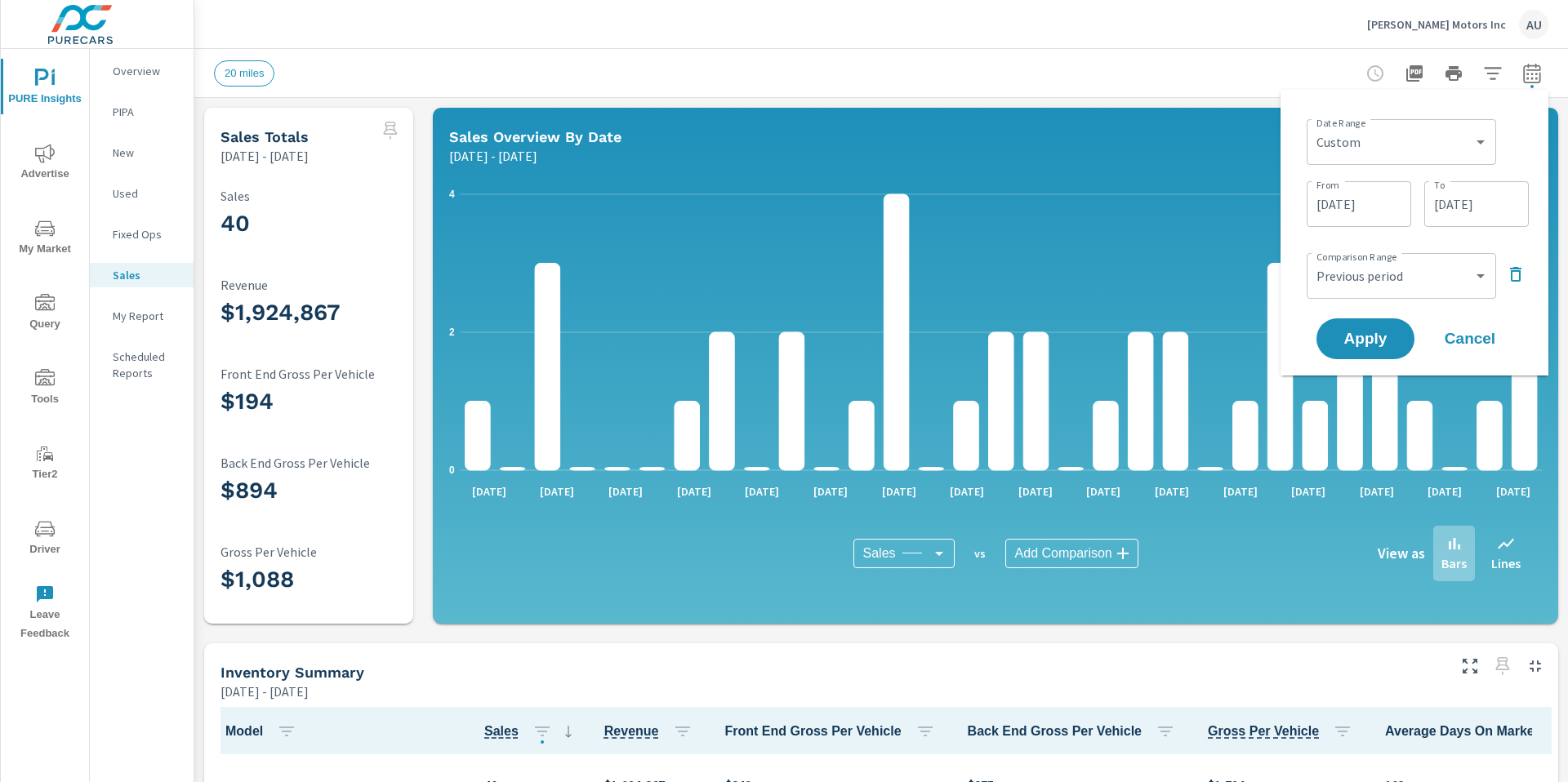
drag, startPoint x: 1179, startPoint y: 90, endPoint x: 1160, endPoint y: 60, distance: 35.5
click at [999, 69] on div "20 miles" at bounding box center [881, 73] width 1334 height 48
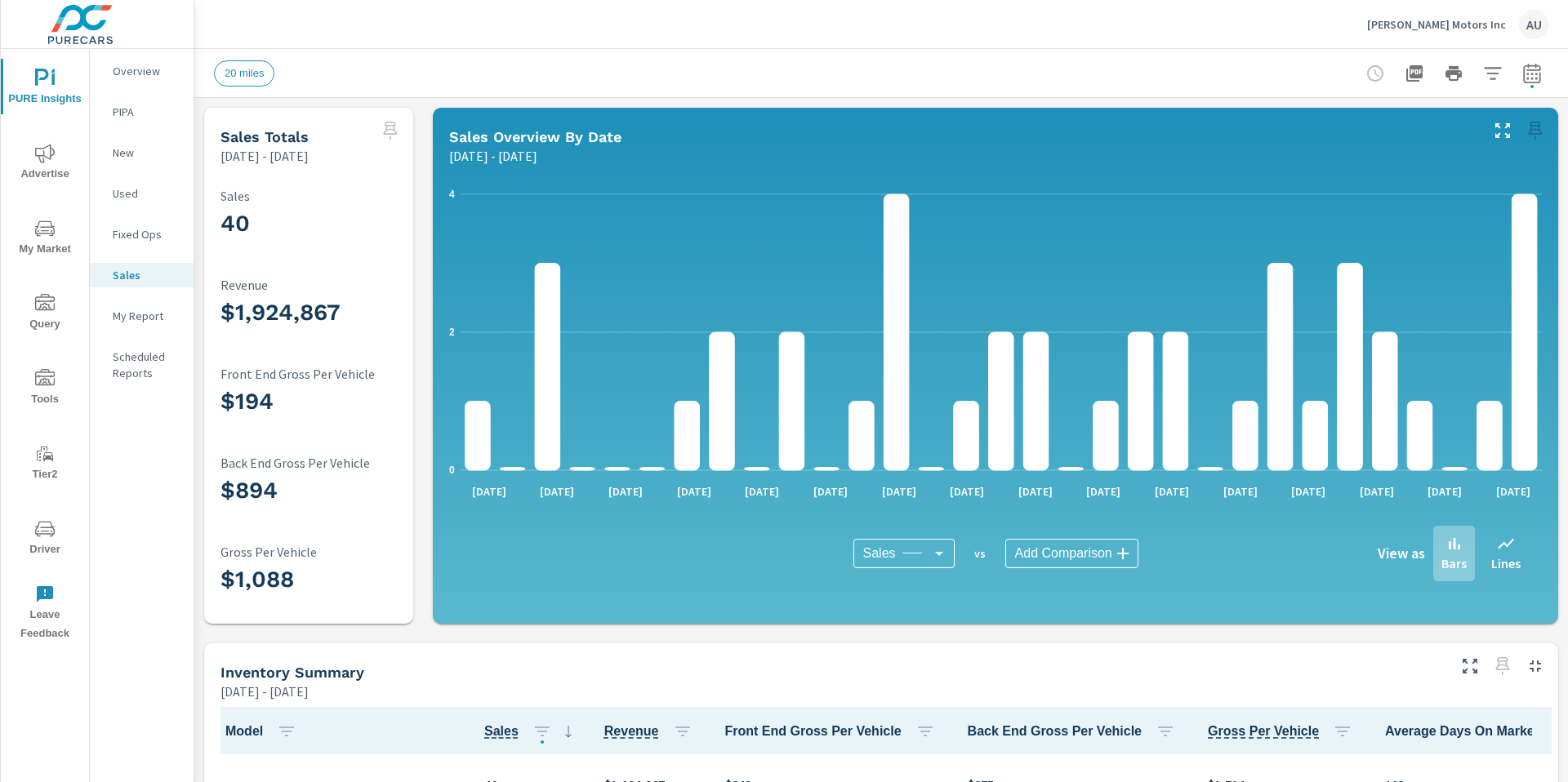
click at [999, 34] on div "[PERSON_NAME] Motors Inc AU" at bounding box center [881, 24] width 1334 height 48
click at [999, 68] on button "button" at bounding box center [1531, 73] width 33 height 33
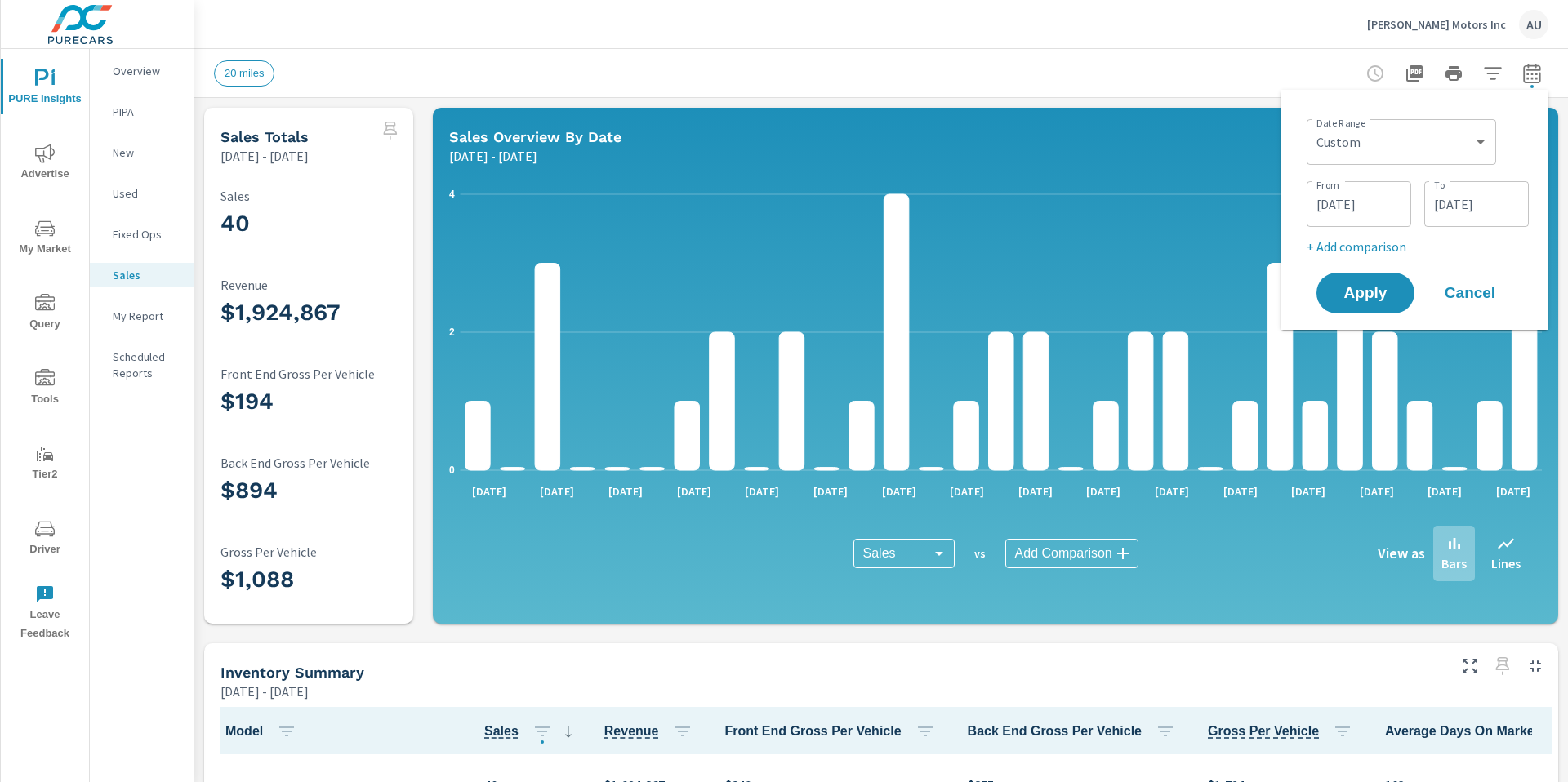
click at [999, 195] on input "[DATE]" at bounding box center [1359, 204] width 91 height 33
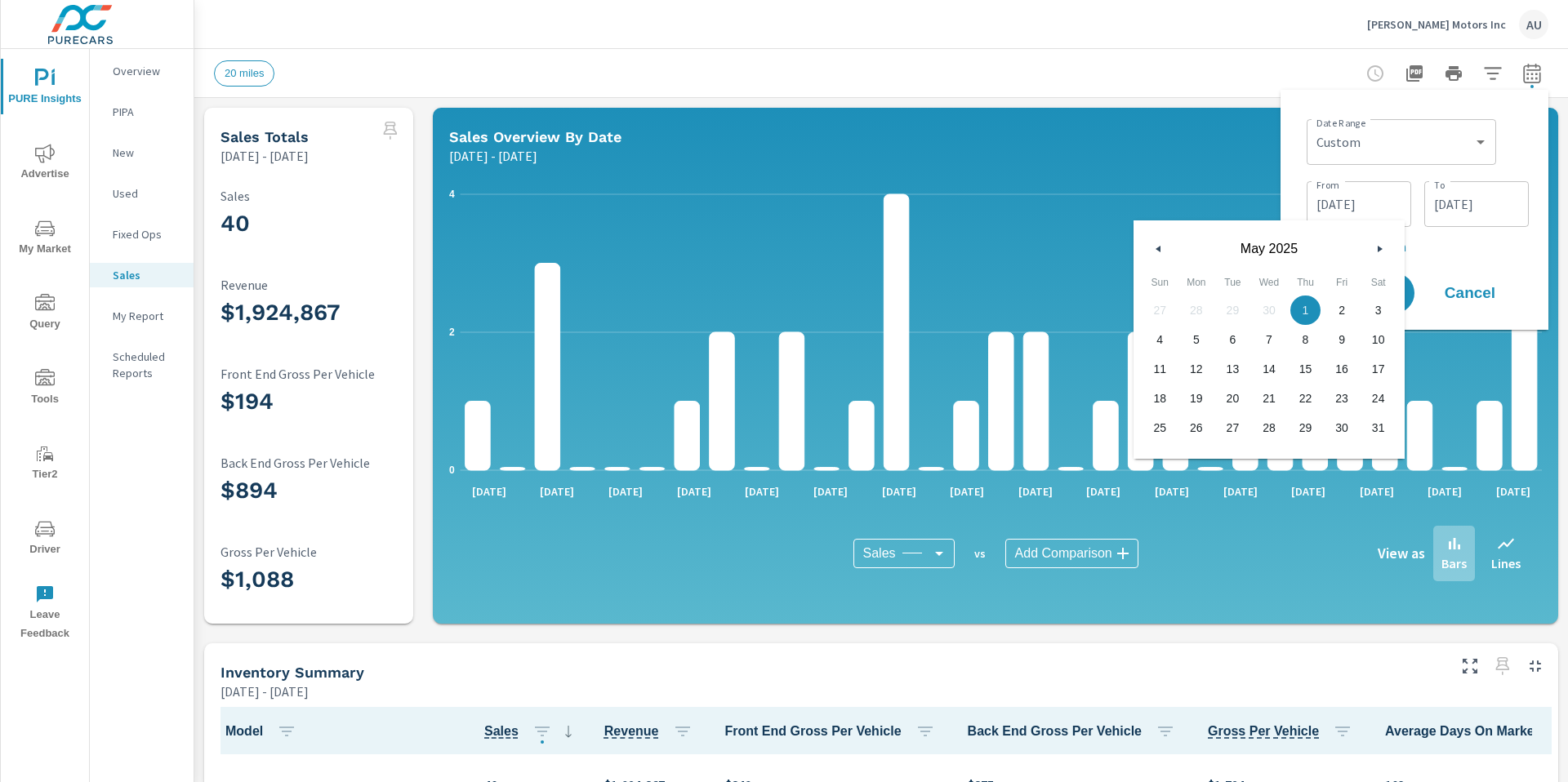
click at [999, 250] on icon "button" at bounding box center [1381, 249] width 8 height 6
click at [999, 249] on icon "button" at bounding box center [1381, 249] width 8 height 6
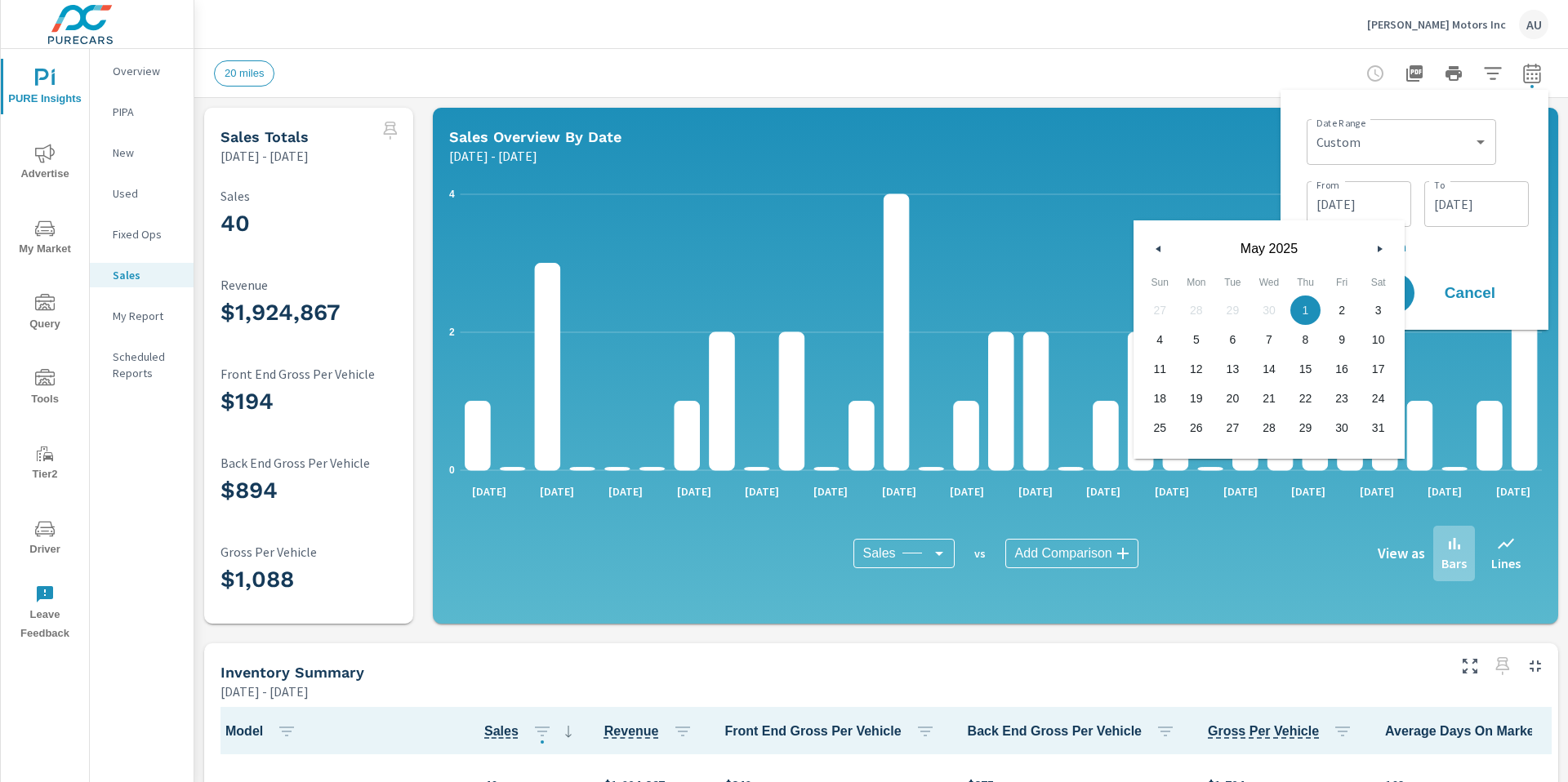
click at [999, 168] on div "Date Range Custom [DATE] Last week Last 7 days Last 14 days Last 30 days Last 4…" at bounding box center [1417, 184] width 222 height 144
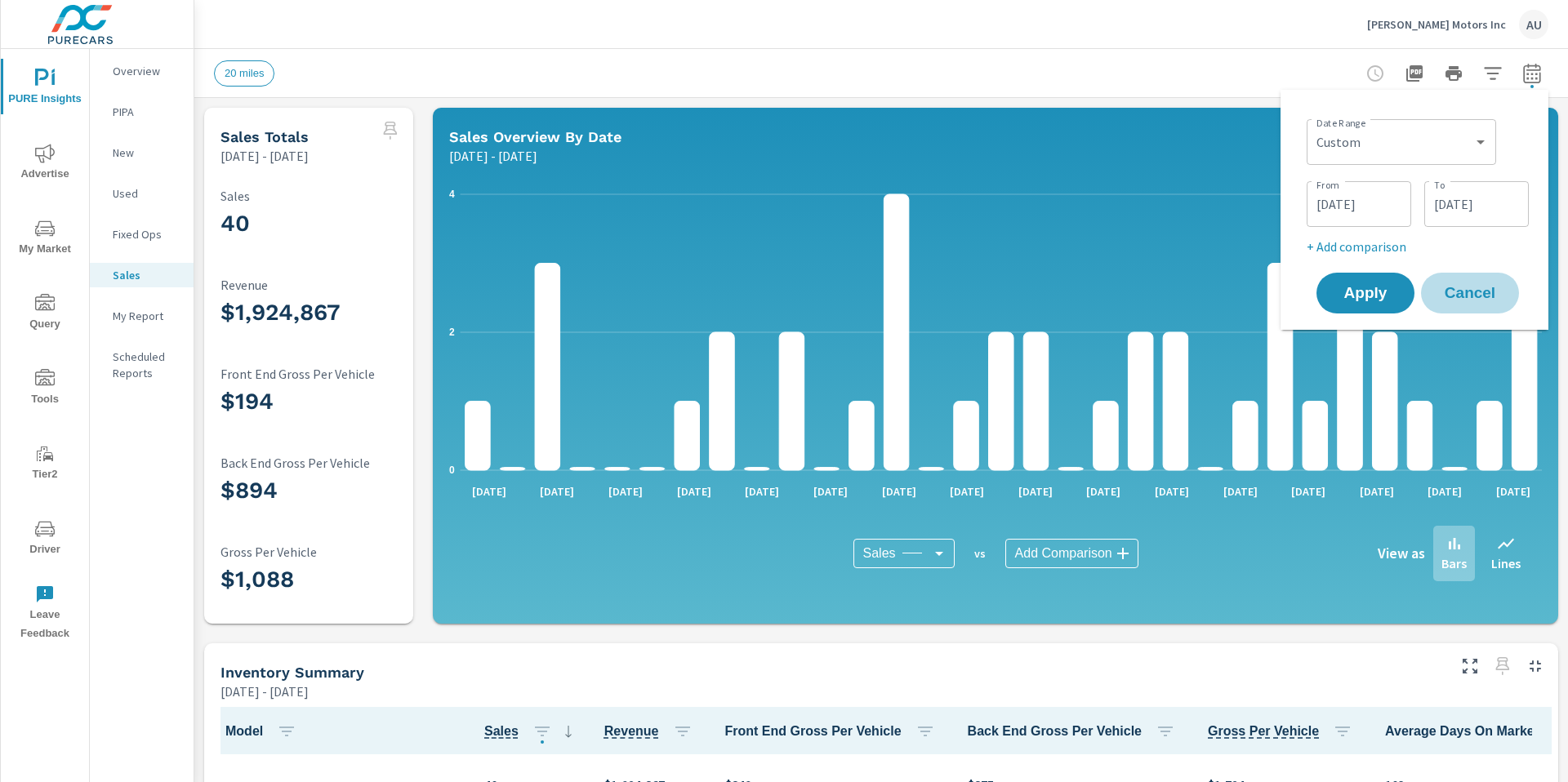
click at [999, 295] on span "Cancel" at bounding box center [1469, 293] width 65 height 15
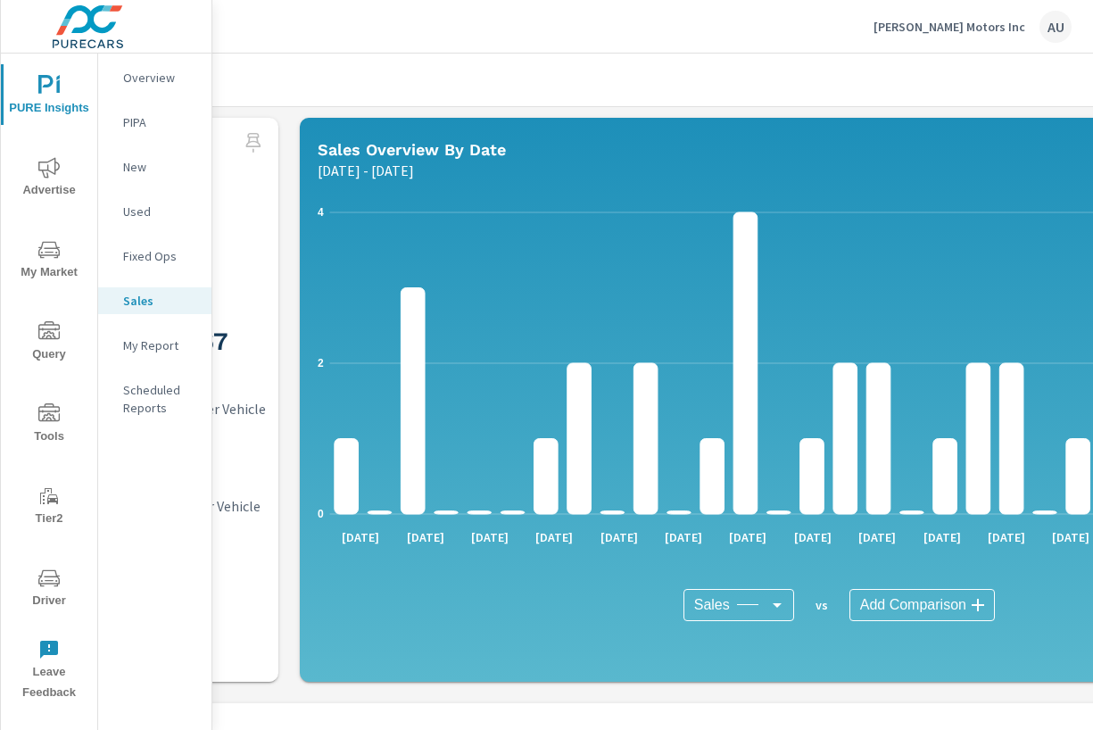
scroll to position [0, 0]
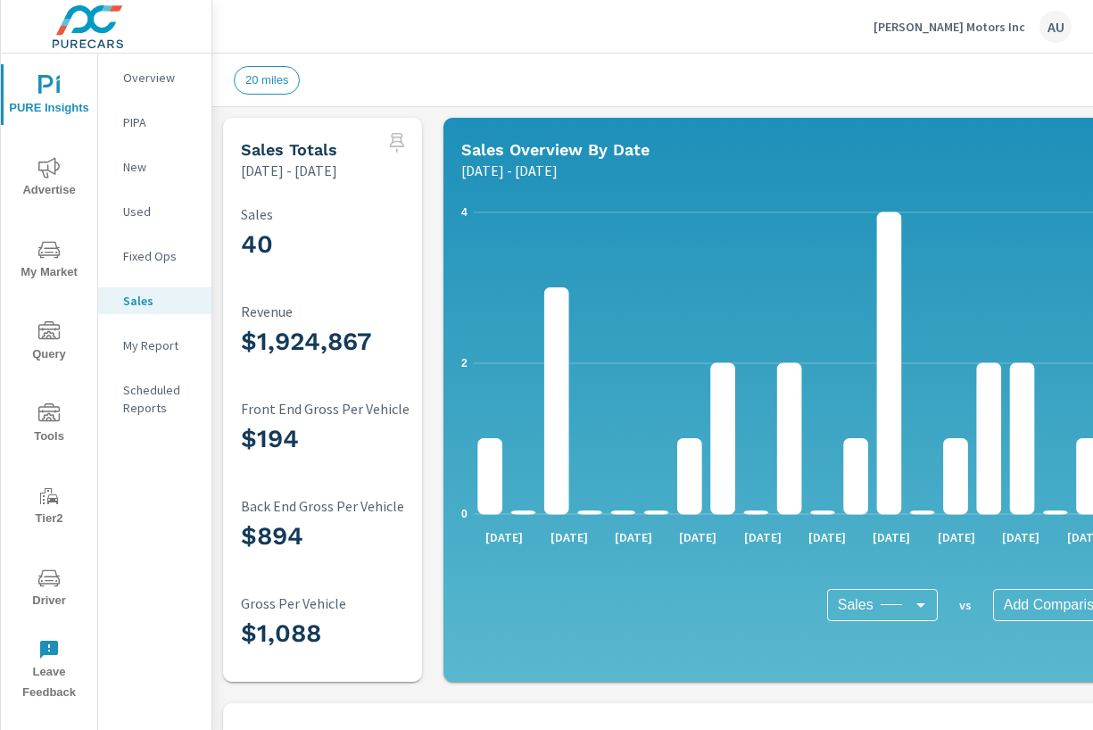
click at [47, 585] on icon "nav menu" at bounding box center [48, 578] width 21 height 21
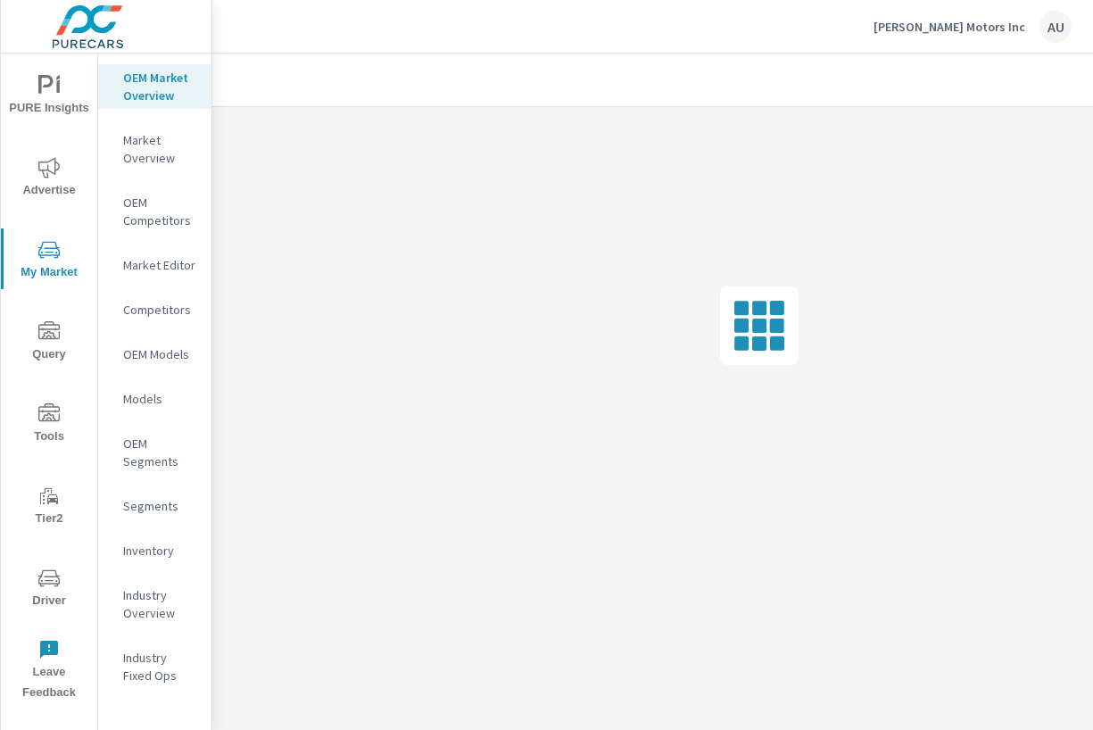
click at [64, 93] on span "PURE Insights" at bounding box center [49, 97] width 86 height 44
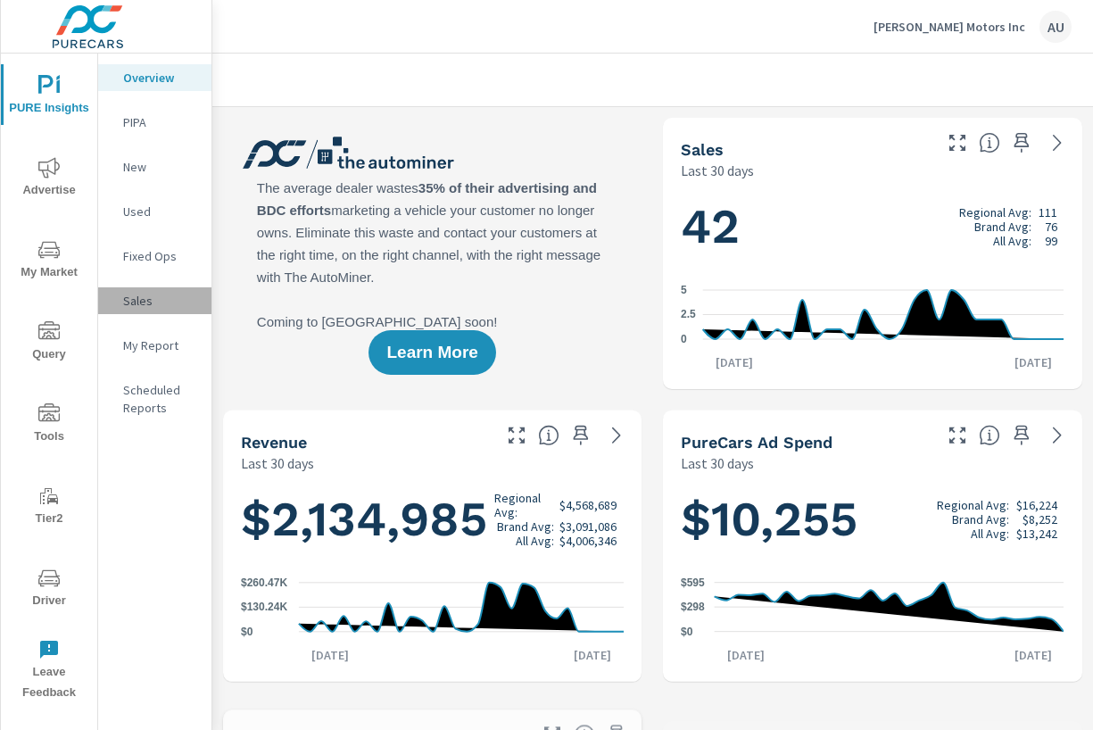
click at [150, 292] on p "Sales" at bounding box center [160, 301] width 74 height 18
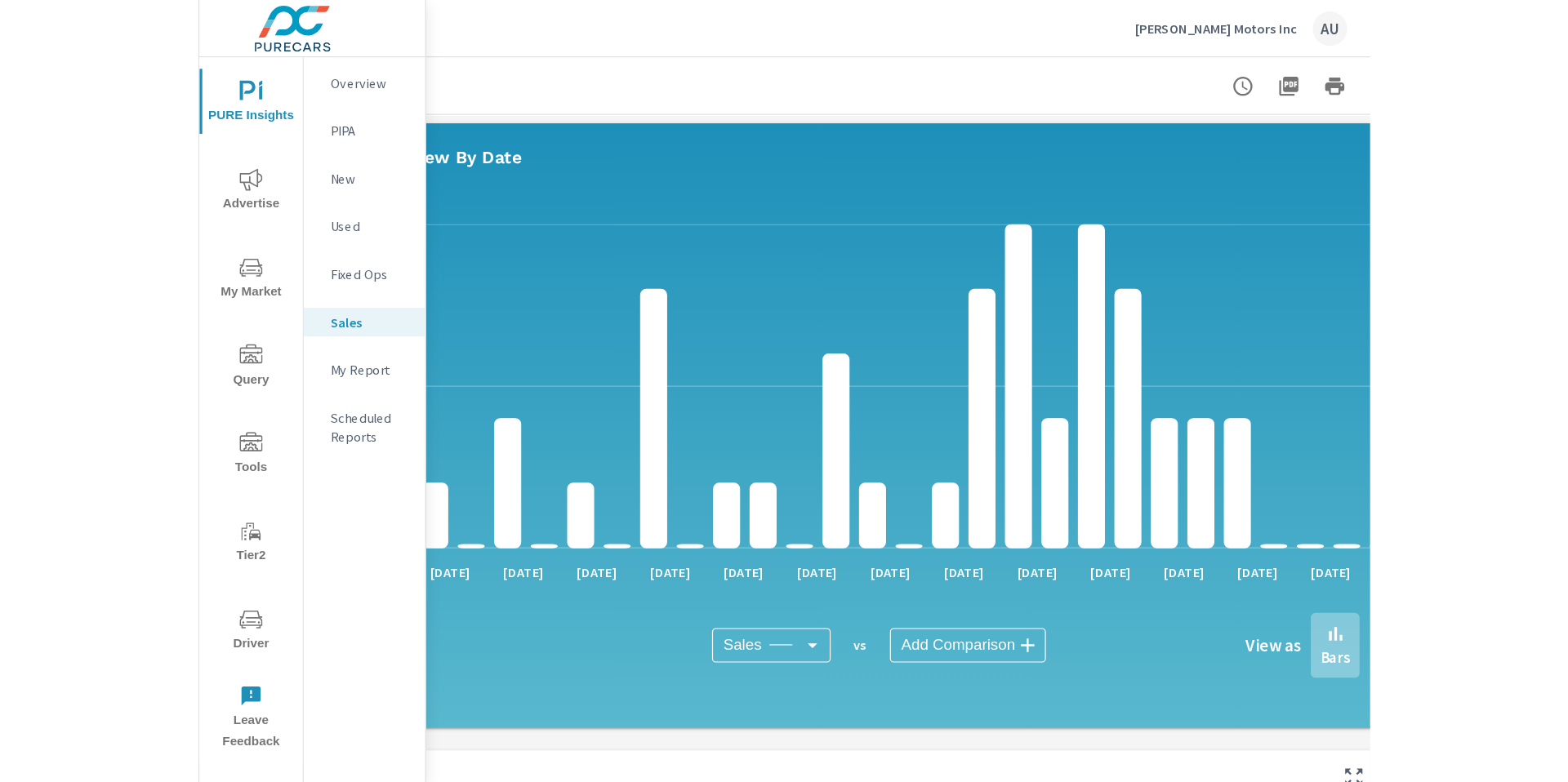
scroll to position [3, 0]
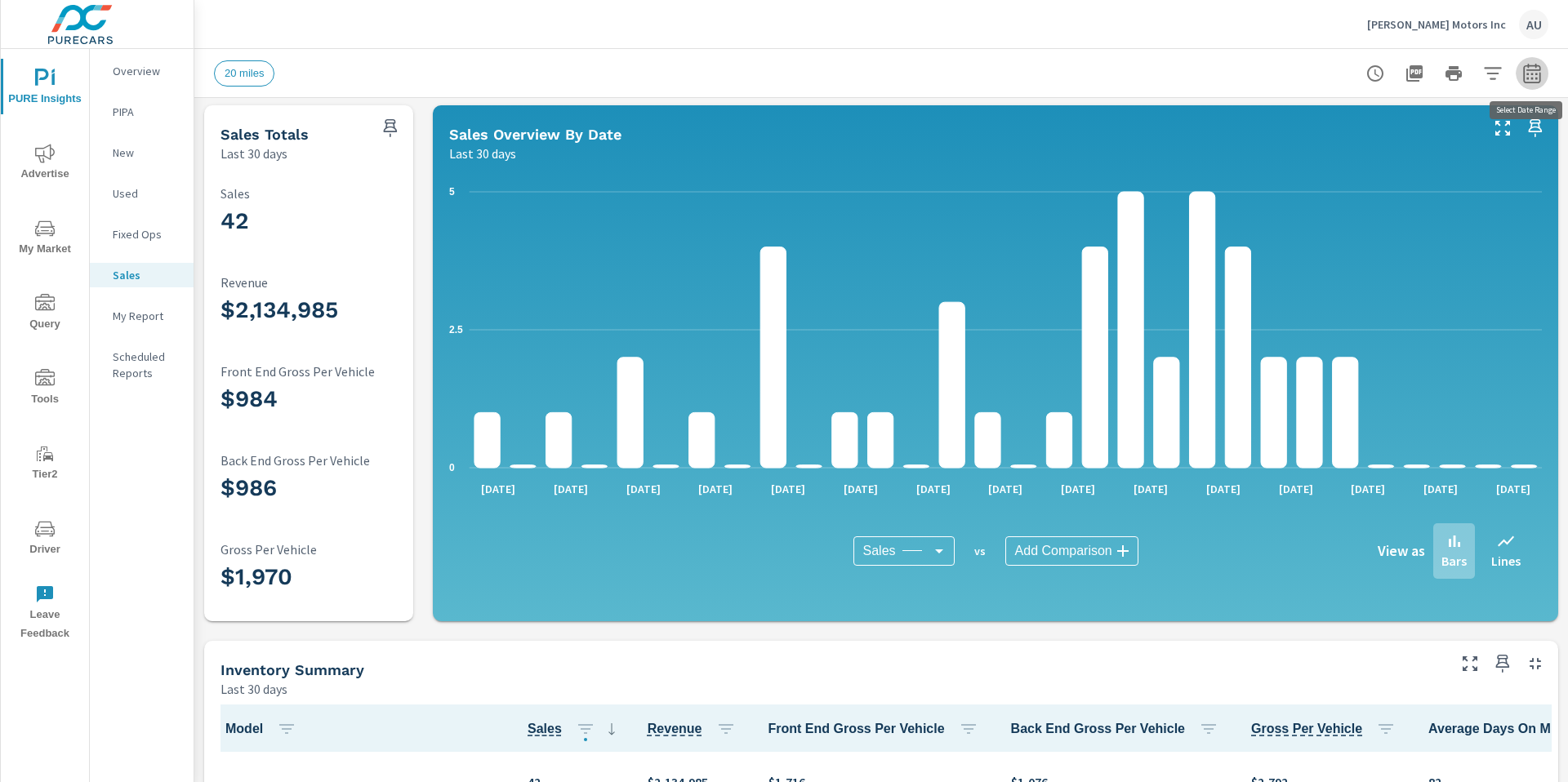
click at [999, 62] on button "button" at bounding box center [1531, 73] width 33 height 33
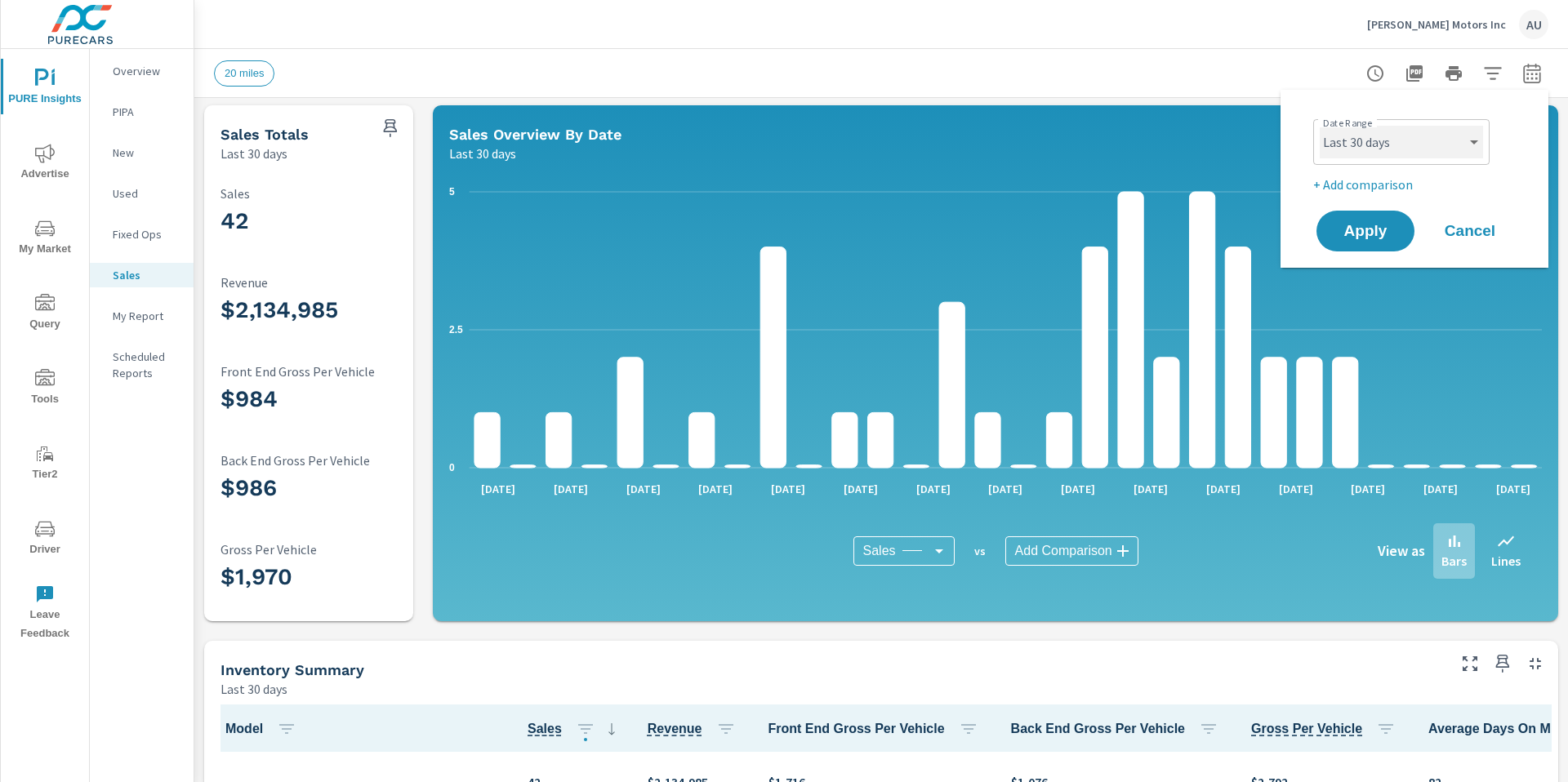
click at [999, 135] on select "Custom [DATE] Last week Last 7 days Last 14 days Last 30 days Last 45 days Last…" at bounding box center [1401, 142] width 163 height 33
click at [999, 125] on select "Custom [DATE] Last week Last 7 days Last 14 days Last 30 days Last 45 days Last…" at bounding box center [1401, 142] width 163 height 33
select select "custom"
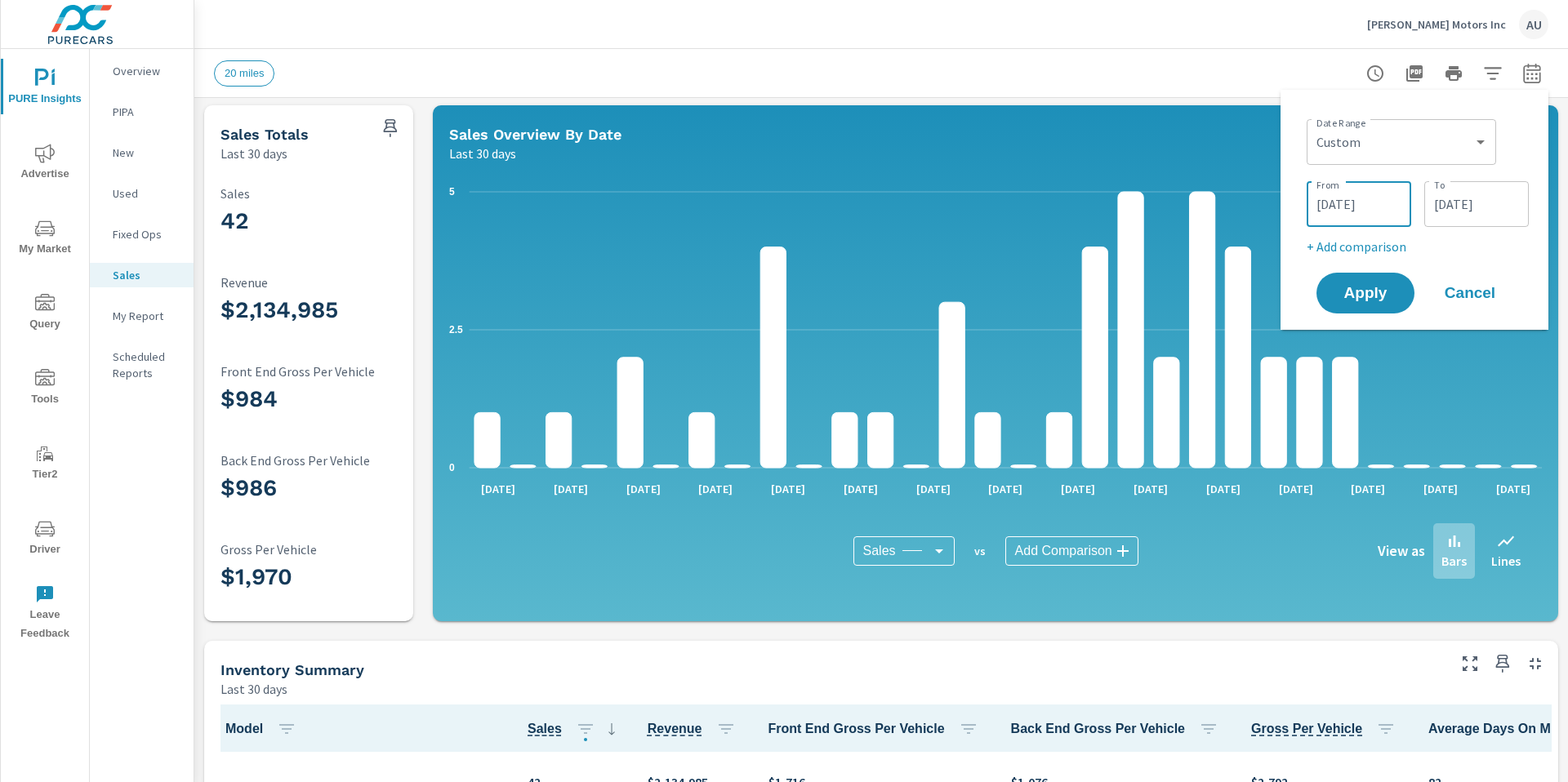
click at [999, 206] on input "08/12/2025" at bounding box center [1359, 204] width 91 height 33
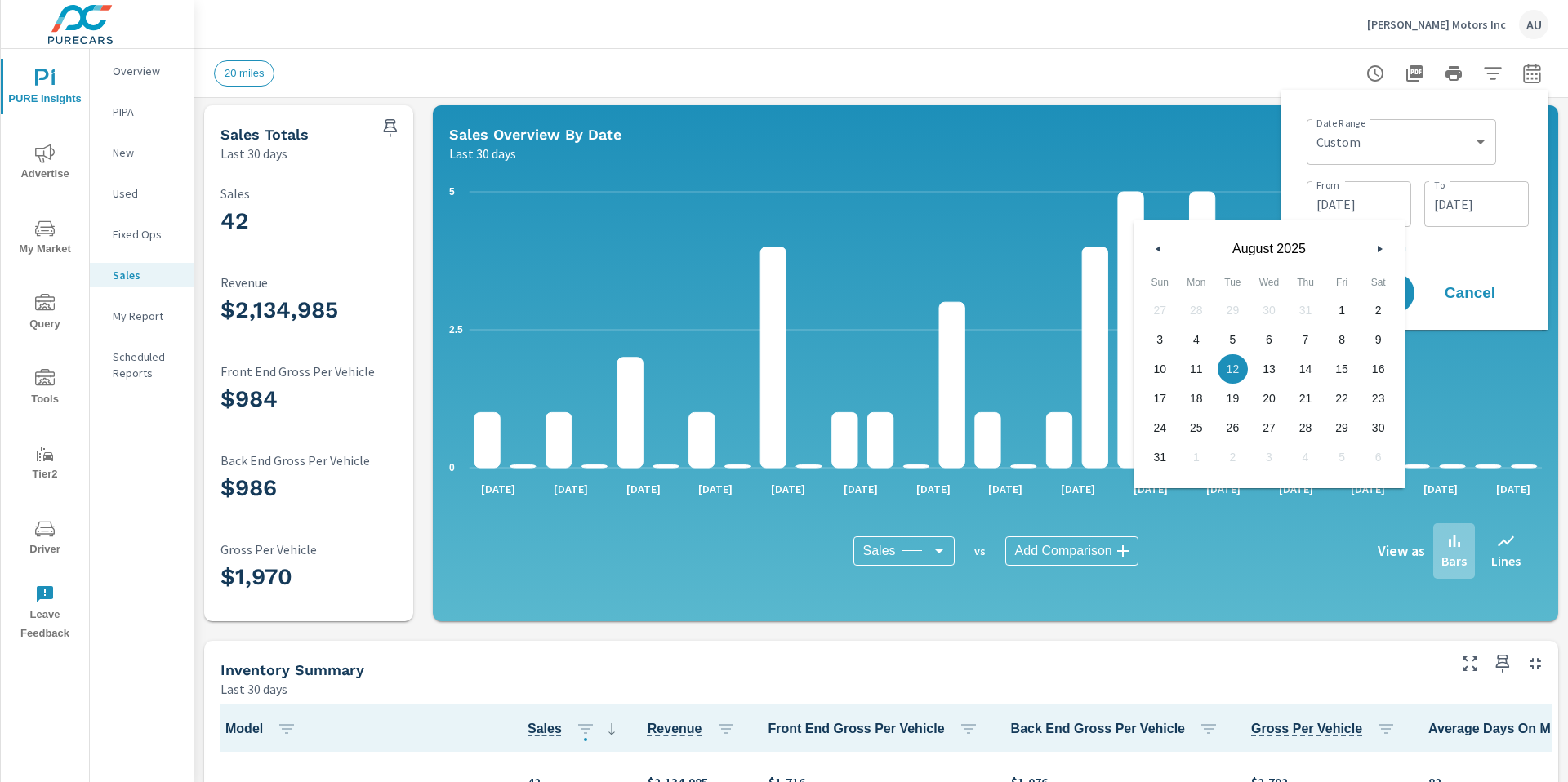
click at [999, 243] on button "button" at bounding box center [1158, 248] width 19 height 19
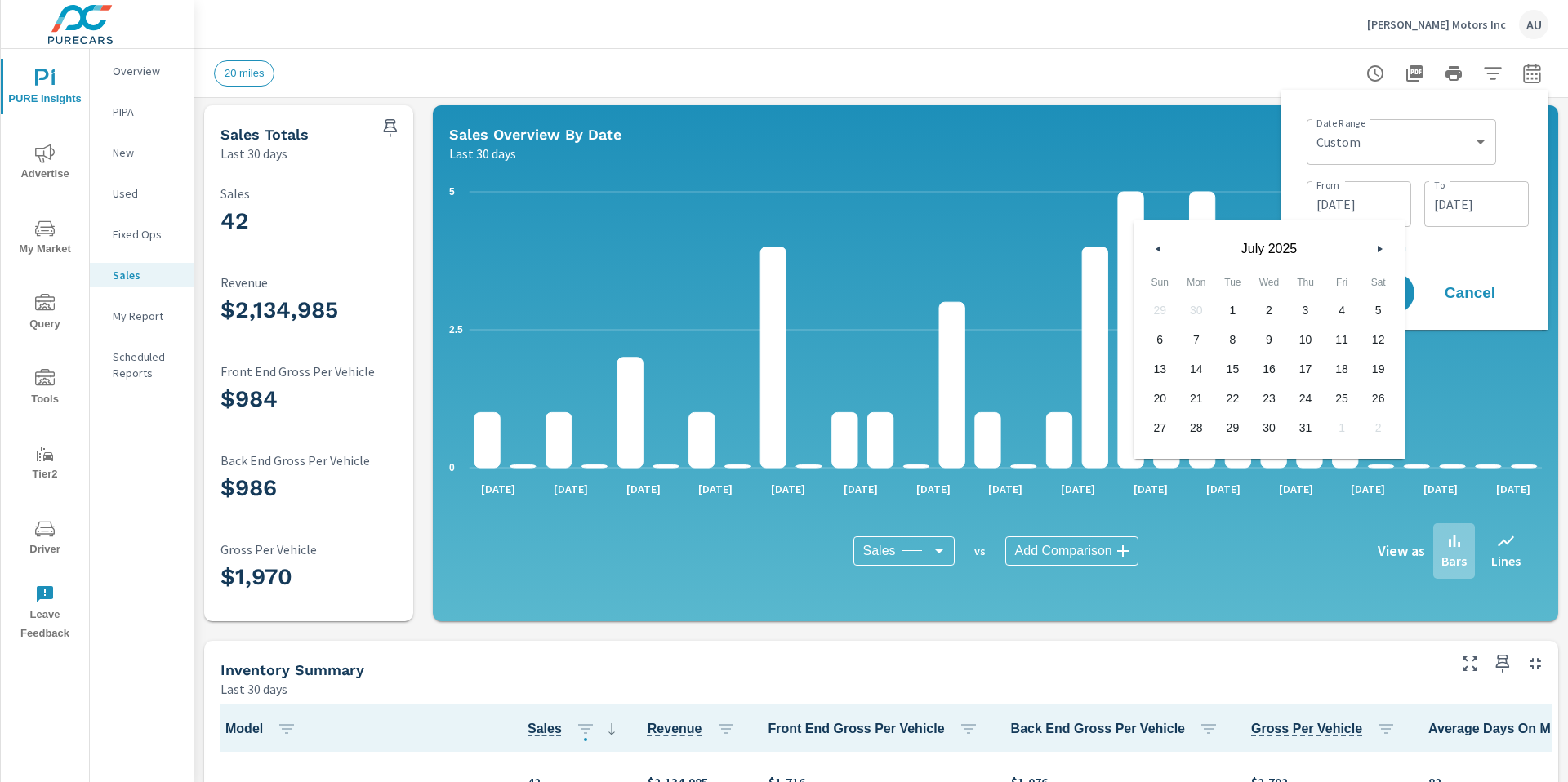
click at [999, 248] on icon "button" at bounding box center [1155, 249] width 8 height 6
click at [999, 246] on icon "button" at bounding box center [1381, 249] width 8 height 6
click at [999, 305] on span "1" at bounding box center [1232, 310] width 37 height 21
type input "07/01/2025"
click at [999, 196] on input "[DATE]" at bounding box center [1477, 204] width 91 height 33
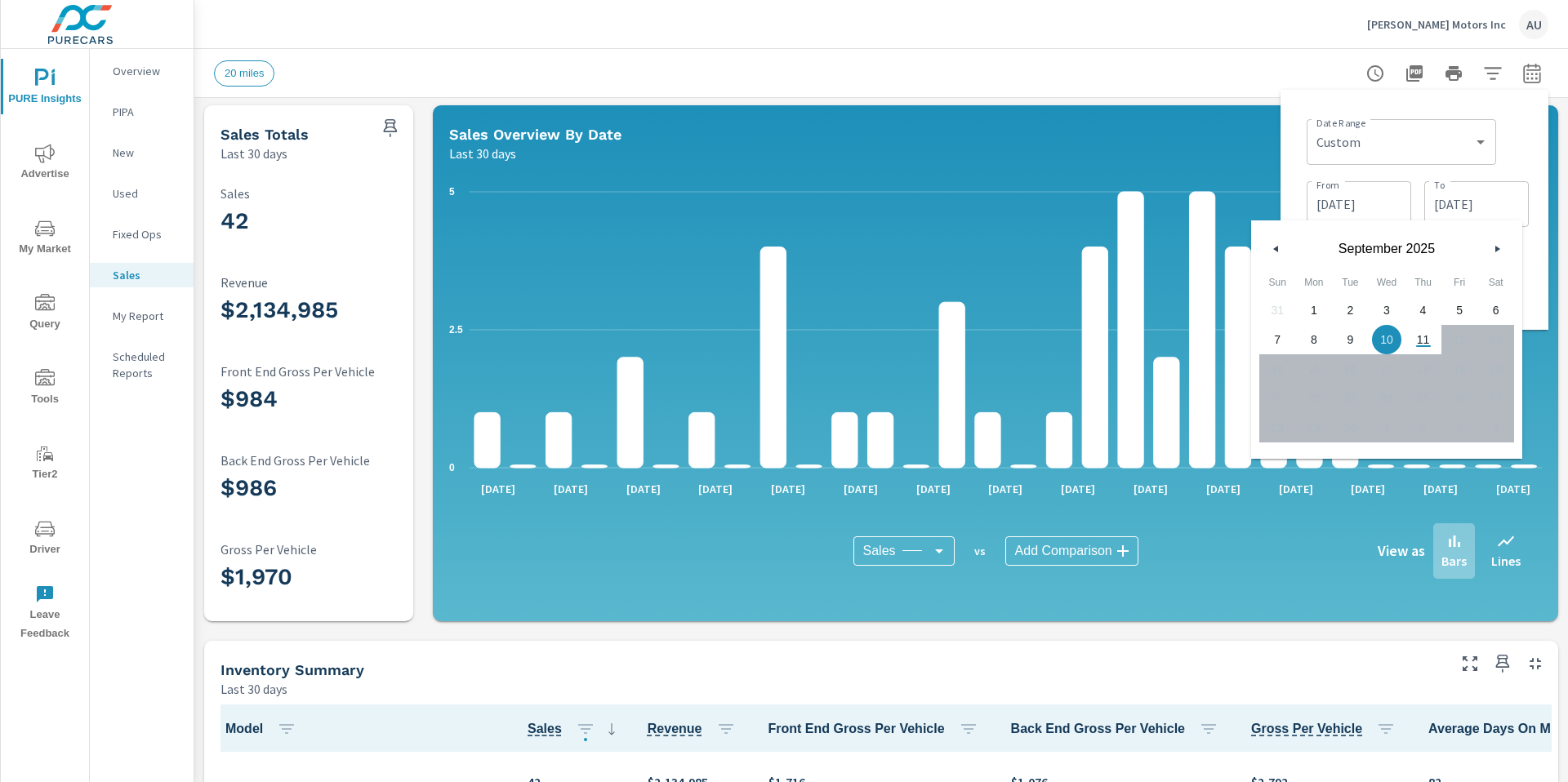
click at [999, 243] on button "button" at bounding box center [1275, 248] width 19 height 19
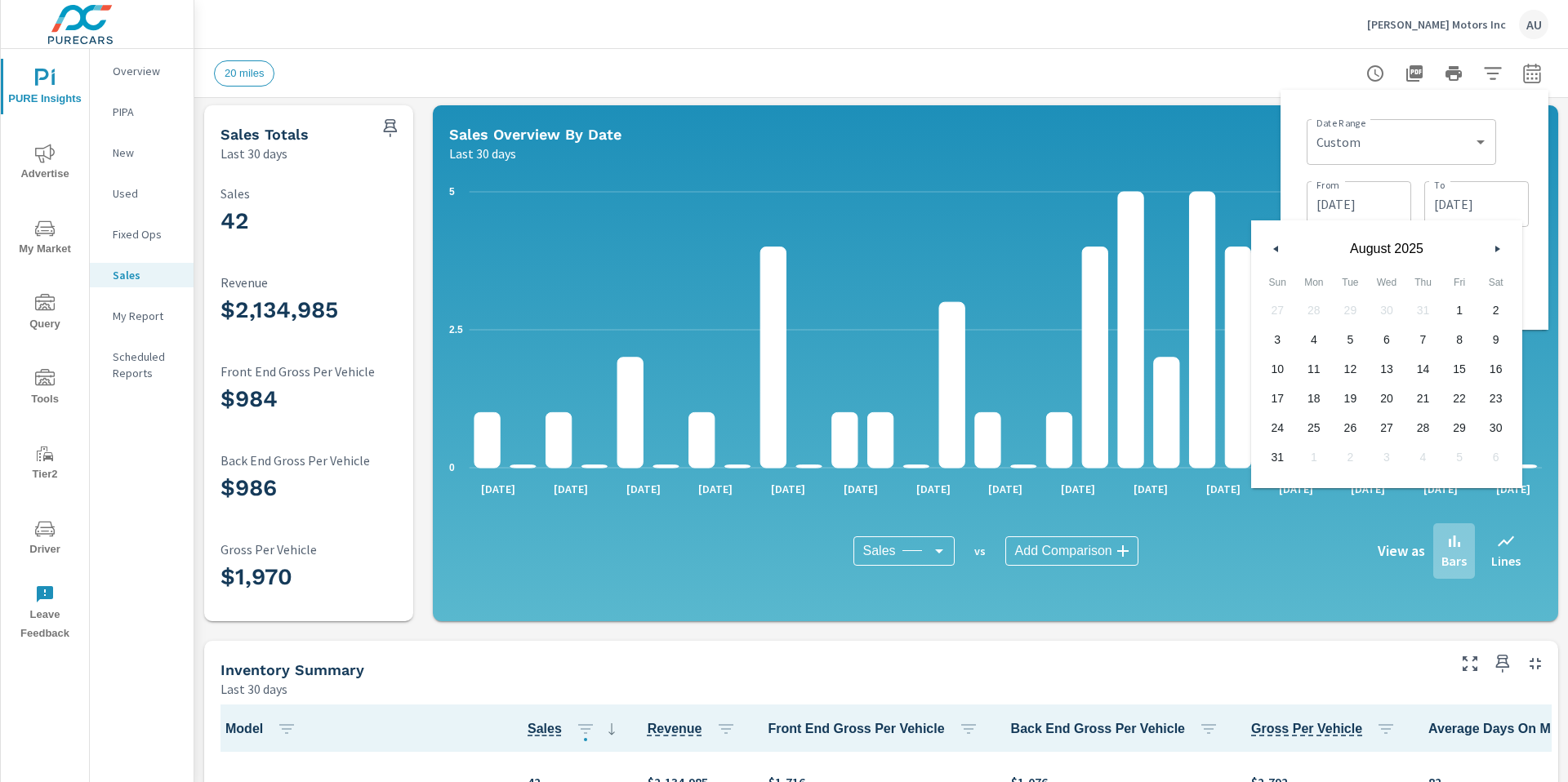
click at [999, 243] on button "button" at bounding box center [1275, 248] width 19 height 19
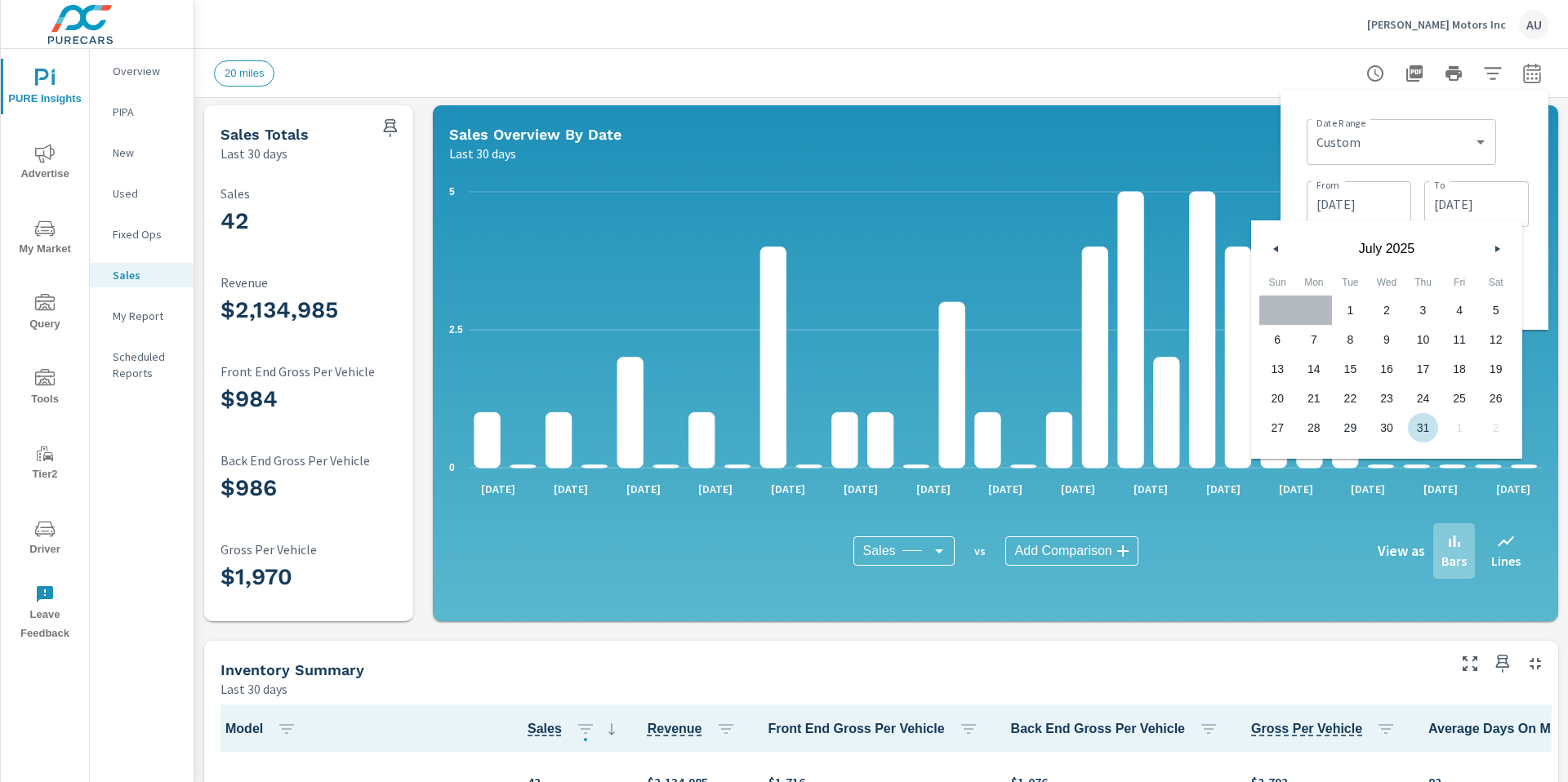
click at [999, 426] on span "31" at bounding box center [1423, 427] width 37 height 21
type input "07/31/2025"
click at [999, 175] on div "From 07/01/2025 From To 07/31/2025 To" at bounding box center [1417, 202] width 222 height 56
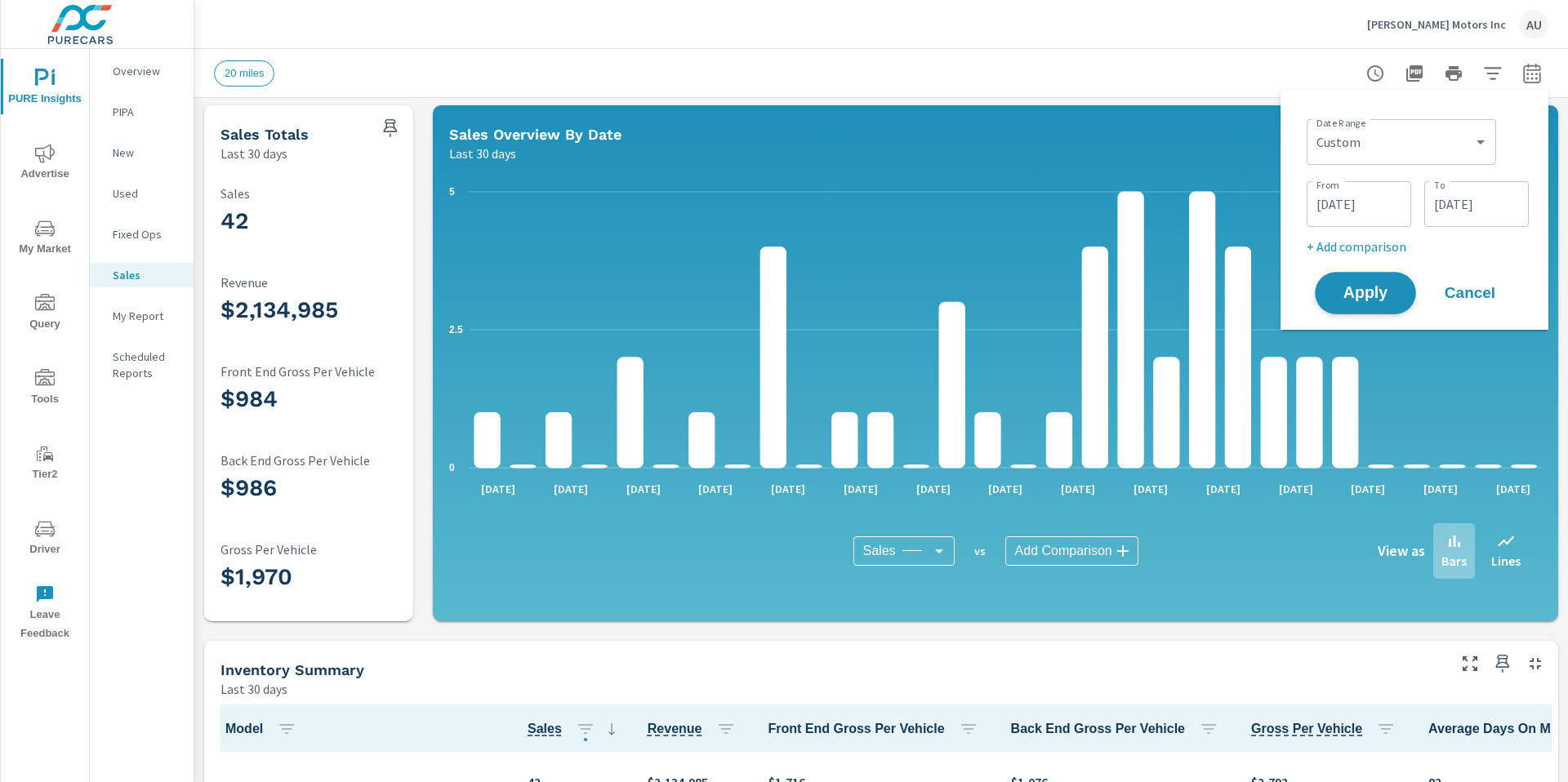
click at [999, 291] on span "Apply" at bounding box center [1365, 293] width 67 height 16
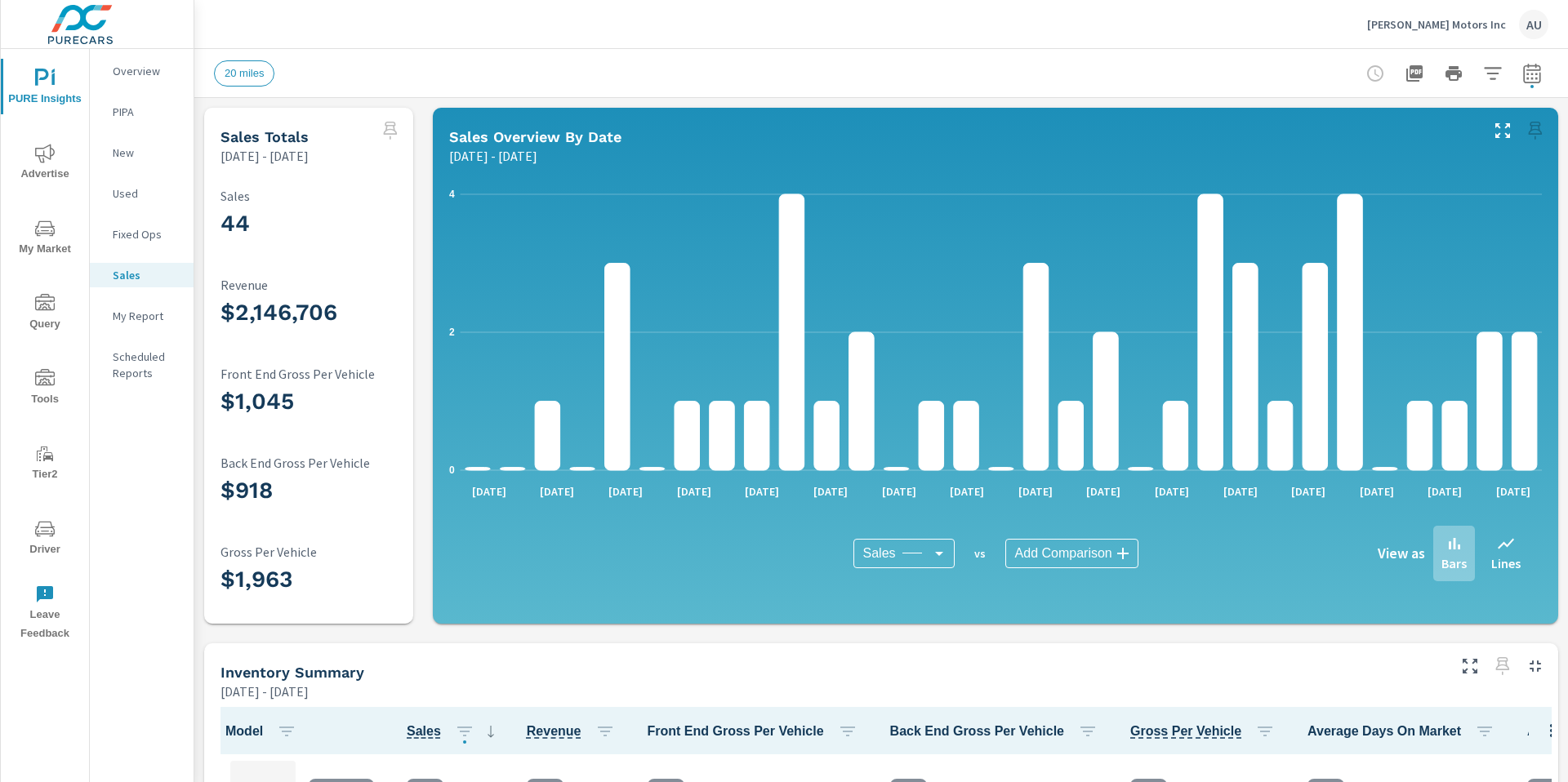
click at [517, 27] on div "[PERSON_NAME] Motors Inc AU" at bounding box center [881, 24] width 1334 height 48
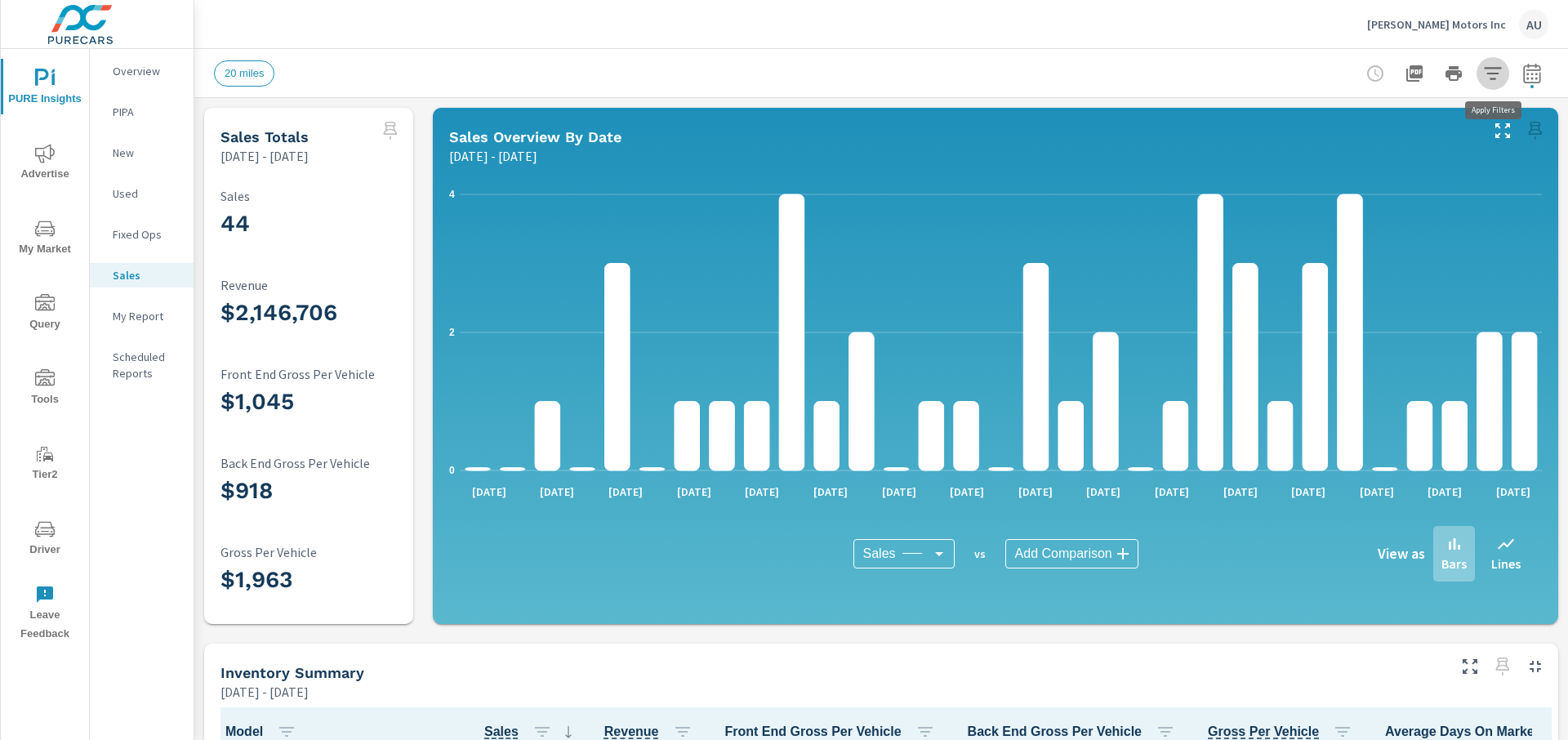
click at [999, 79] on icon "button" at bounding box center [1492, 72] width 17 height 12
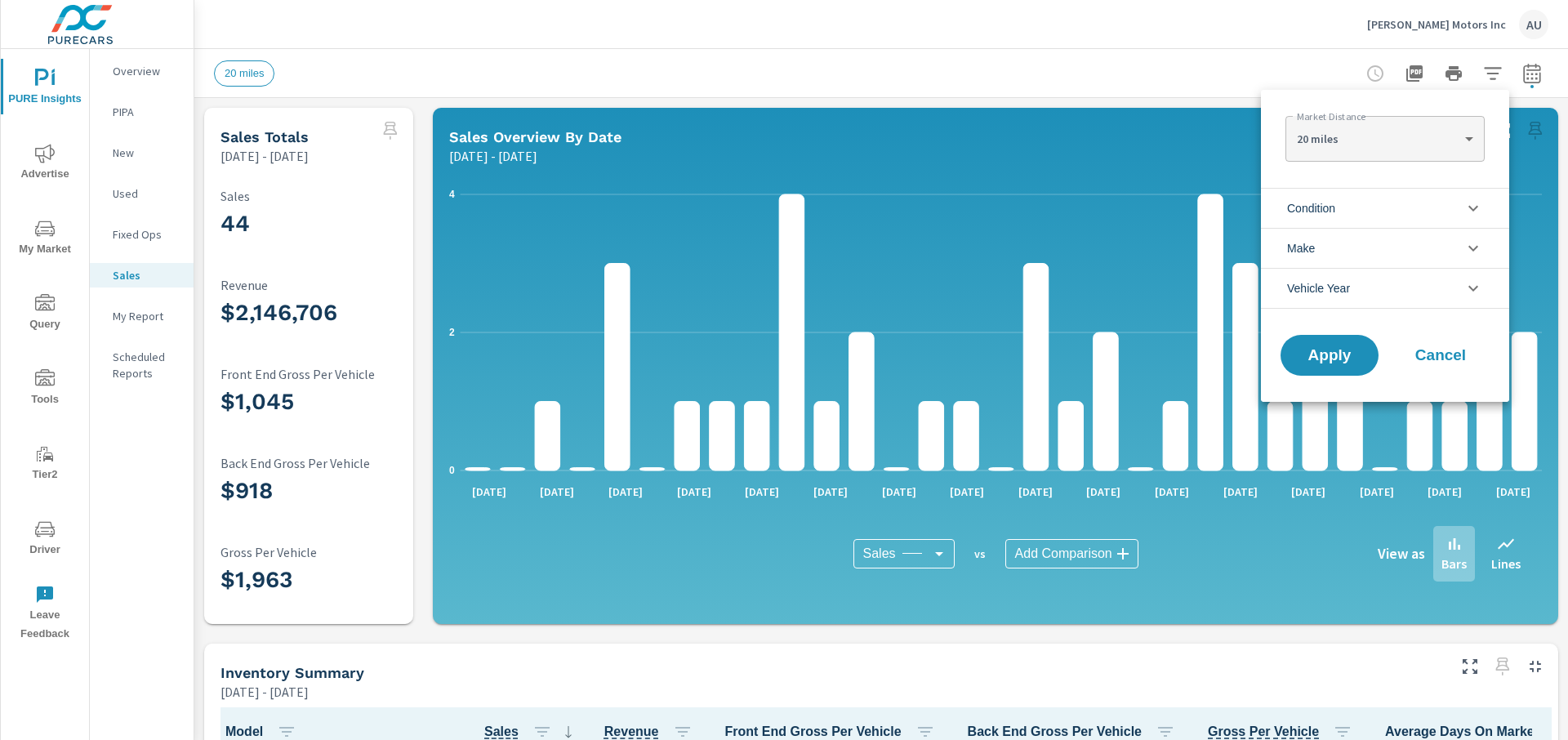
click at [999, 247] on li "Make" at bounding box center [1384, 248] width 248 height 40
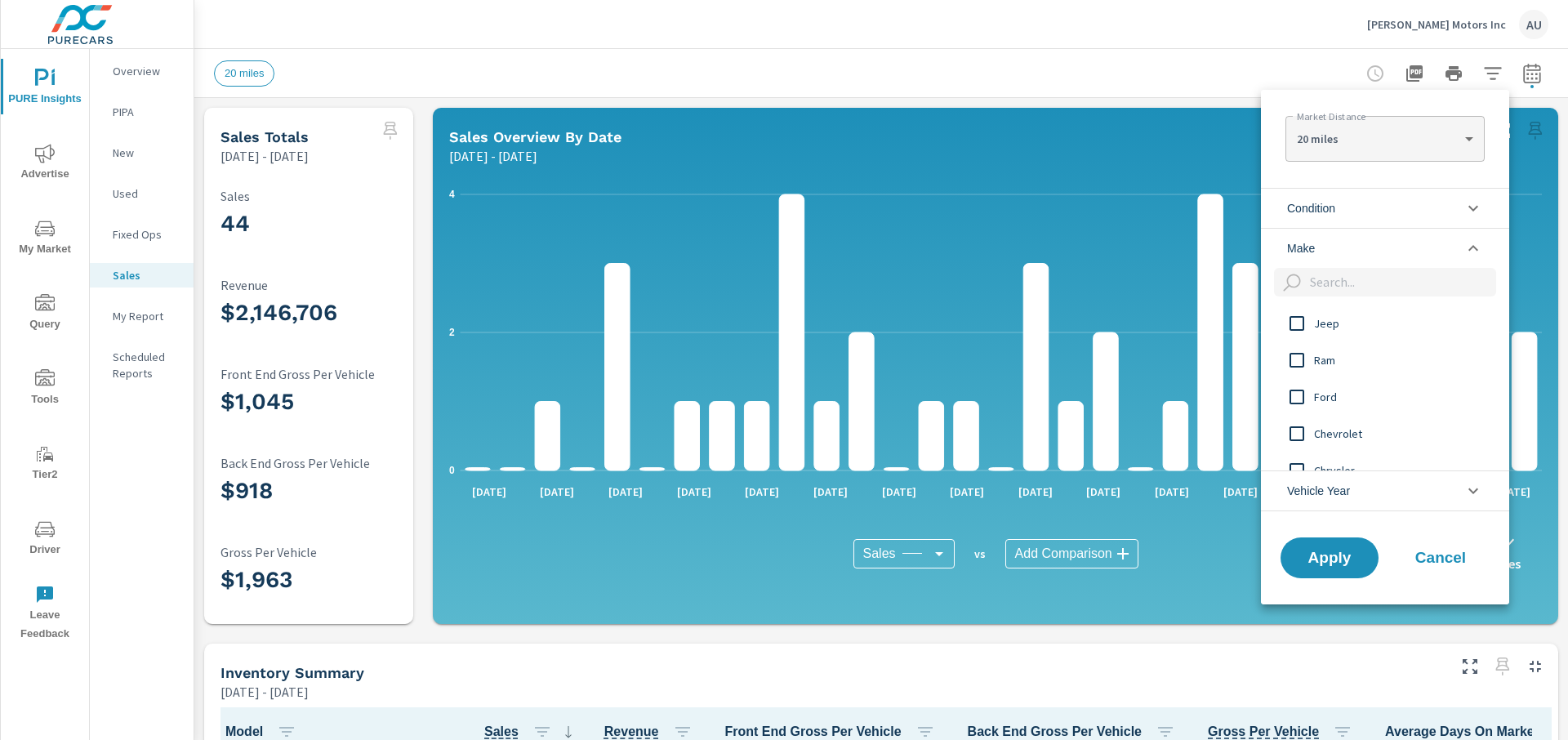
click at [999, 221] on li "Condition" at bounding box center [1384, 208] width 248 height 40
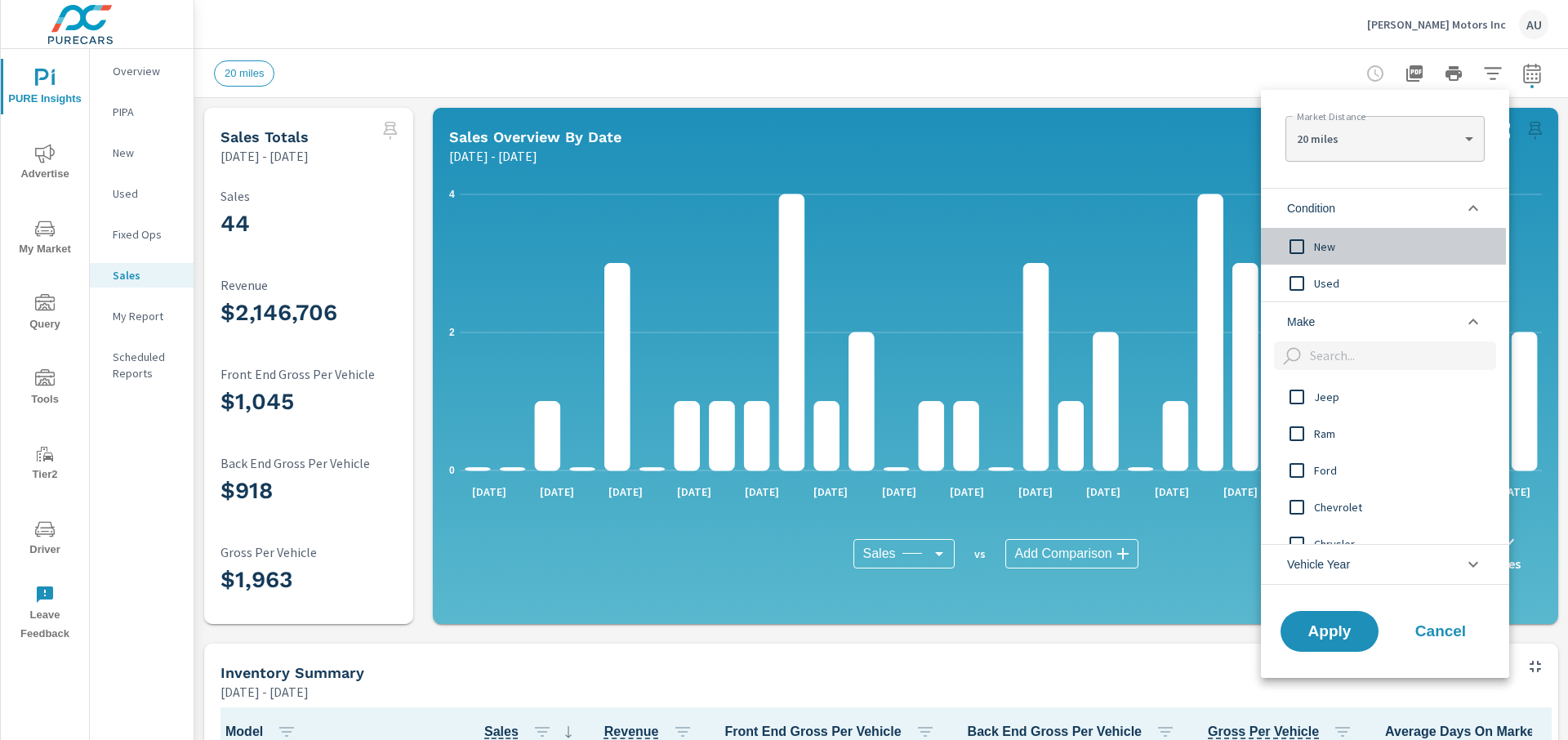
click at [999, 245] on span "New" at bounding box center [1402, 246] width 178 height 19
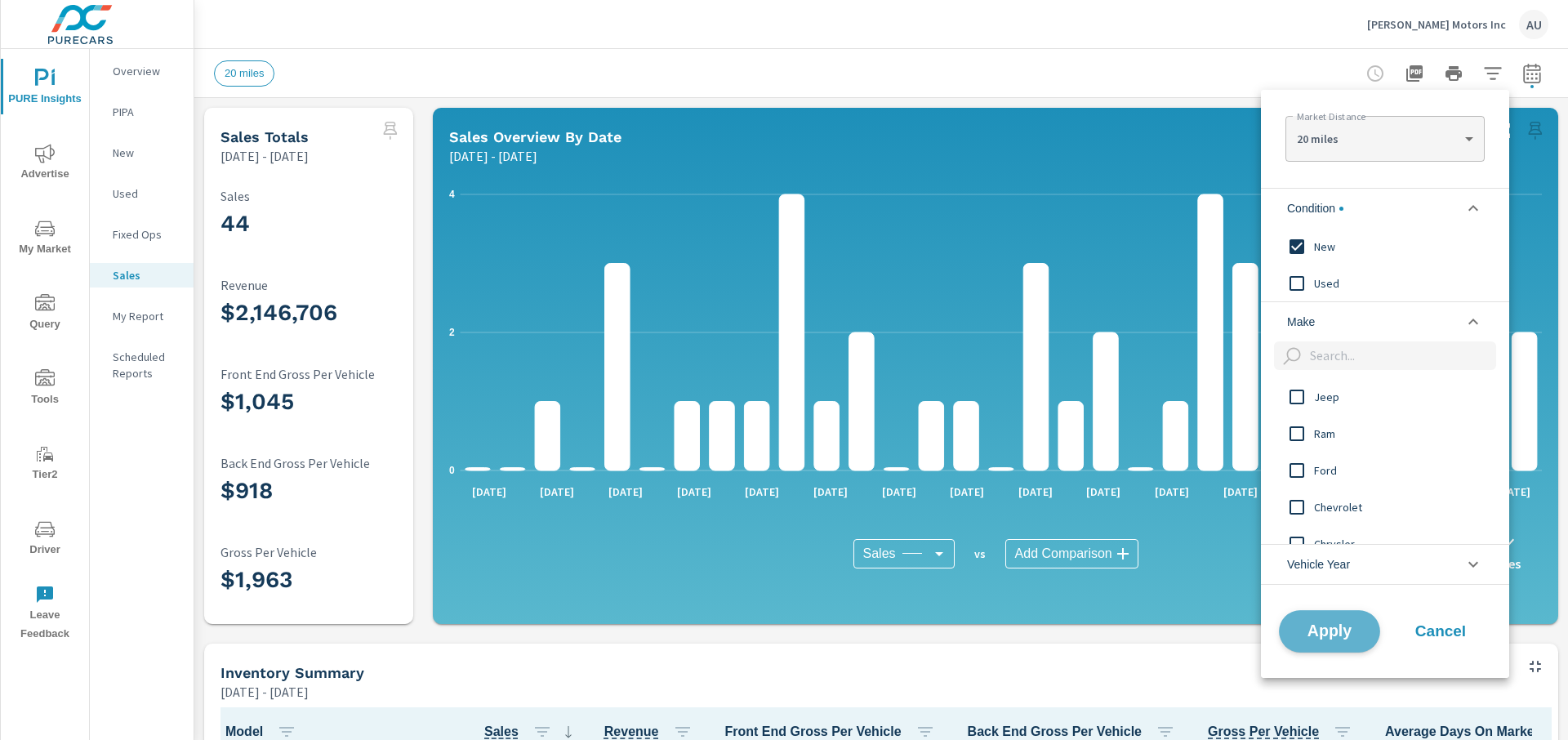
click at [999, 623] on span "Apply" at bounding box center [1328, 630] width 67 height 16
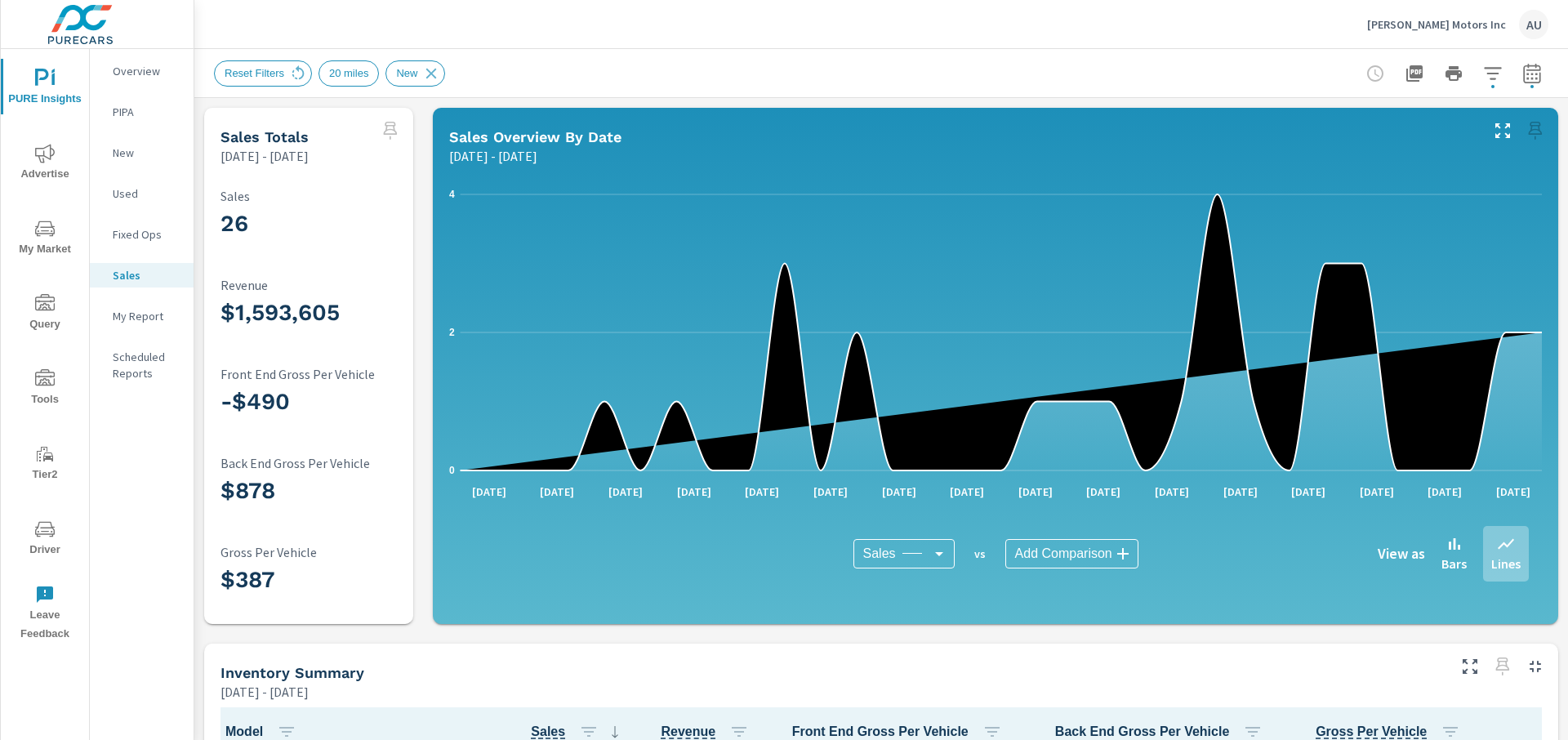
scroll to position [1, 0]
click at [999, 78] on icon "button" at bounding box center [1531, 73] width 19 height 19
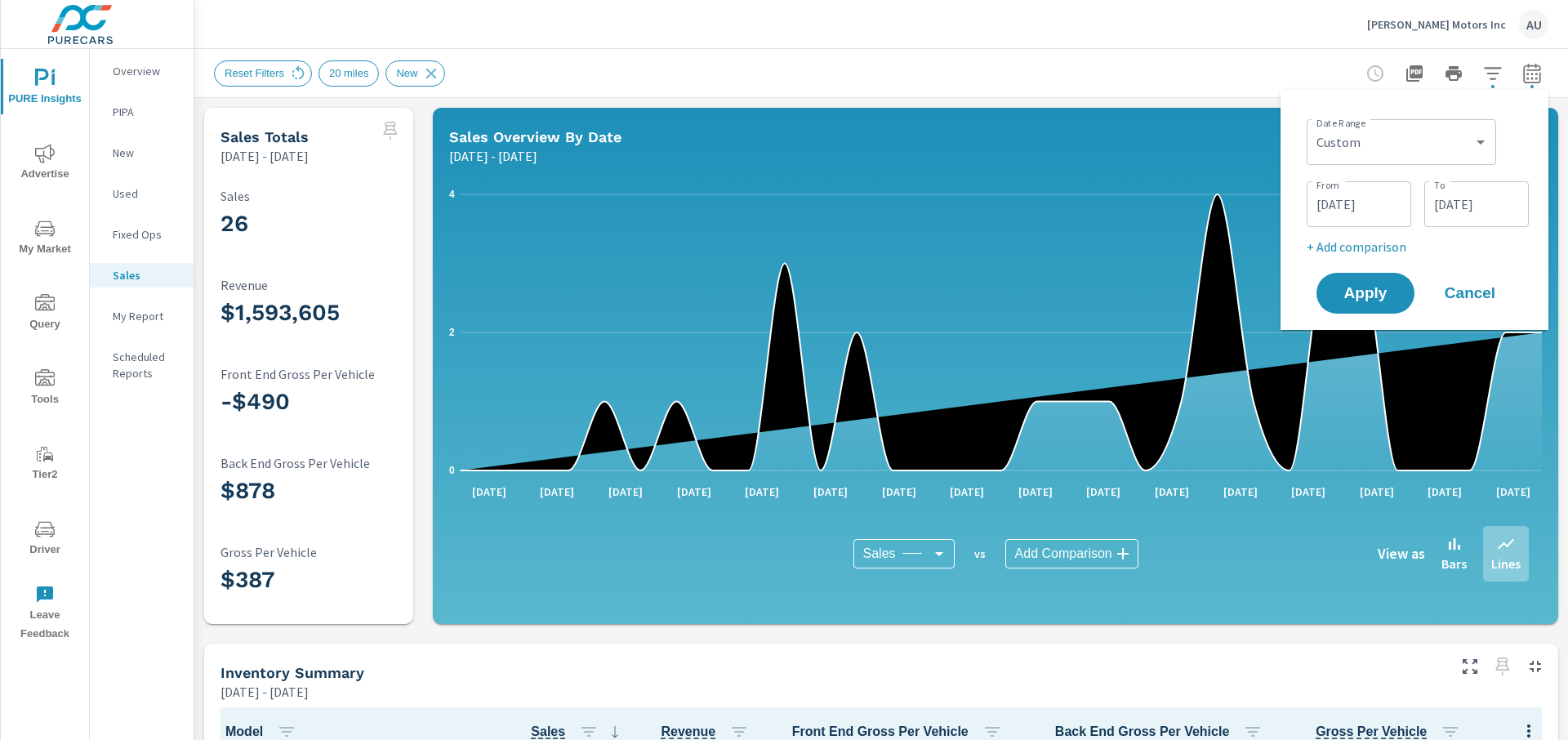
click at [999, 203] on input "07/01/2025" at bounding box center [1359, 204] width 91 height 33
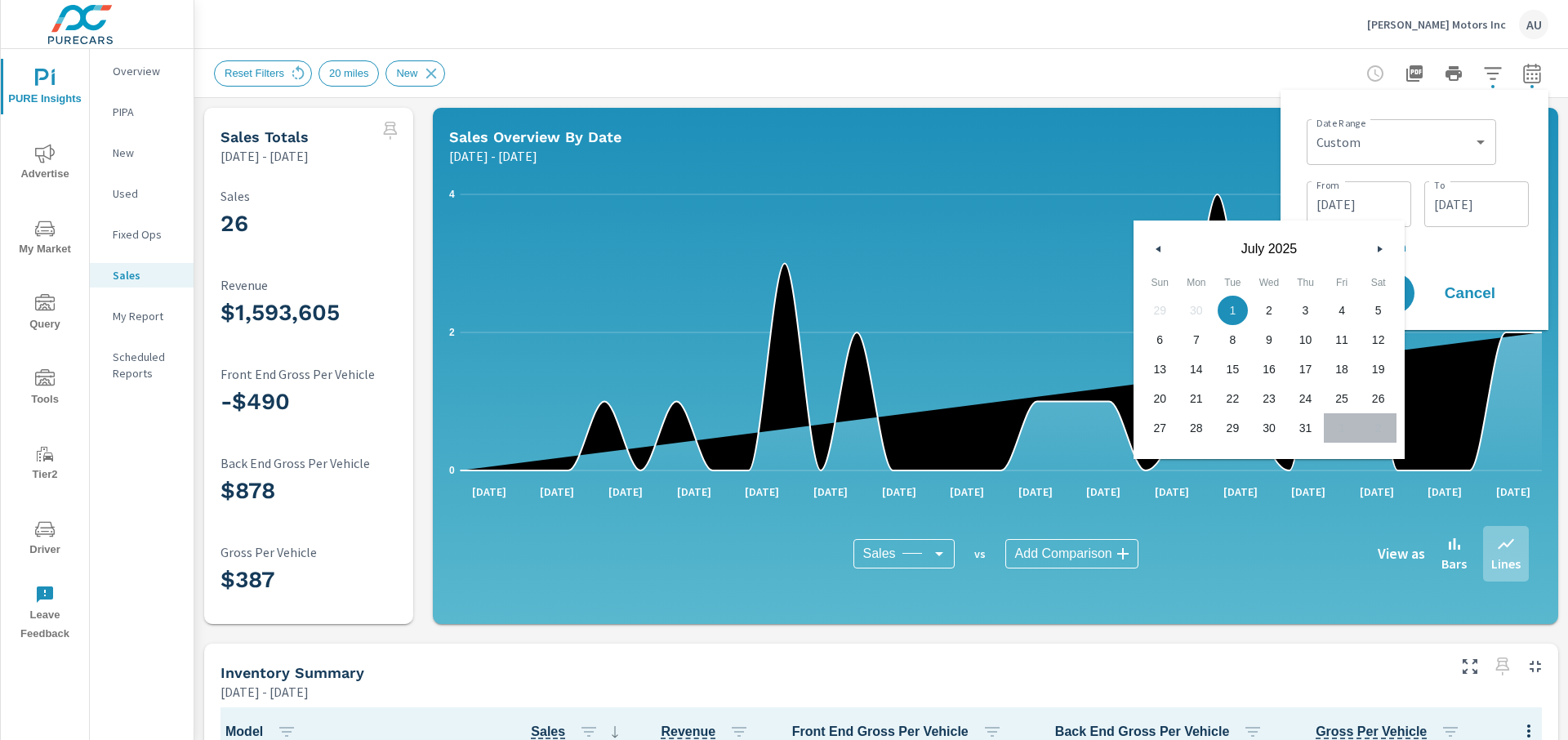
click at [999, 248] on icon "button" at bounding box center [1381, 249] width 8 height 6
click at [999, 245] on button "button" at bounding box center [1379, 248] width 19 height 19
click at [999, 247] on icon "button" at bounding box center [1381, 249] width 8 height 6
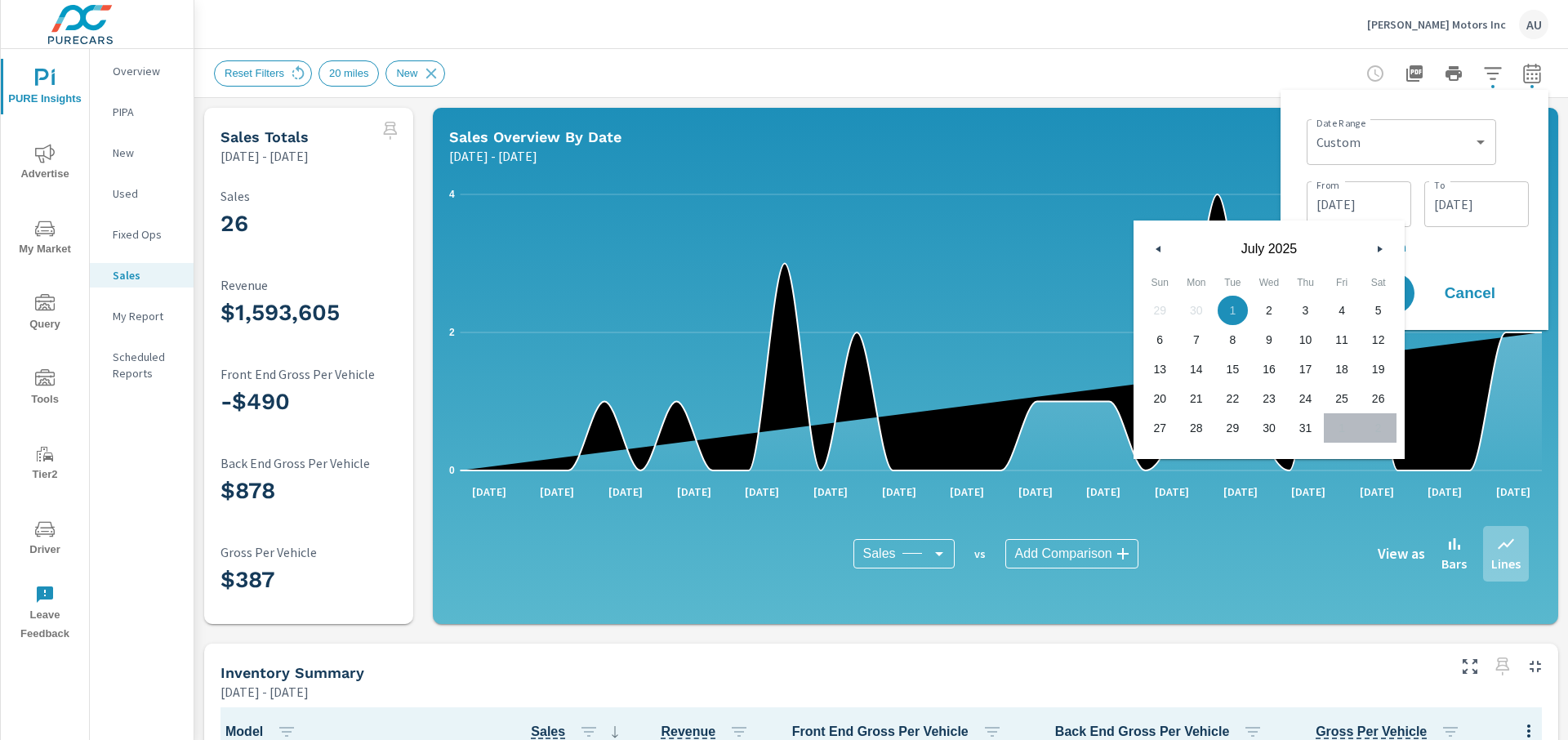
click at [999, 247] on icon "button" at bounding box center [1381, 249] width 8 height 6
click at [999, 263] on div "July 2025" at bounding box center [1269, 245] width 271 height 49
click at [999, 250] on icon "button" at bounding box center [1381, 249] width 8 height 6
click at [999, 248] on icon "button" at bounding box center [1155, 249] width 8 height 6
click at [999, 251] on button "button" at bounding box center [1158, 248] width 19 height 19
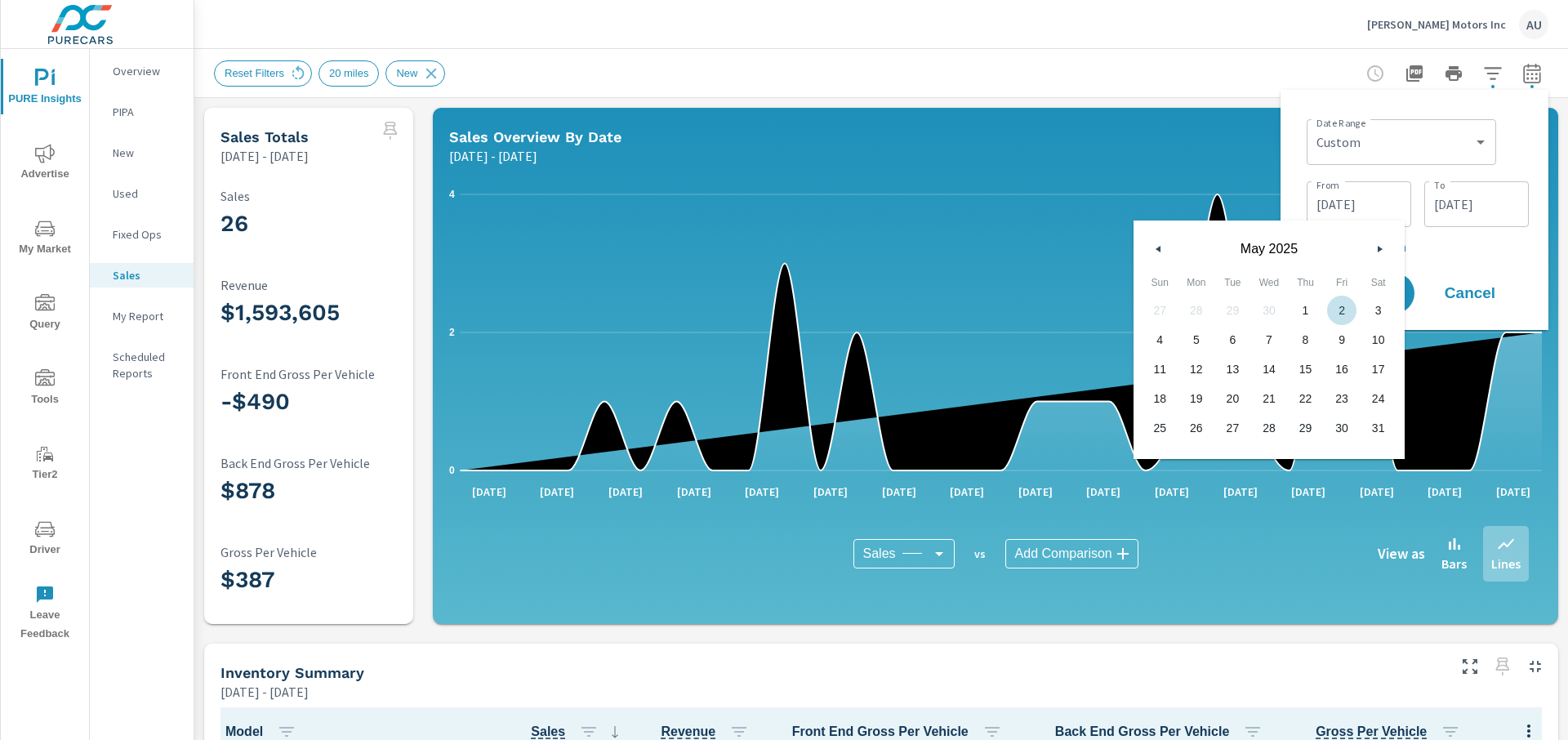
click at [999, 249] on icon "button" at bounding box center [1381, 249] width 8 height 6
click at [999, 312] on span "1" at bounding box center [1160, 310] width 37 height 21
type input "[DATE]"
click at [999, 223] on div "07/31/2025 To" at bounding box center [1476, 204] width 104 height 46
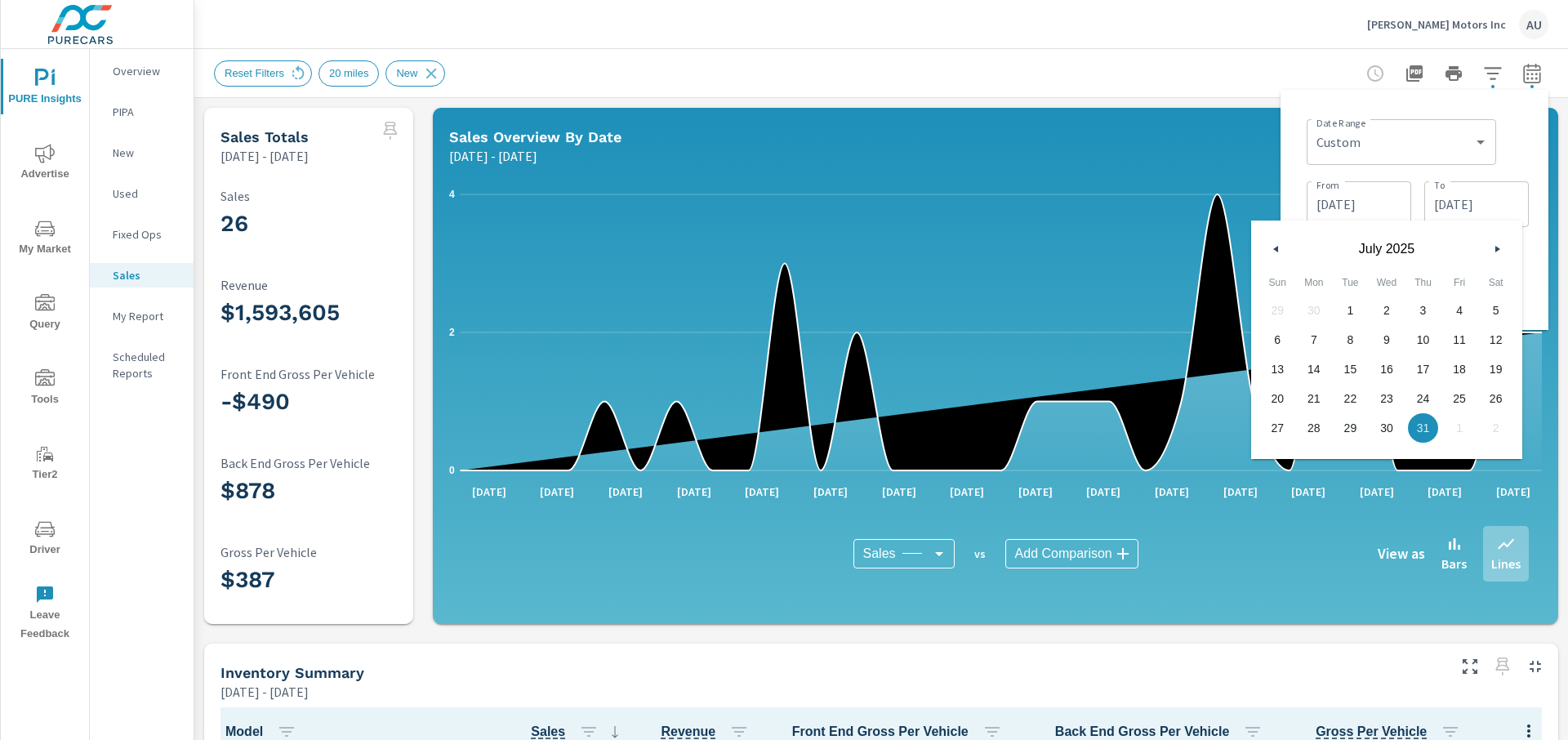
click at [999, 244] on button "button" at bounding box center [1496, 248] width 19 height 19
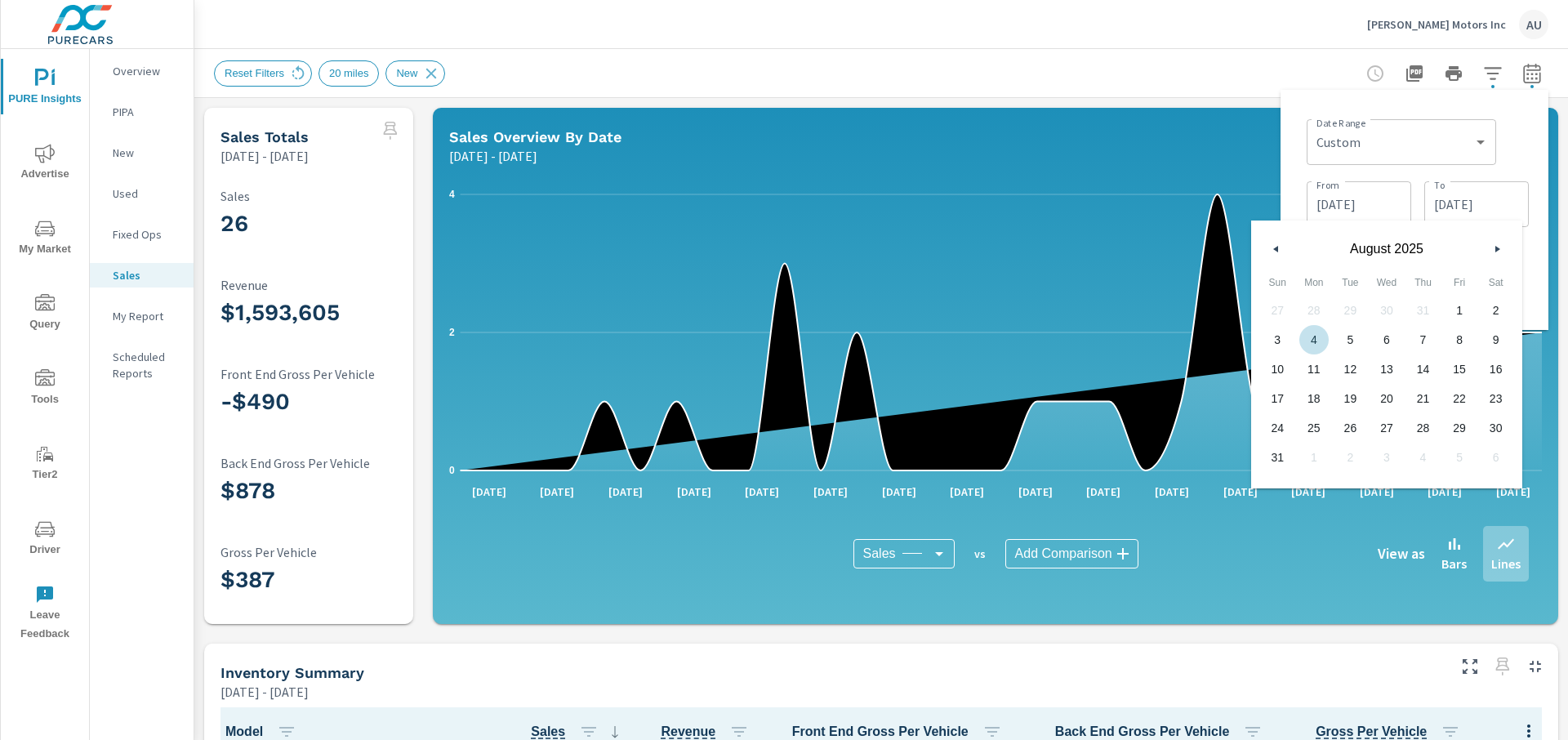
click at [999, 247] on icon "button" at bounding box center [1273, 249] width 8 height 6
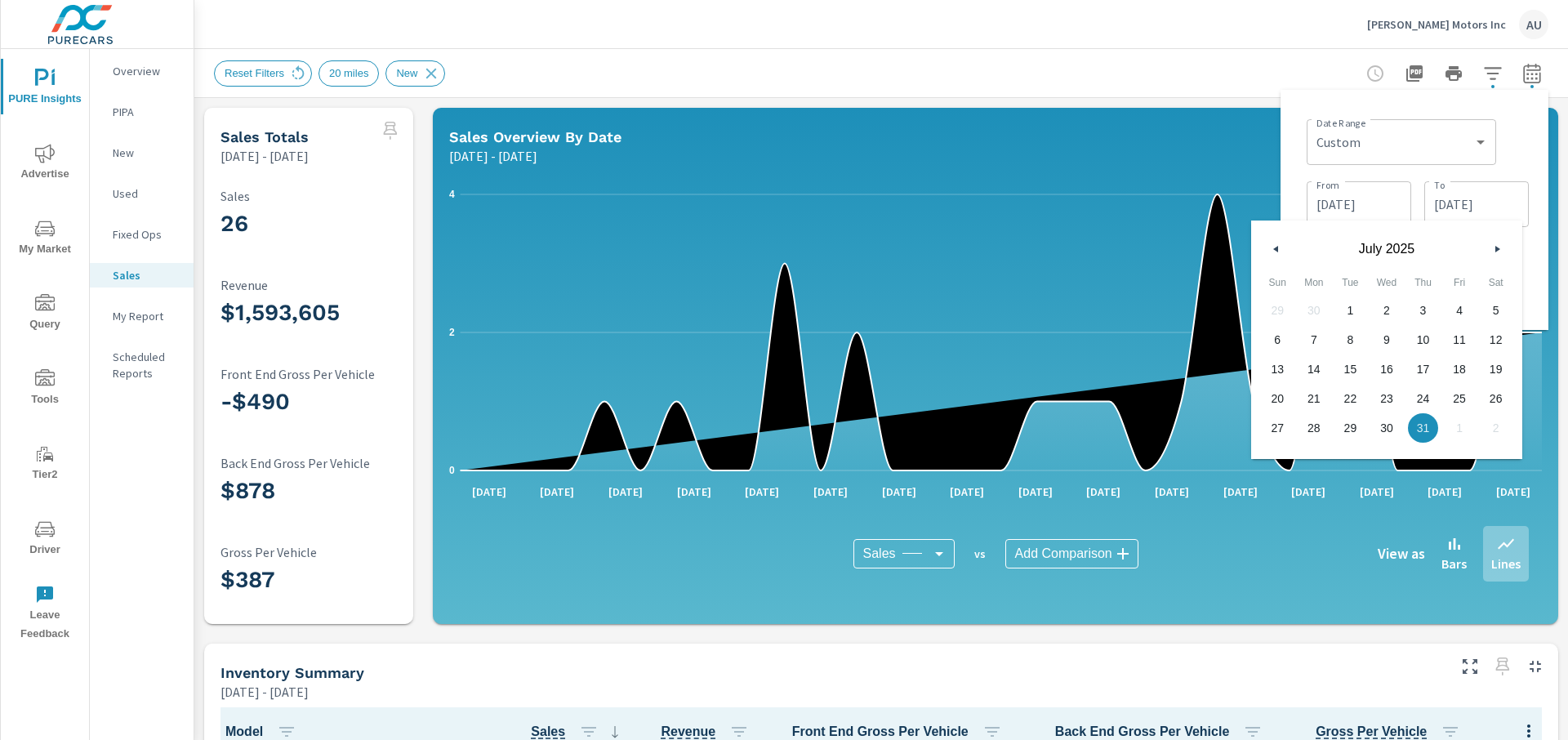
click at [999, 247] on icon "button" at bounding box center [1273, 249] width 8 height 6
click at [999, 424] on span "30" at bounding box center [1314, 427] width 37 height 21
type input "[DATE]"
click at [999, 240] on div "Date Range Custom [DATE] Last week Last 7 days Last 14 days Last 30 days Last 4…" at bounding box center [1413, 209] width 268 height 240
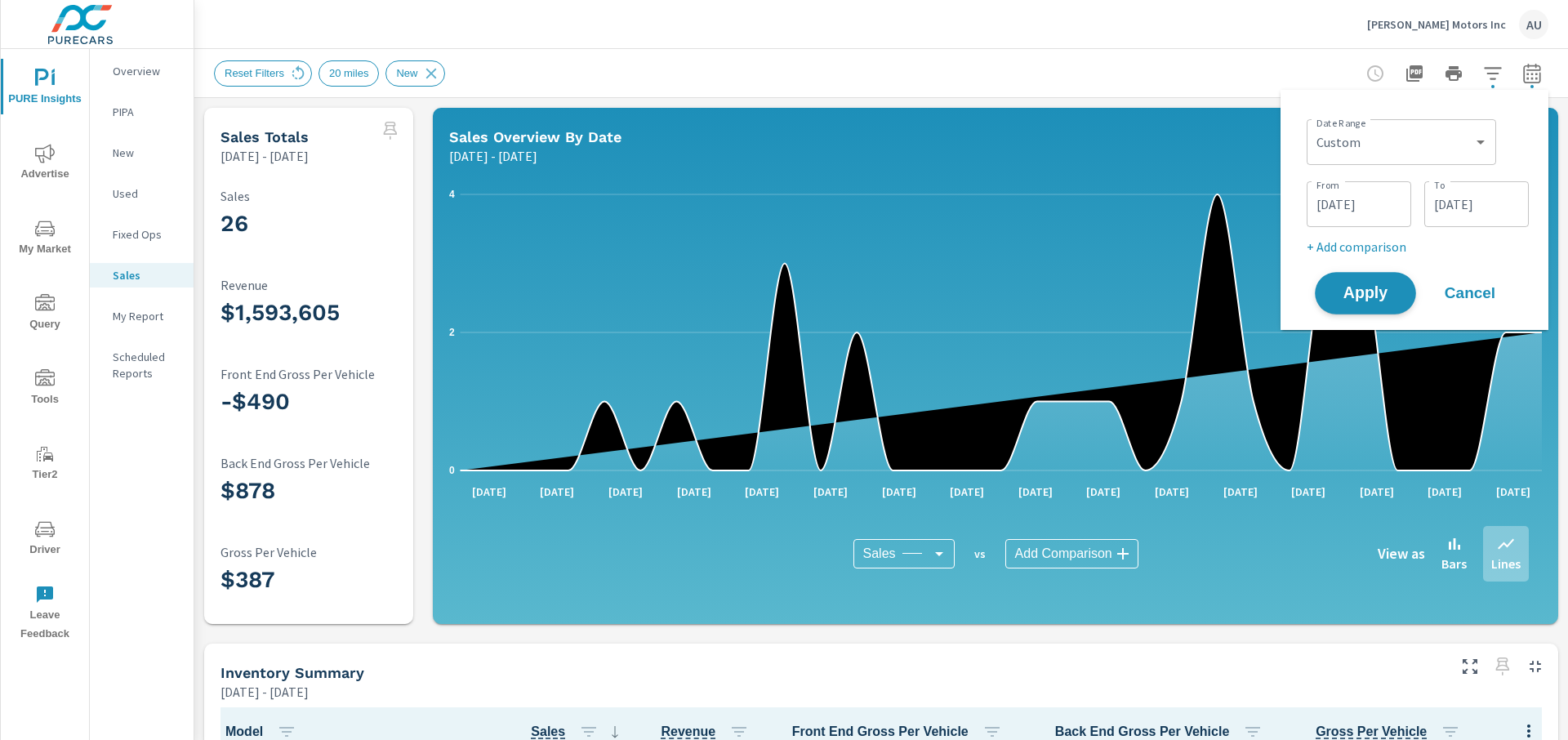
click at [999, 300] on span "Apply" at bounding box center [1365, 293] width 67 height 16
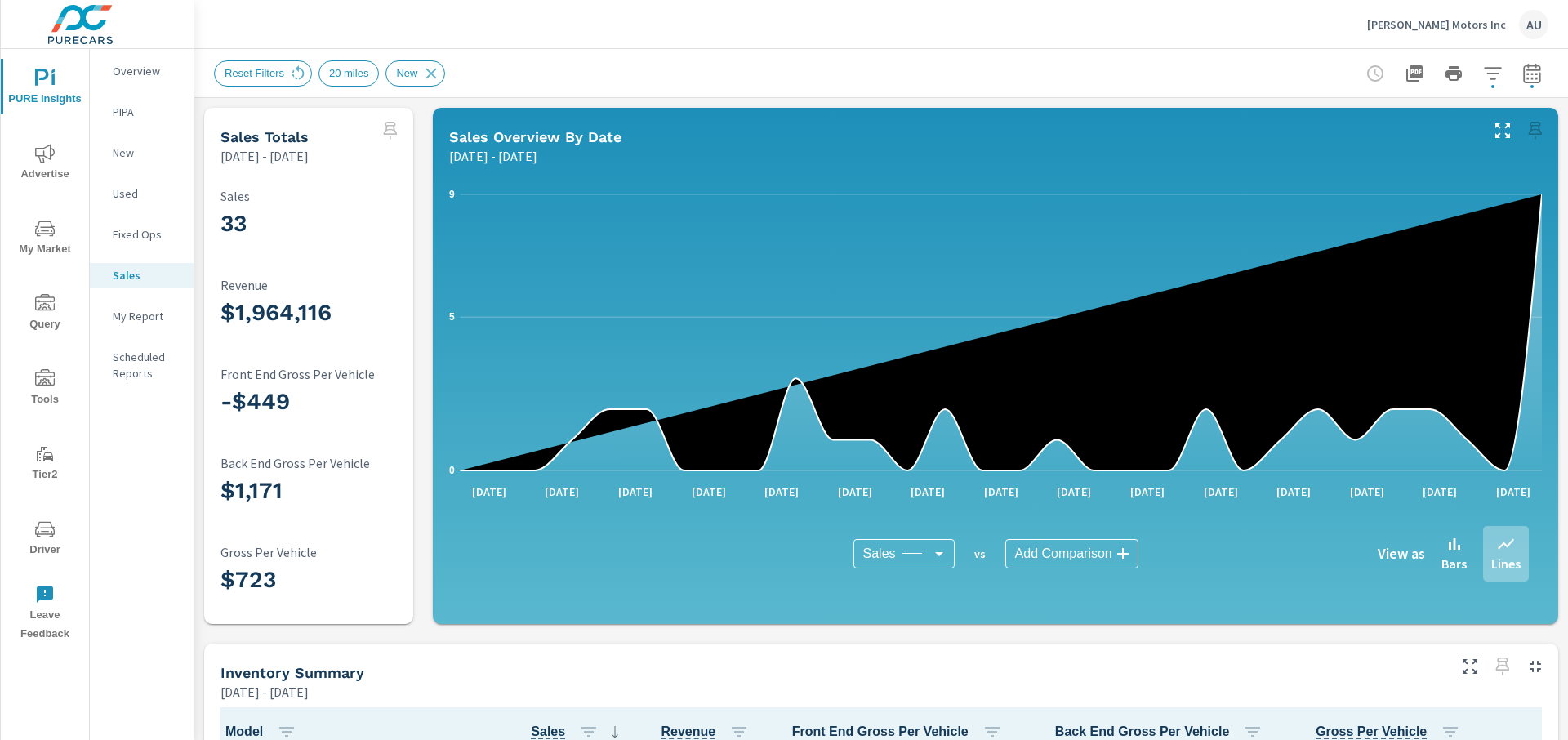
scroll to position [1, 0]
click at [999, 83] on button "button" at bounding box center [1531, 73] width 33 height 33
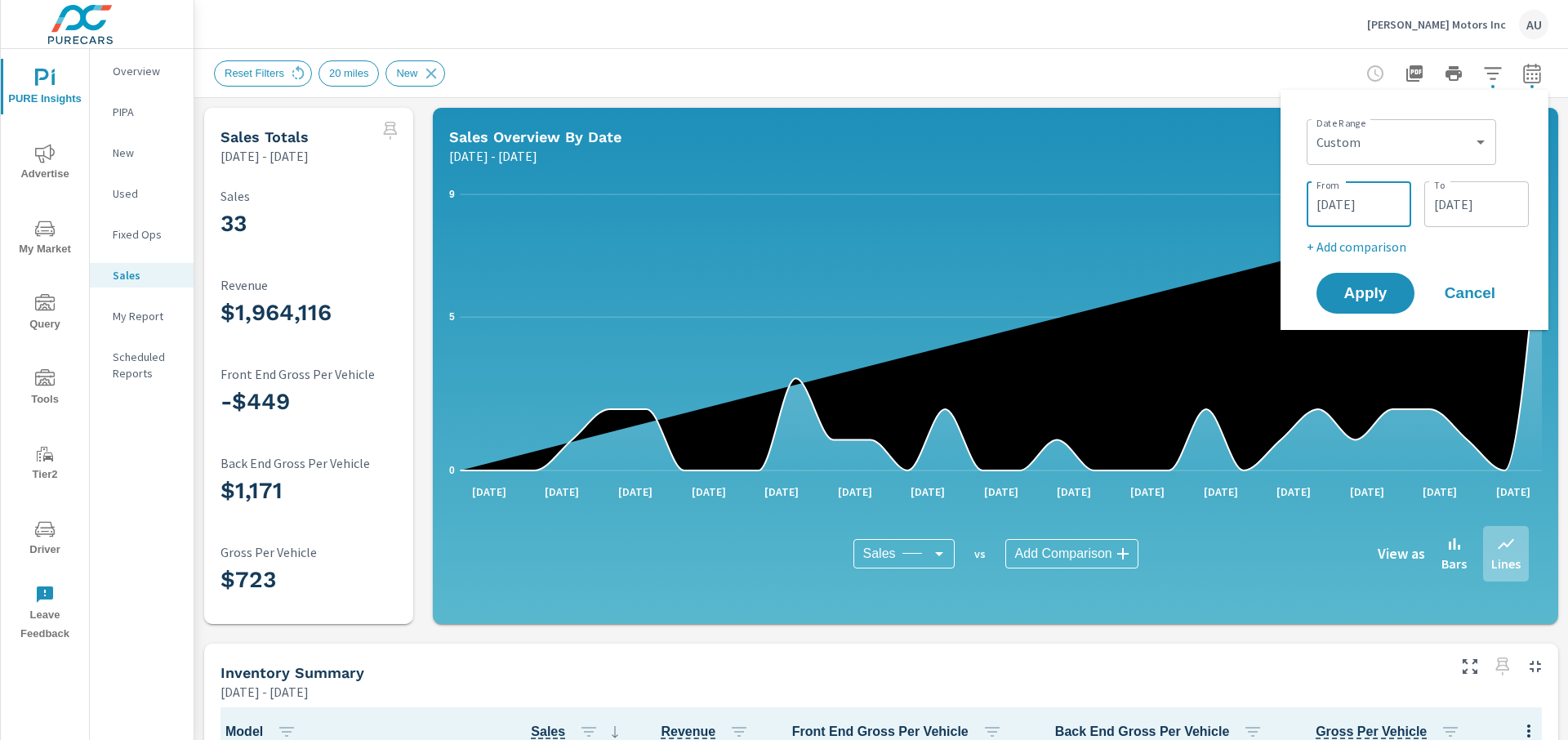
click at [999, 213] on input "[DATE]" at bounding box center [1359, 204] width 91 height 33
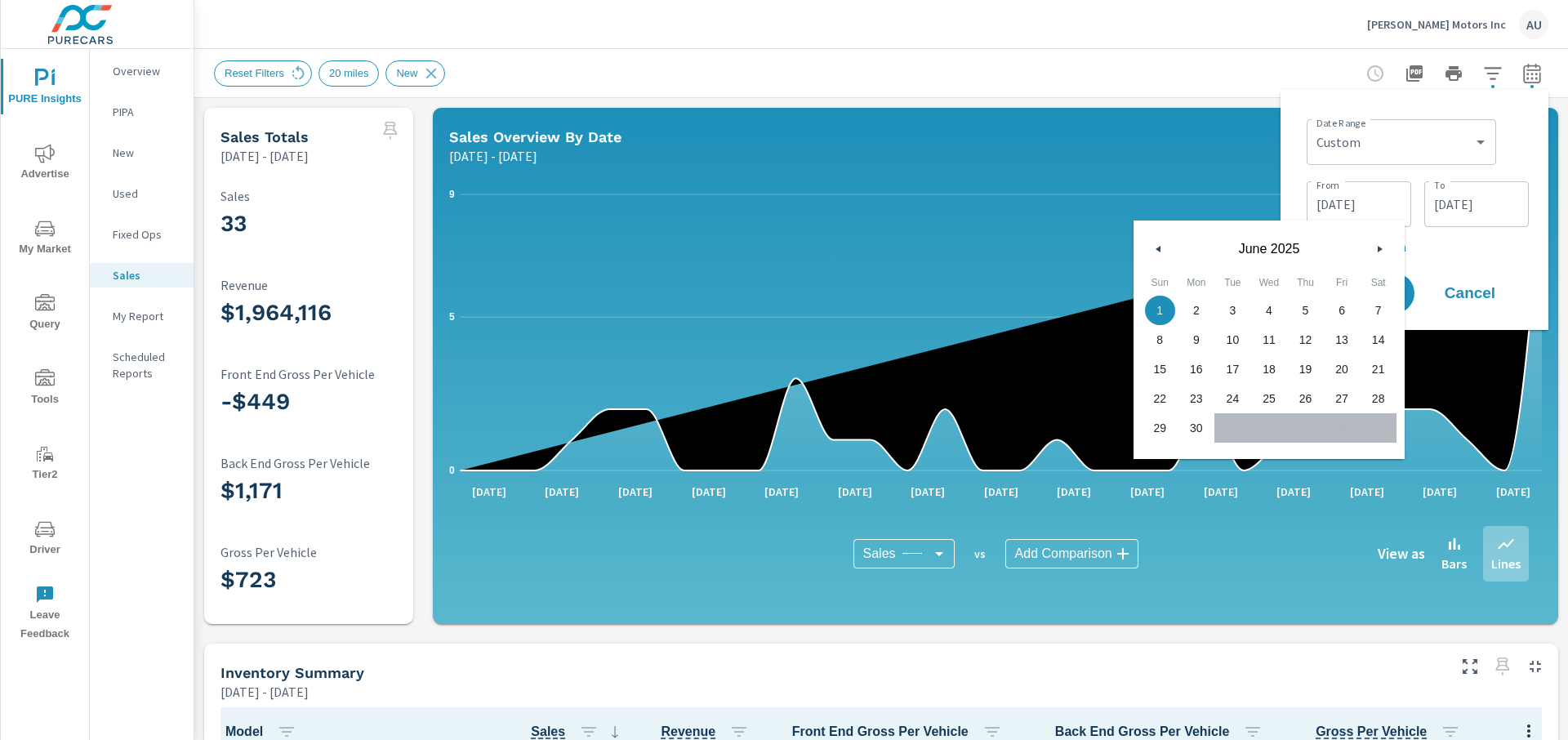
click at [999, 241] on button "button" at bounding box center [1158, 248] width 19 height 19
click at [999, 315] on span "1" at bounding box center [1305, 310] width 37 height 21
type input "[DATE]"
click at [999, 207] on input "[DATE]" at bounding box center [1477, 204] width 91 height 33
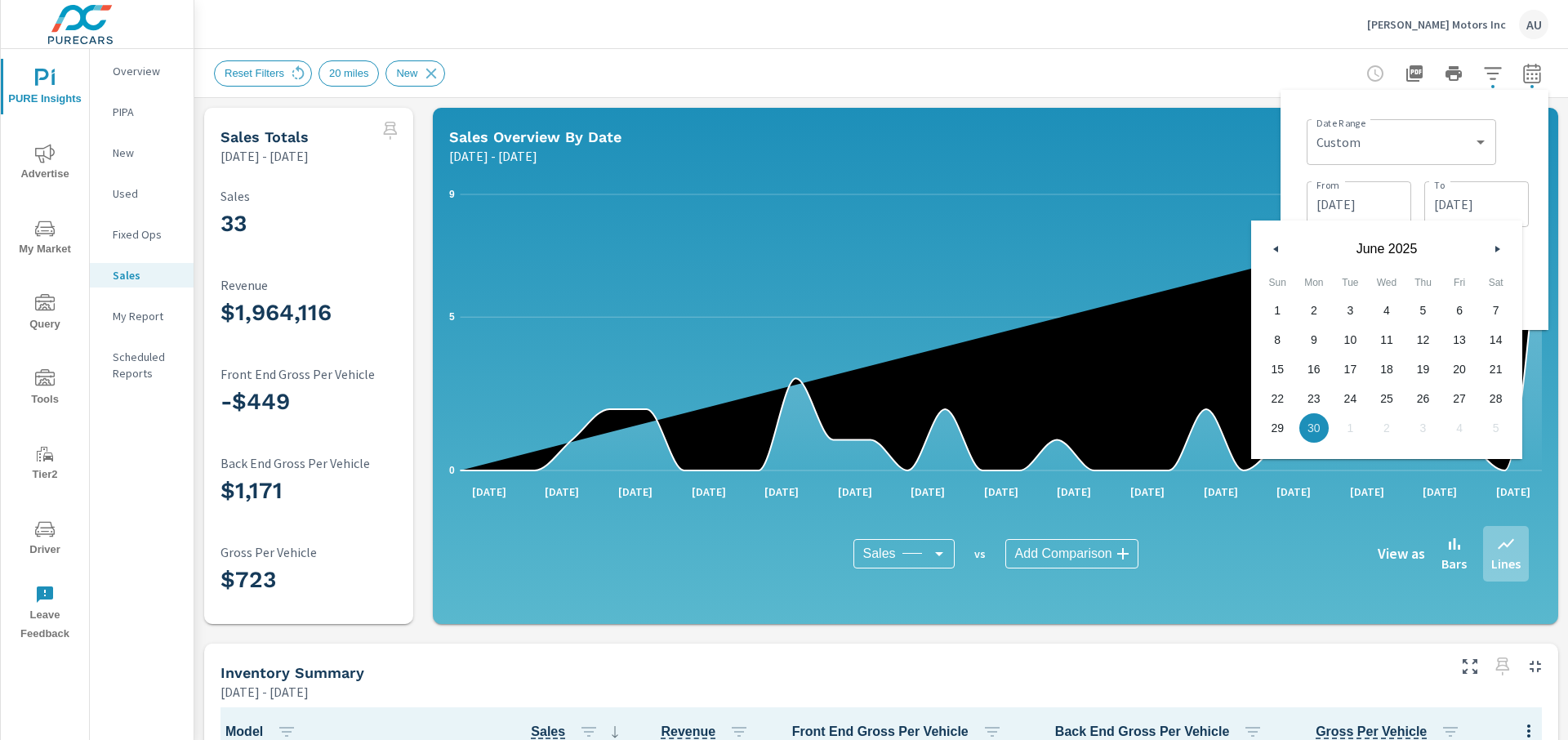
click at [999, 247] on icon "button" at bounding box center [1498, 249] width 8 height 6
click at [999, 249] on button "button" at bounding box center [1275, 248] width 19 height 19
click at [999, 425] on span "31" at bounding box center [1495, 427] width 37 height 21
type input "[DATE]"
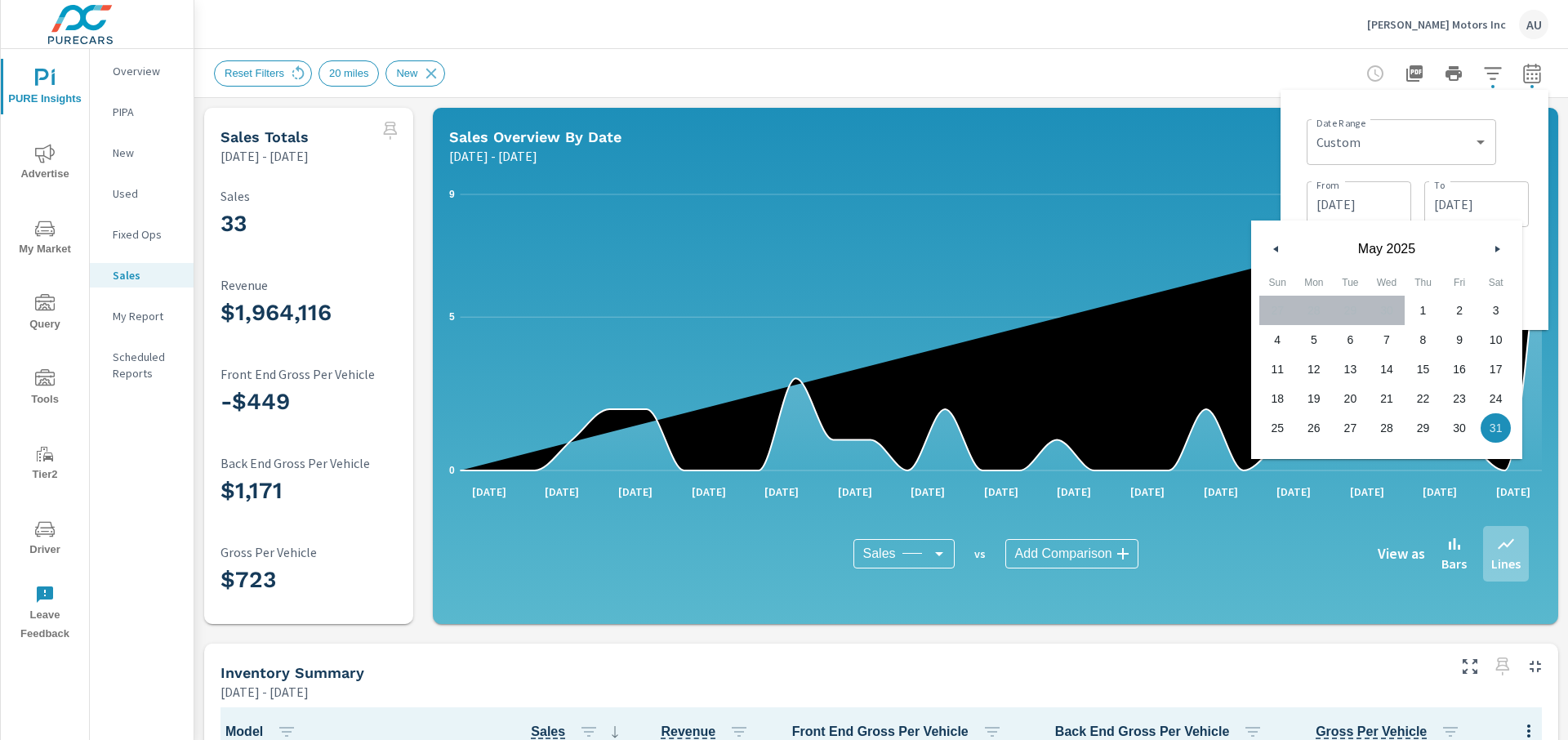
click at [999, 426] on span "31" at bounding box center [1495, 427] width 37 height 21
click at [999, 242] on div "Date Range Custom [DATE] Last week Last 7 days Last 14 days Last 30 days Last 4…" at bounding box center [1414, 209] width 242 height 214
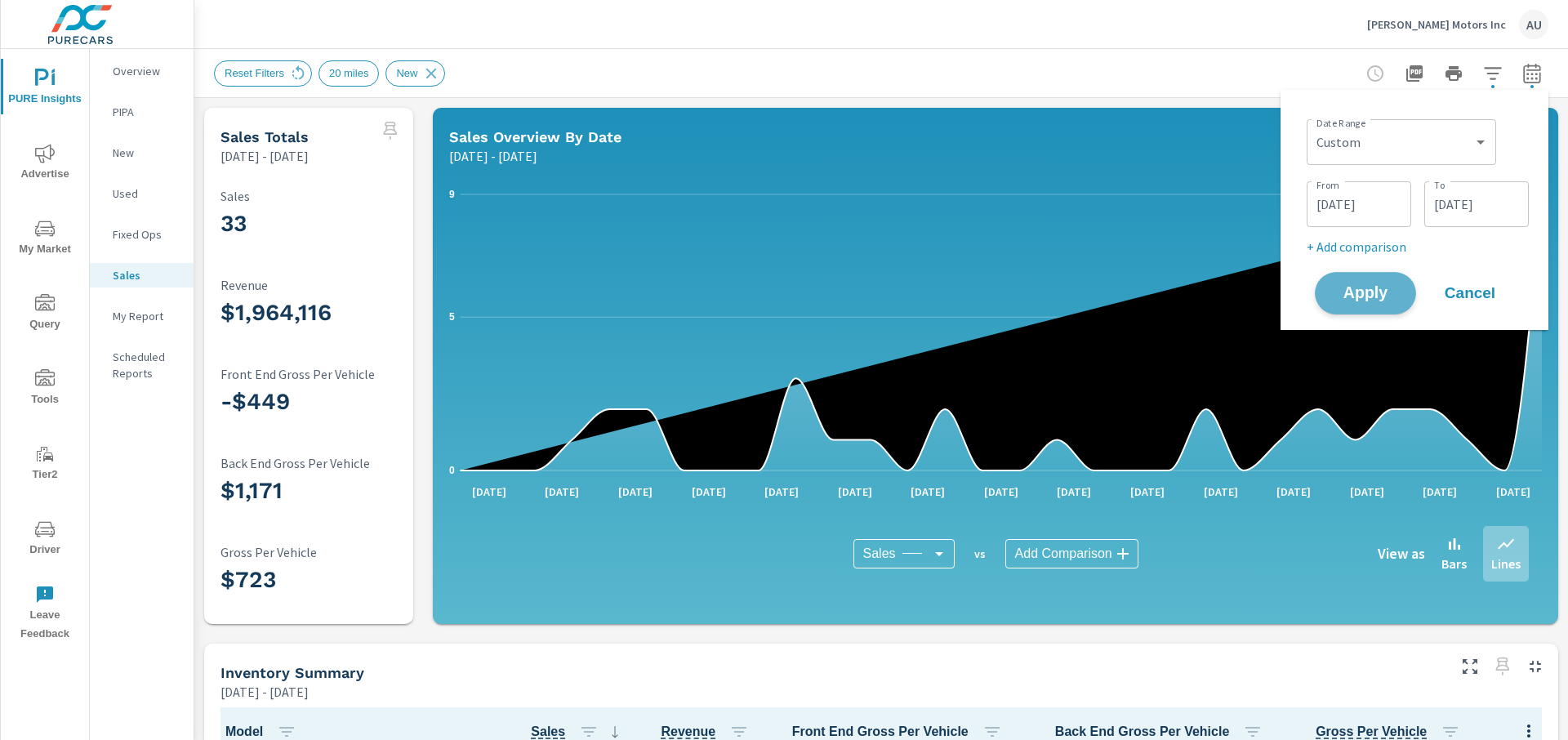
click at [999, 289] on span "Apply" at bounding box center [1365, 293] width 67 height 16
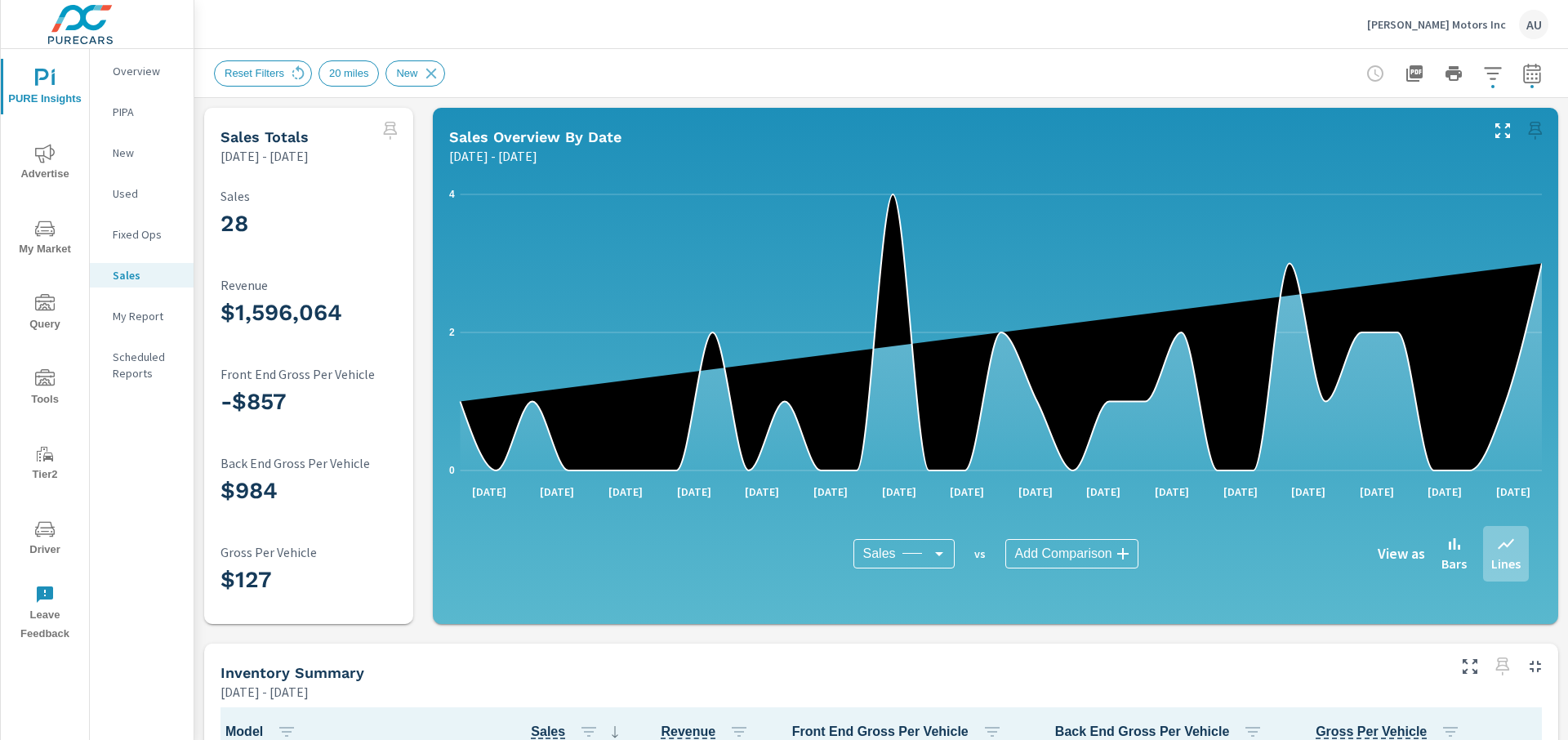
scroll to position [1, 0]
click at [999, 81] on icon "button" at bounding box center [1531, 73] width 19 height 19
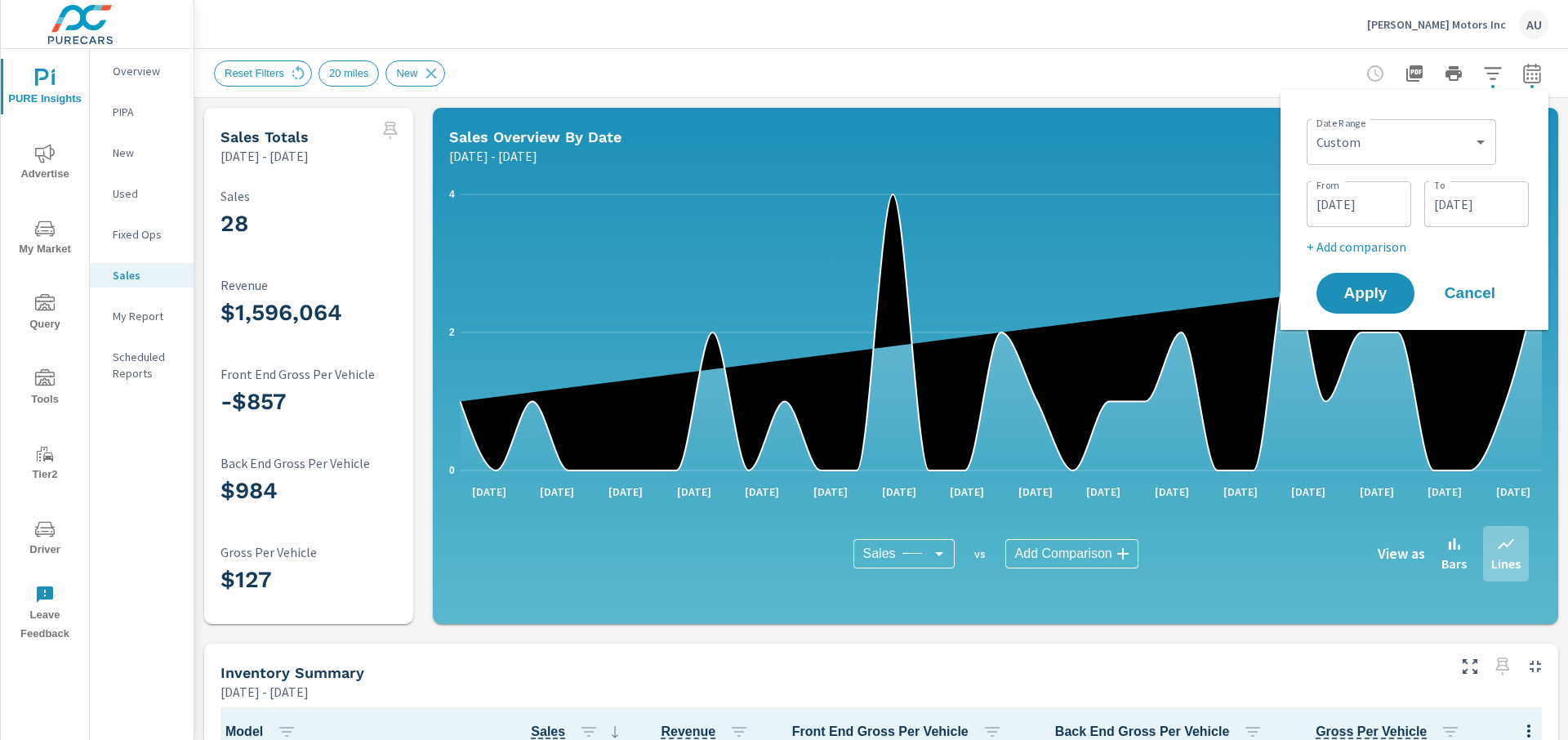
click at [999, 189] on input "[DATE]" at bounding box center [1359, 204] width 91 height 33
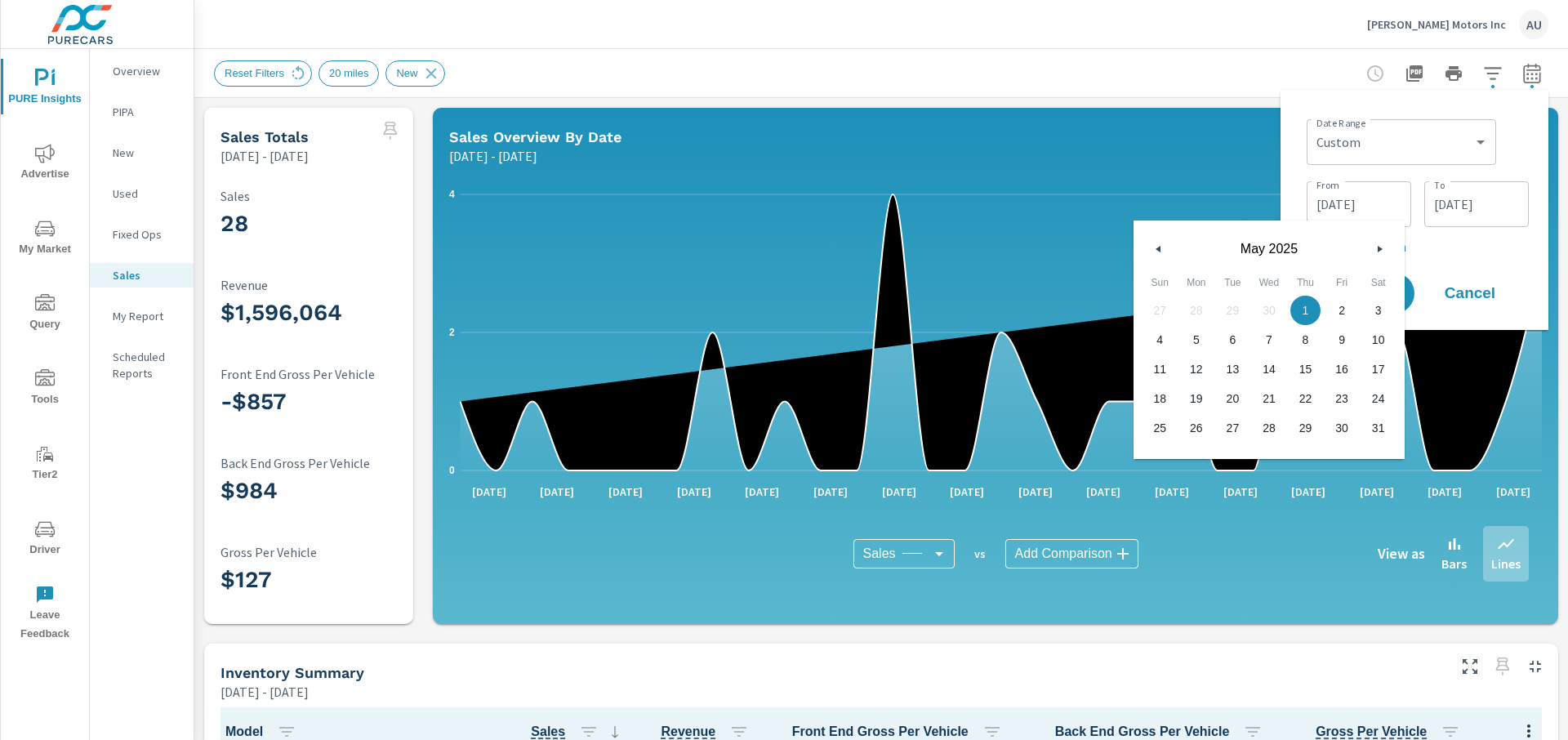
click at [999, 250] on icon "button" at bounding box center [1381, 249] width 8 height 6
click at [999, 249] on icon "button" at bounding box center [1381, 249] width 8 height 6
click at [999, 210] on input "[DATE]" at bounding box center [1477, 204] width 91 height 33
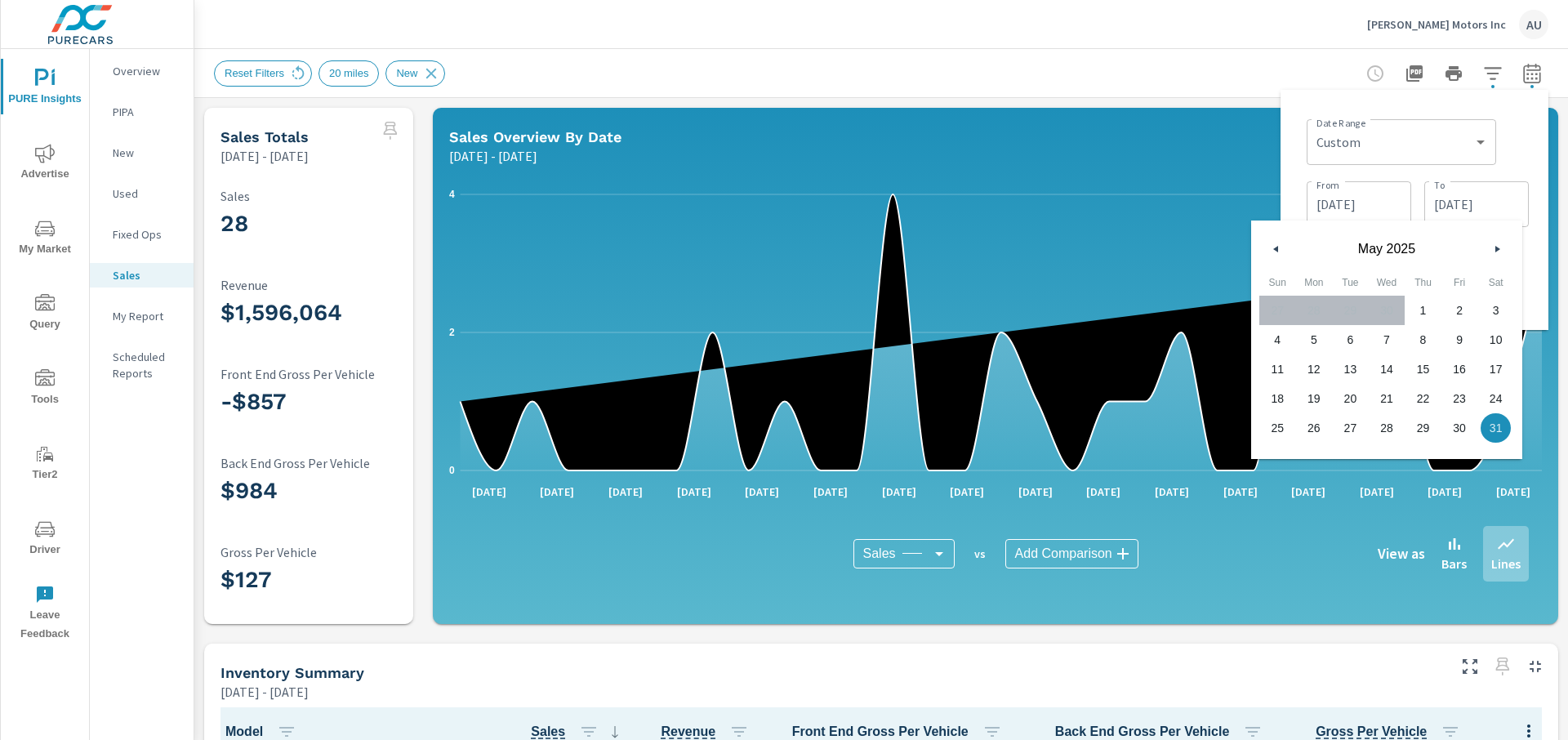
click at [999, 252] on icon "button" at bounding box center [1498, 249] width 8 height 6
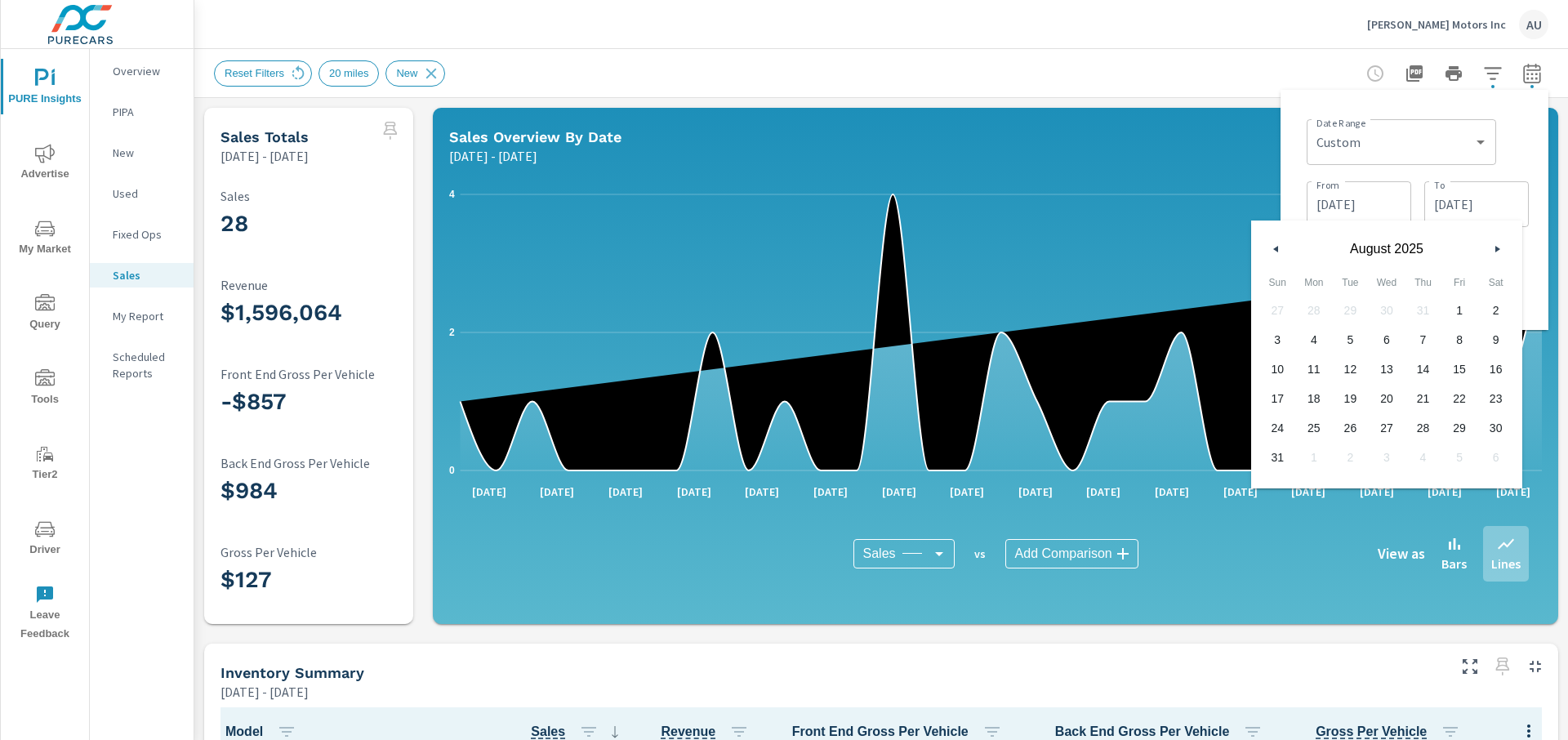
click at [999, 459] on span "31" at bounding box center [1277, 456] width 37 height 21
type input "08/31/2025"
click at [999, 202] on input "[DATE]" at bounding box center [1359, 204] width 91 height 33
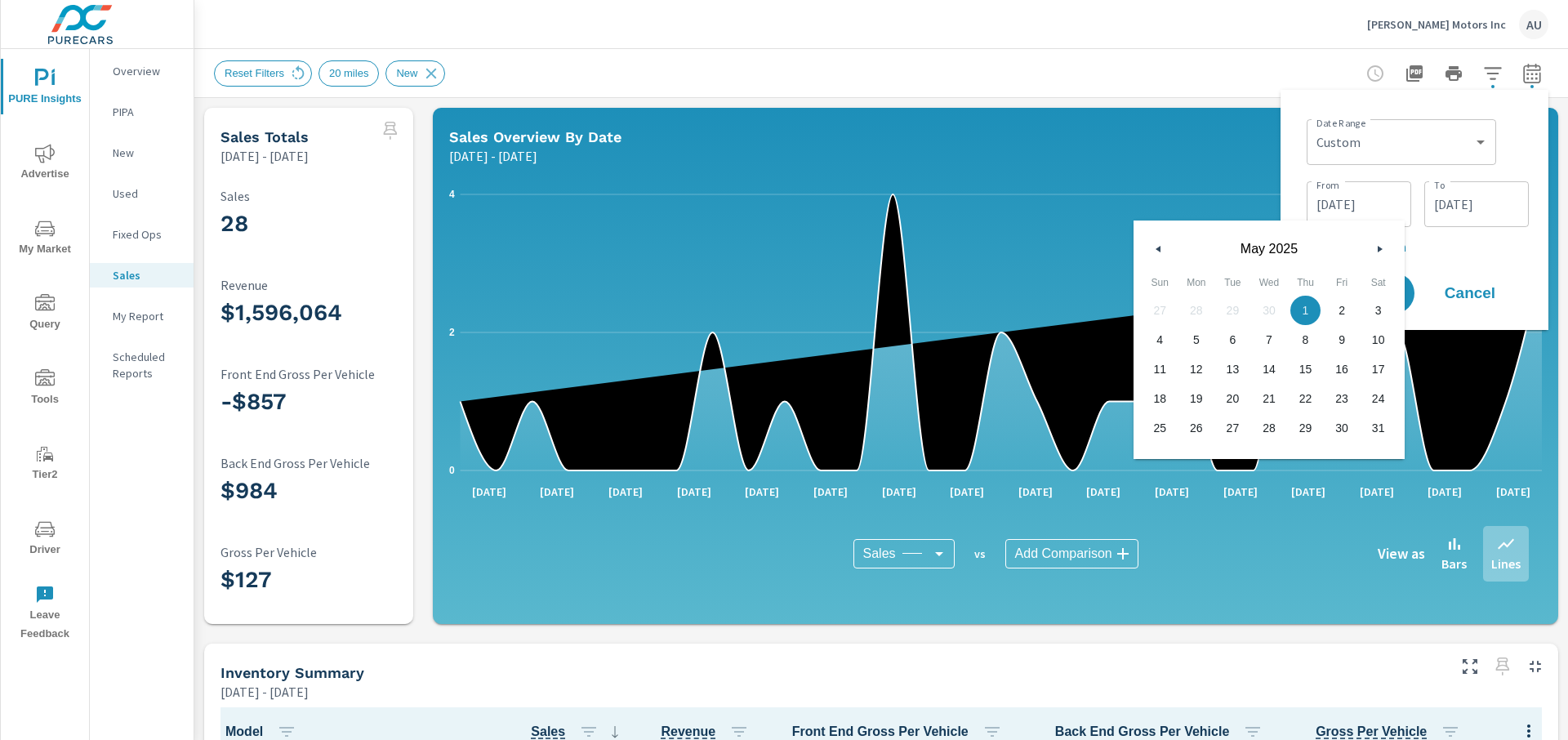
click at [999, 252] on button "button" at bounding box center [1379, 248] width 19 height 19
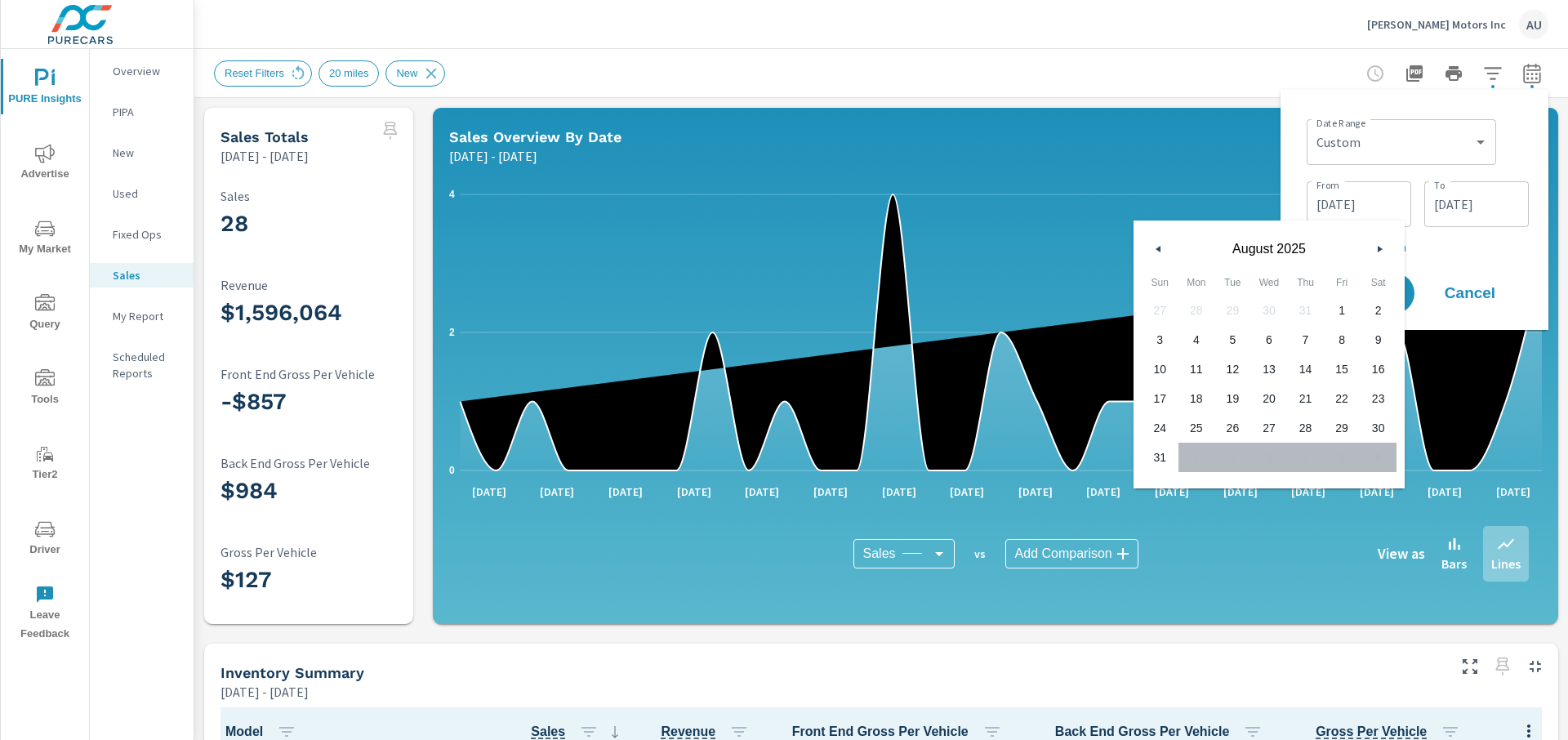
click at [999, 302] on span "1" at bounding box center [1342, 310] width 37 height 21
type input "08/01/2025"
click at [999, 242] on p "+ Add comparison" at bounding box center [1417, 246] width 222 height 19
select select "Previous period"
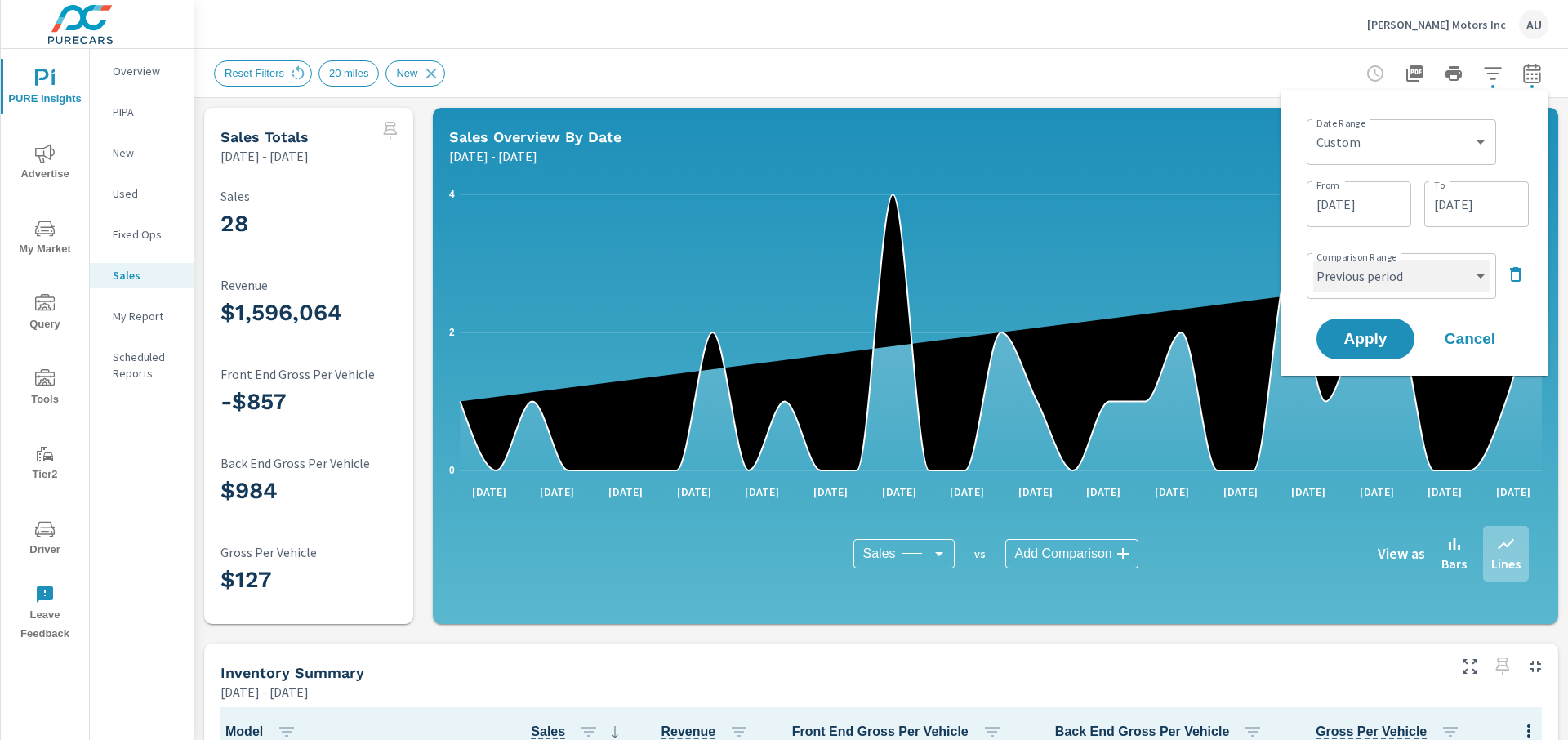
click at [999, 273] on select "Custom Previous period Previous month Previous year" at bounding box center [1401, 276] width 177 height 33
click at [999, 277] on icon "button" at bounding box center [1515, 273] width 19 height 19
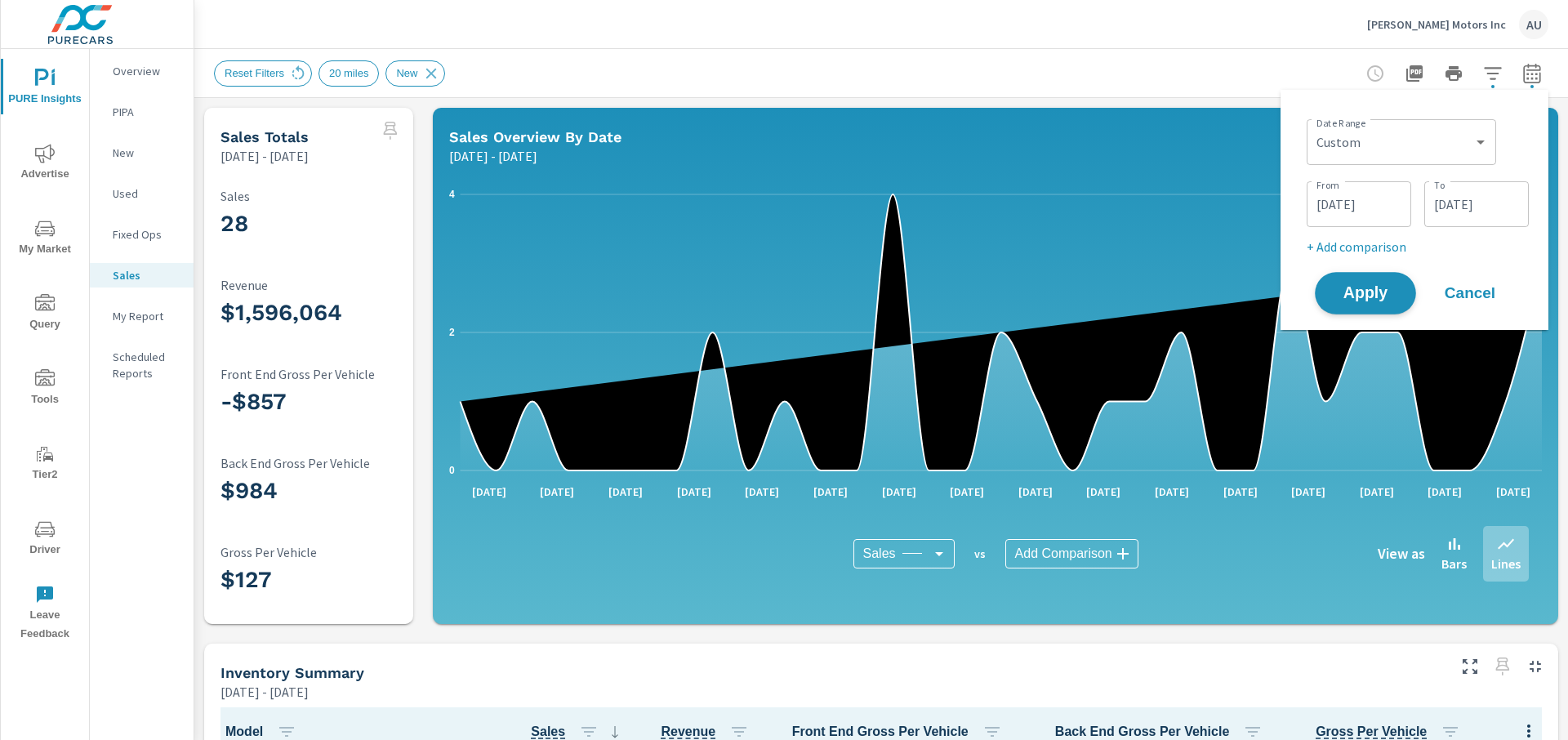
click at [999, 307] on button "Apply" at bounding box center [1365, 293] width 102 height 42
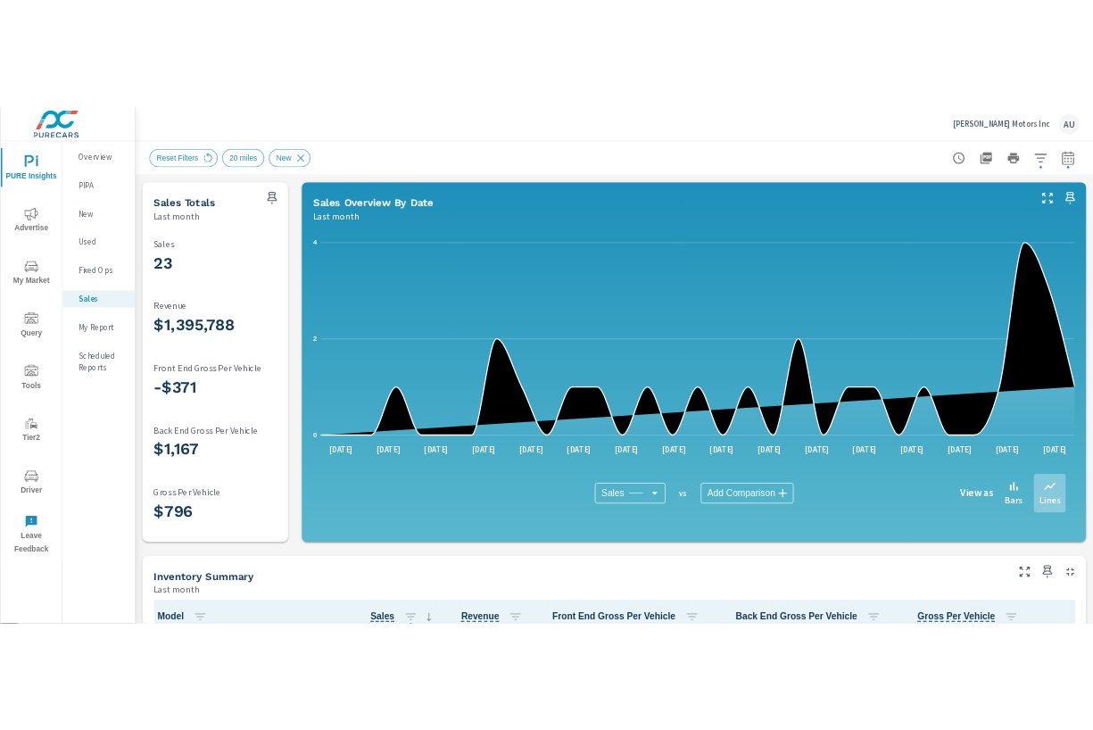
scroll to position [1, 0]
